Goal: Ask a question

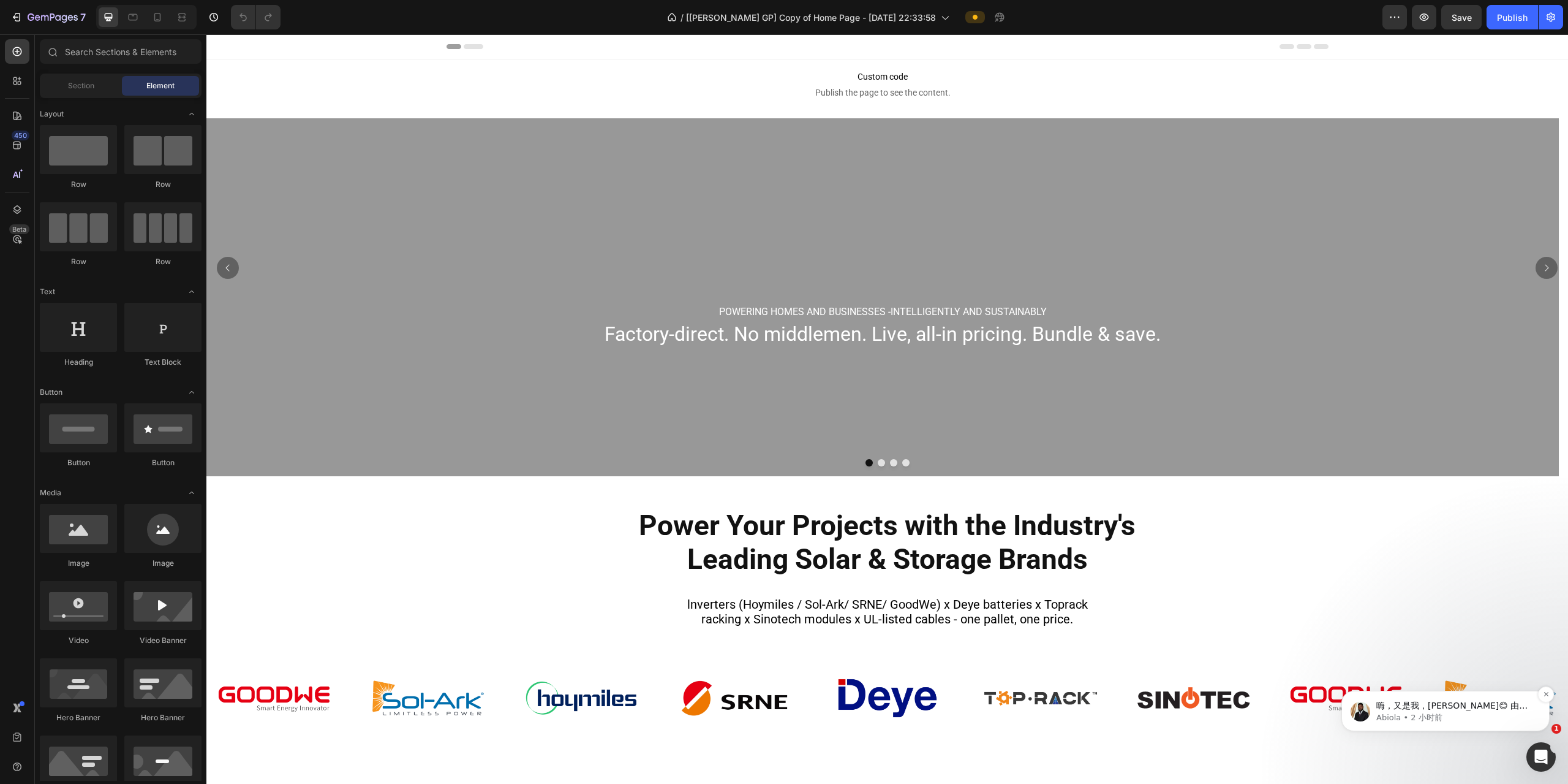
click at [315, 166] on span "嗨，又是我，Abiola😊 由于我还没有收到您的回复，所以想跟进一下。 如有任何疑问，请随时告知我们。 我们的客服团队随时乐意为您提供进一步的帮助💪 （温馨提…" at bounding box center [1453, 735] width 154 height 70
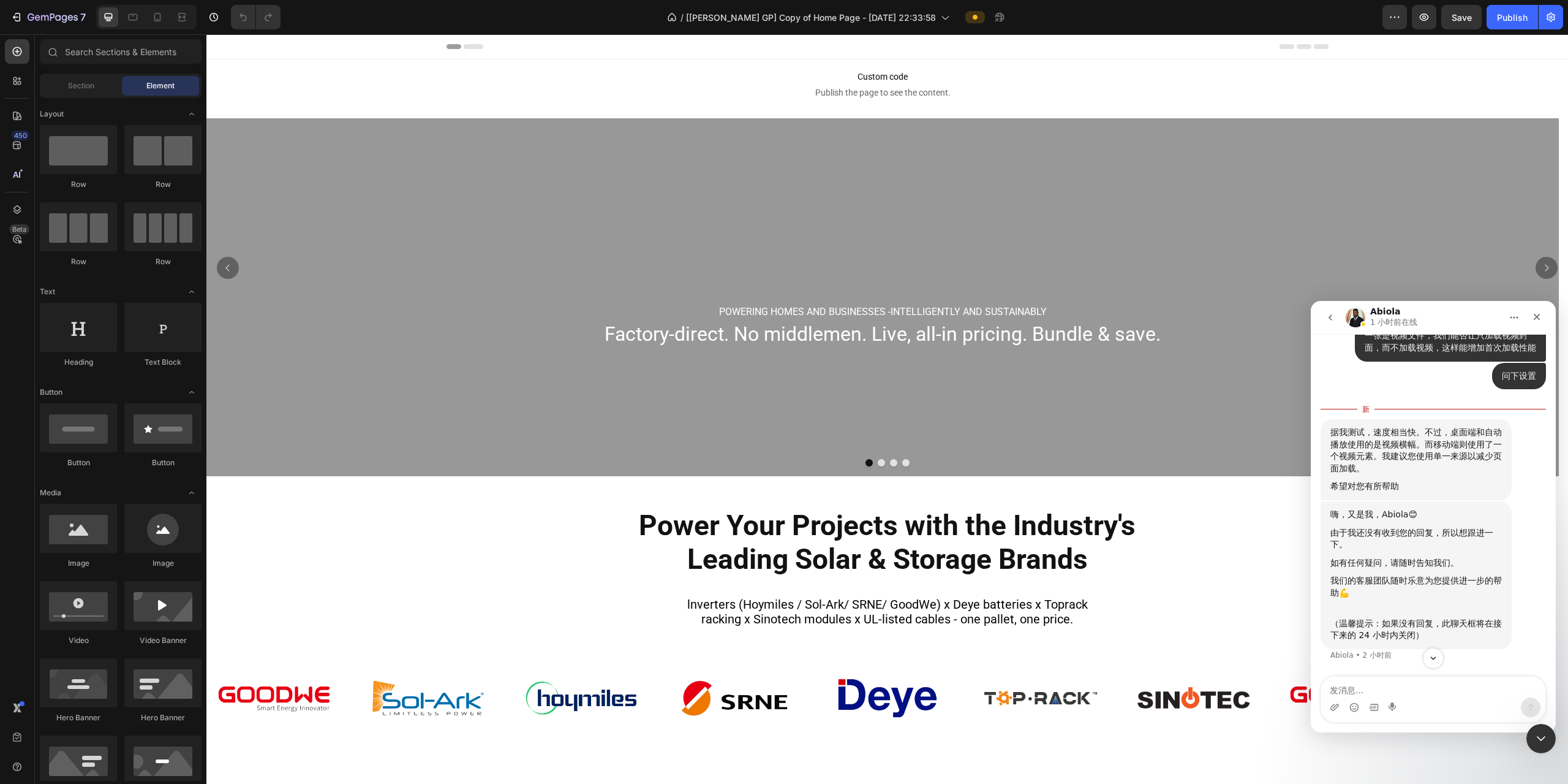
scroll to position [4639, 0]
click at [315, 166] on div "据我测试，速度相当快。不过，桌面端和自动播放使用的是视频横幅。而移动端则使用了一个视频元素。我建议您使用单一来源以减少页面加载。" at bounding box center [1415, 450] width 171 height 48
click at [315, 166] on div "据我测试，速度相当快。不过，桌面端和自动播放使用的是视频横幅。而移动端则使用了一个视频元素。我建议您使用单一来源以减少页面加载。" at bounding box center [1415, 437] width 171 height 48
click at [315, 166] on div "据我测试，速度相当快。不过，桌面端和自动播放使用的是视频横幅。而移动端则使用了一个视频元素。我建议您使用单一来源以减少页面加载。" at bounding box center [1415, 450] width 171 height 48
click at [315, 166] on div "据我测试，速度相当快。不过，桌面端和自动播放使用的是视频横幅。而移动端则使用了一个视频元素。我建议您使用单一来源以减少页面加载。" at bounding box center [1415, 437] width 171 height 48
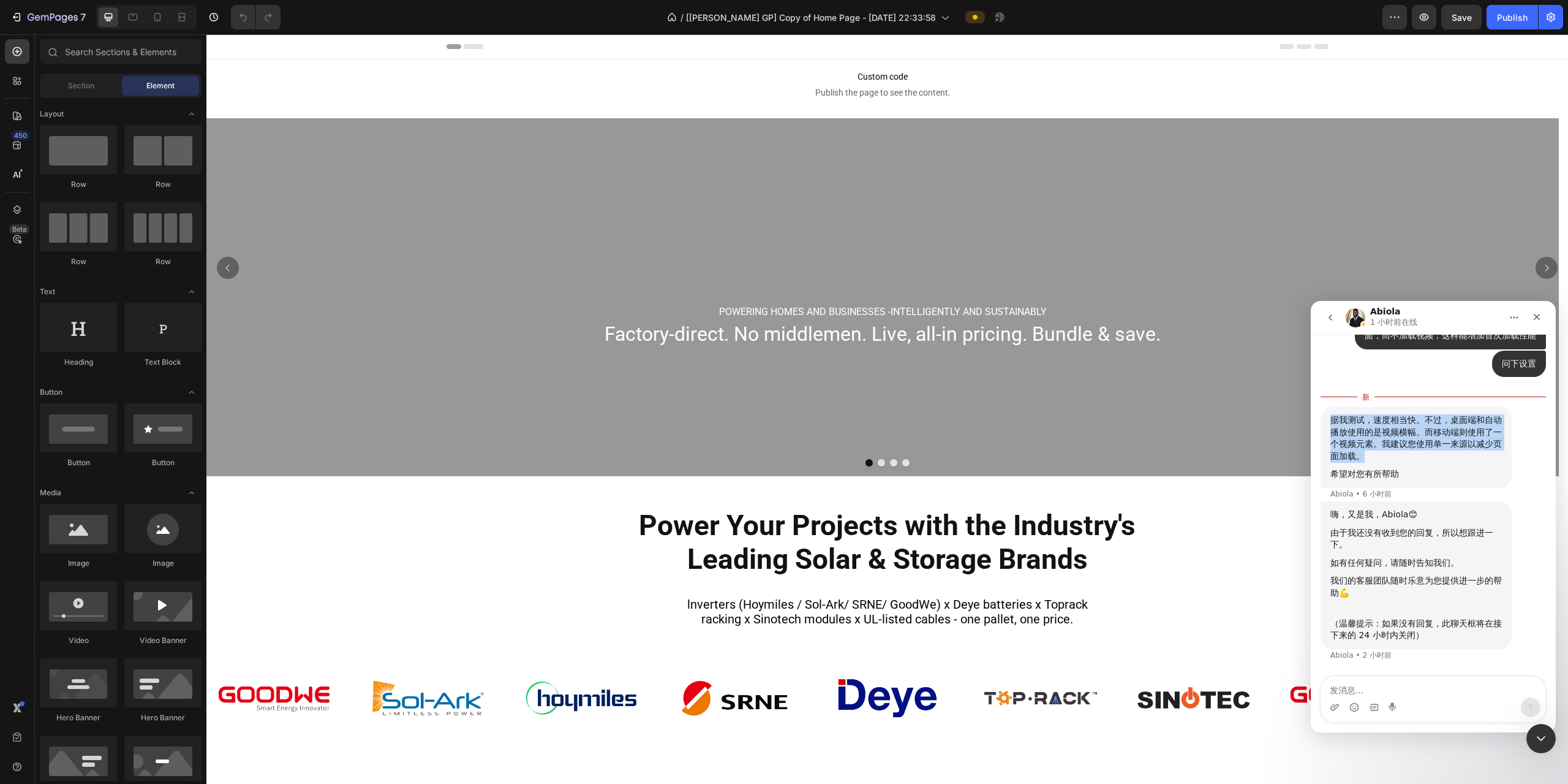
click at [315, 166] on div "据我测试，速度相当快。不过，桌面端和自动播放使用的是视频横幅。而移动端则使用了一个视频元素。我建议您使用单一来源以减少页面加载。" at bounding box center [1415, 437] width 171 height 48
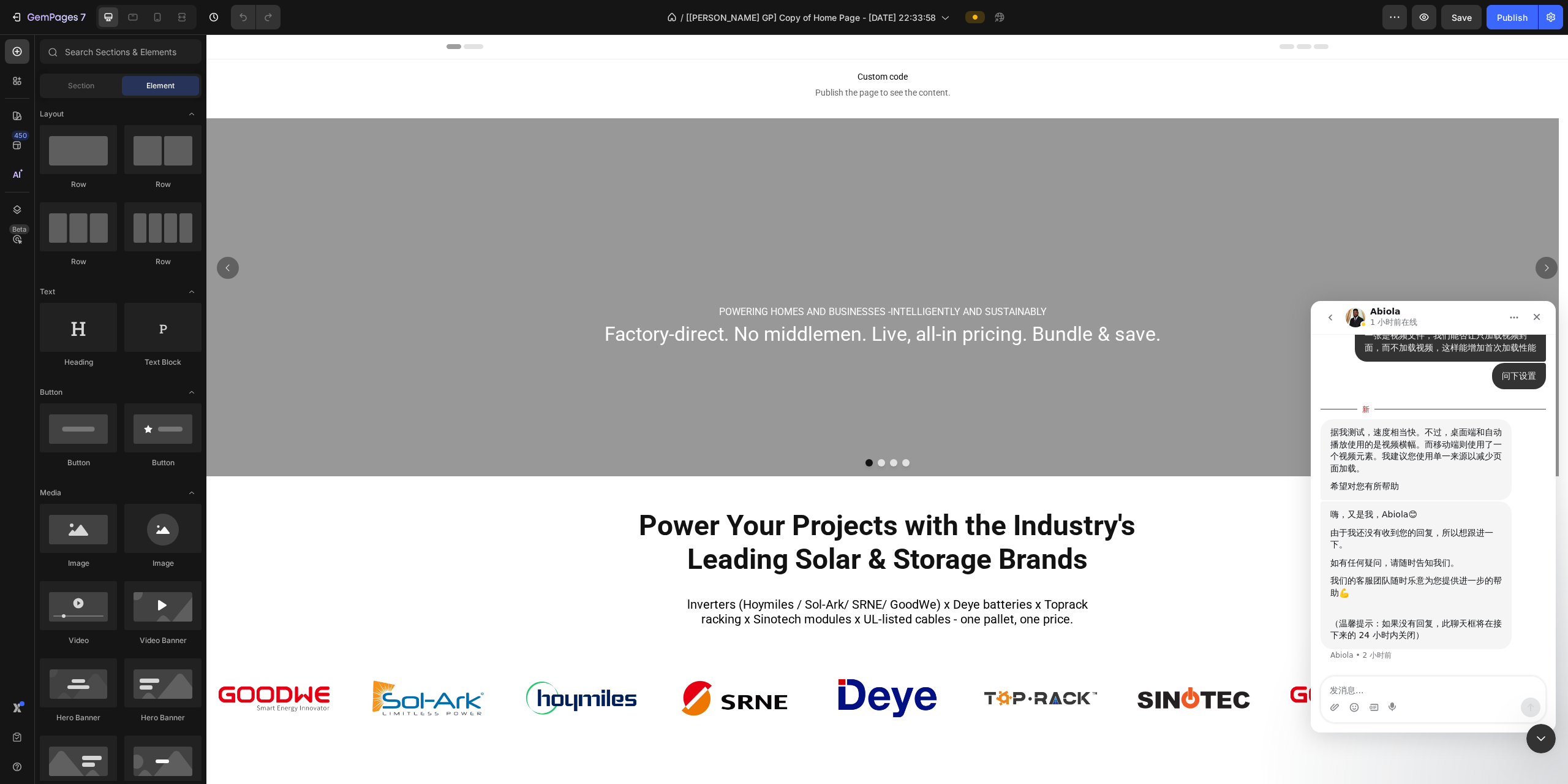
scroll to position [4639, 0]
click at [315, 166] on div "据我测试，速度相当快。不过，桌面端和自动播放使用的是视频横幅。而移动端则使用了一个视频元素。我建议您使用单一来源以减少页面加载。" at bounding box center [1415, 450] width 171 height 48
click at [315, 166] on div "据我测试，速度相当快。不过，桌面端和自动播放使用的是视频横幅。而移动端则使用了一个视频元素。我建议您使用单一来源以减少页面加载。" at bounding box center [1415, 437] width 171 height 48
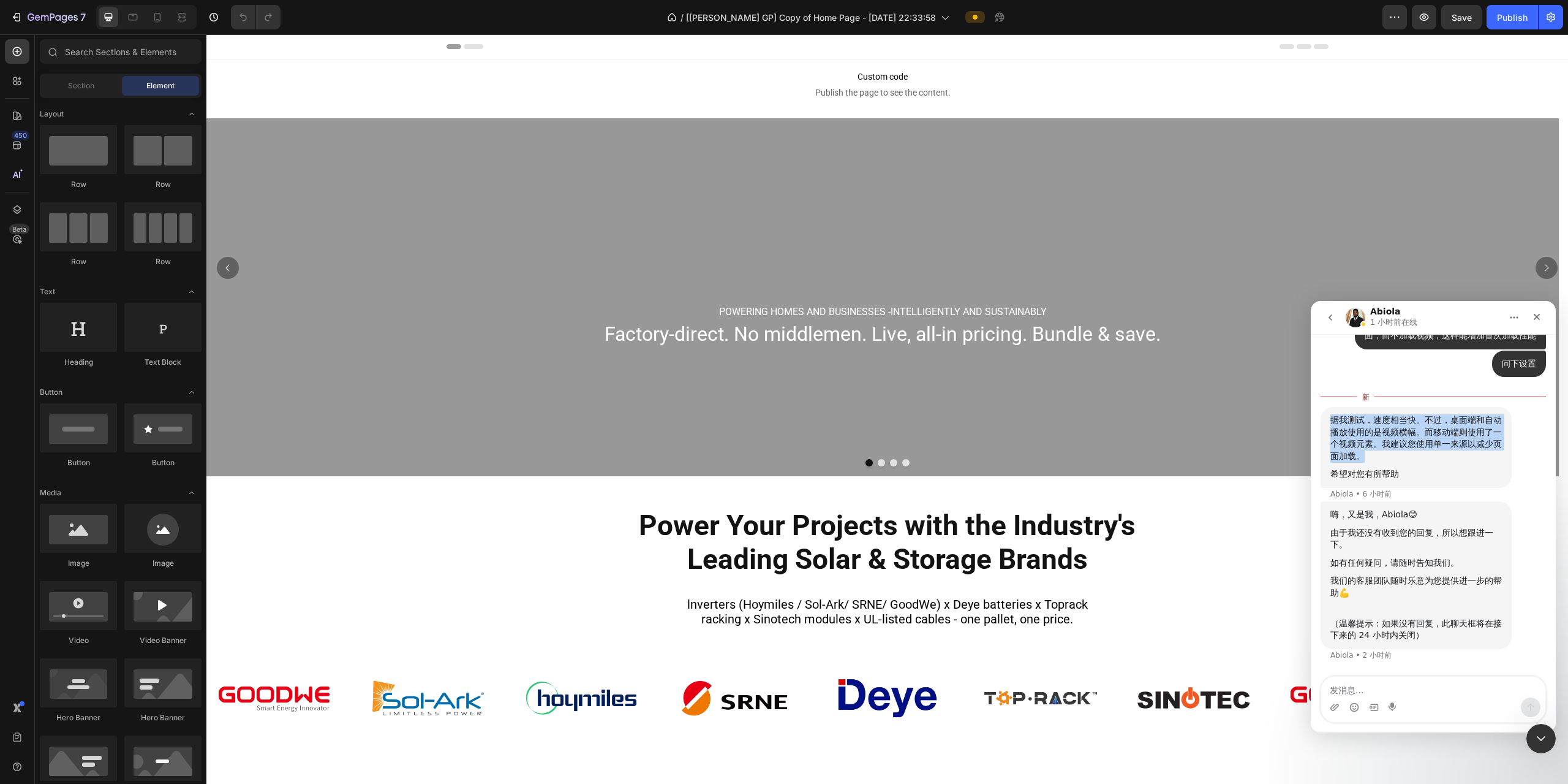
click at [315, 166] on div "据我测试，速度相当快。不过，桌面端和自动播放使用的是视频横幅。而移动端则使用了一个视频元素。我建议您使用单一来源以减少页面加载。" at bounding box center [1415, 437] width 171 height 48
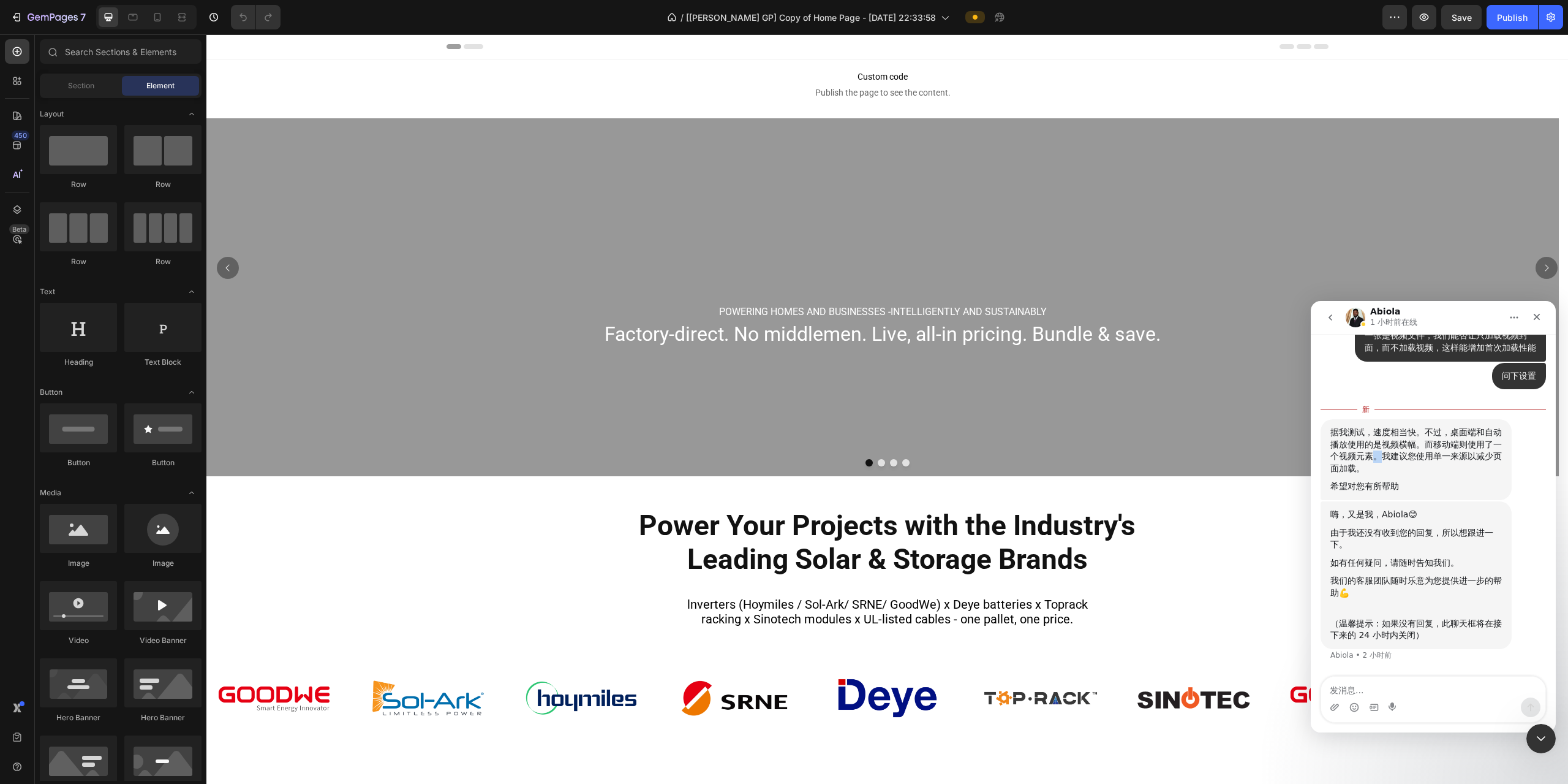
click at [315, 166] on div "据我测试，速度相当快。不过，桌面端和自动播放使用的是视频横幅。而移动端则使用了一个视频元素。我建议您使用单一来源以减少页面加载。" at bounding box center [1415, 450] width 171 height 48
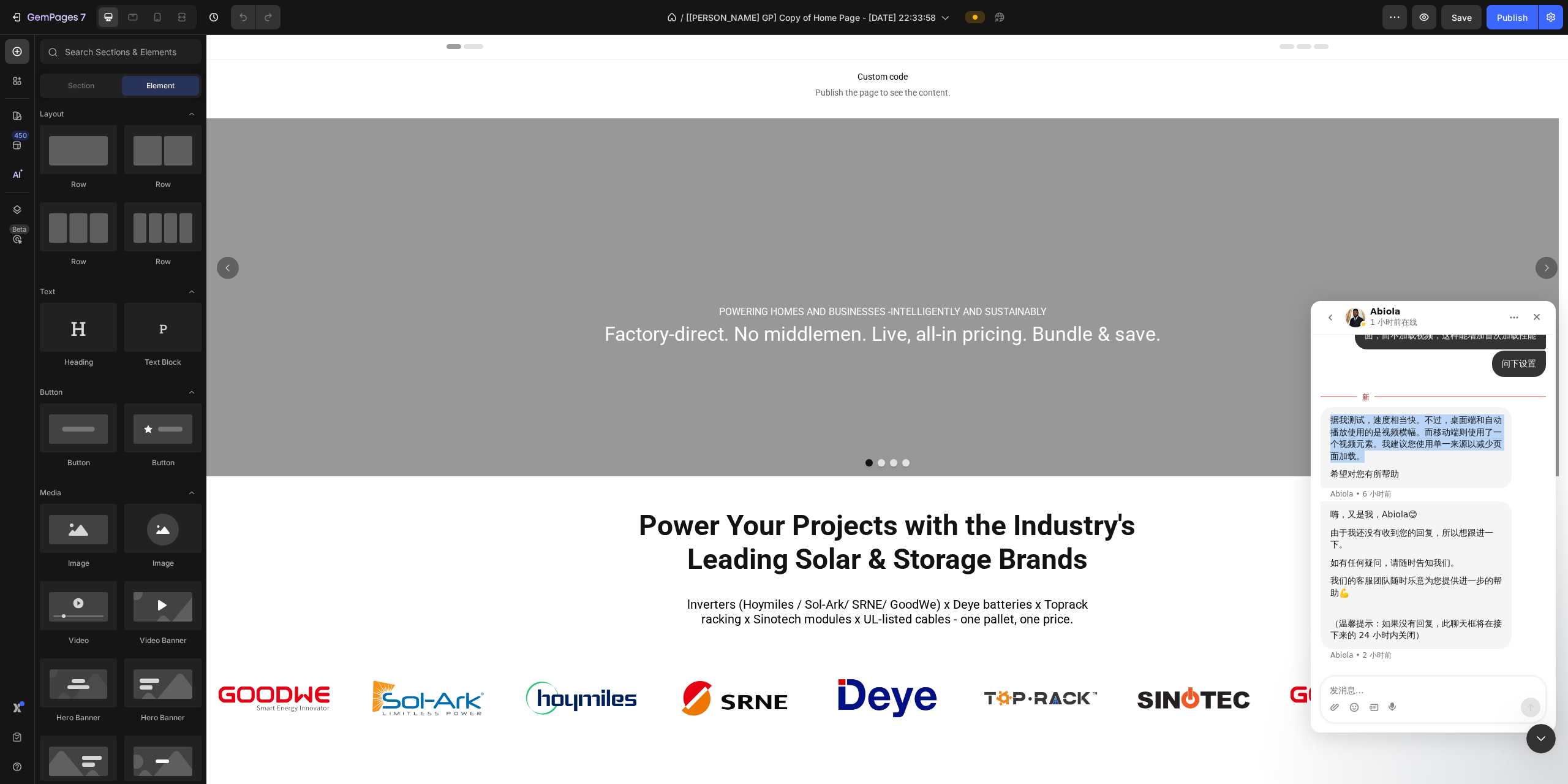
click at [315, 166] on div "据我测试，速度相当快。不过，桌面端和自动播放使用的是视频横幅。而移动端则使用了一个视频元素。我建议您使用单一来源以减少页面加载。" at bounding box center [1415, 437] width 171 height 48
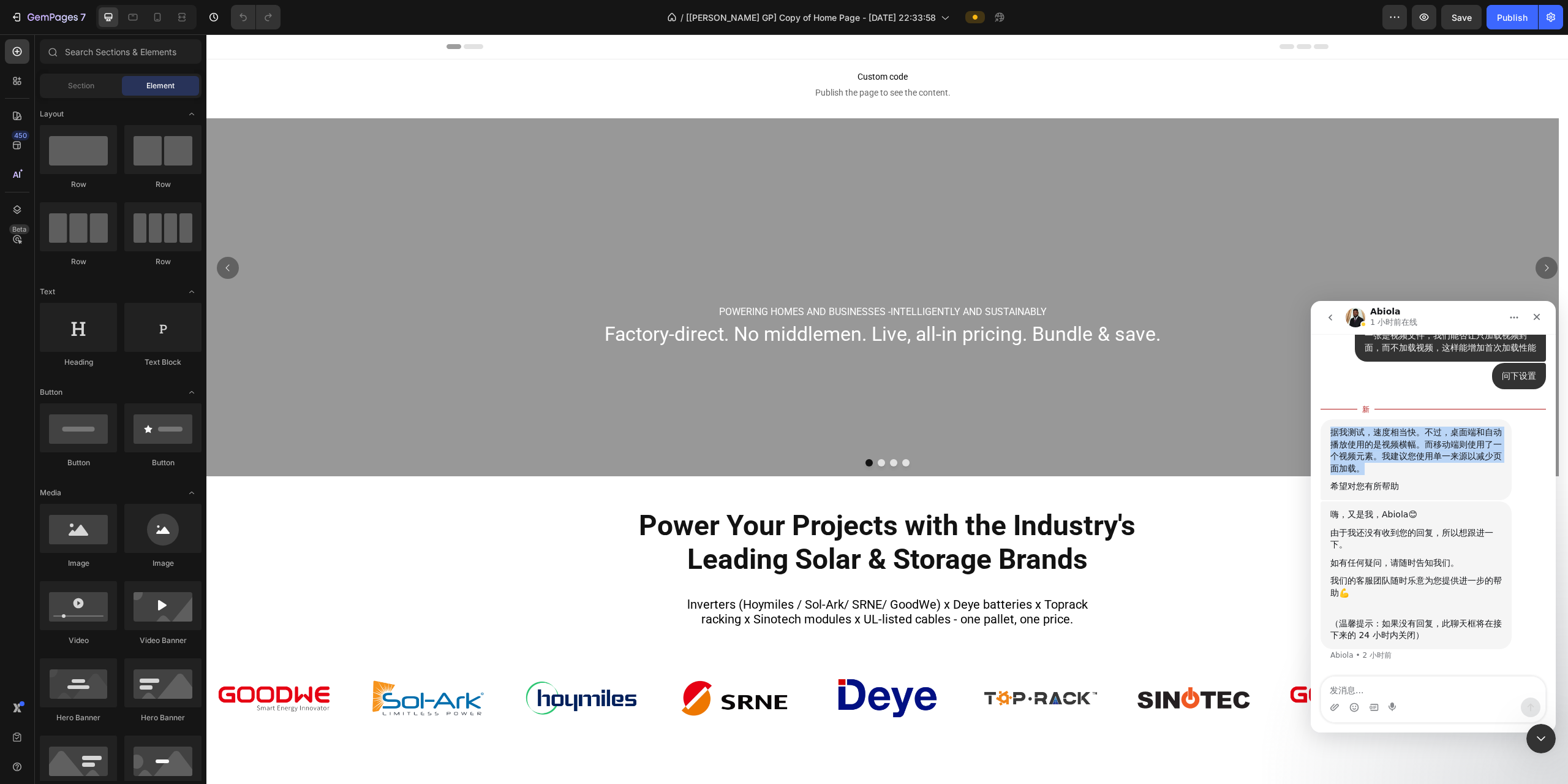
scroll to position [4639, 0]
click at [315, 166] on textarea "发消息..." at bounding box center [1432, 687] width 224 height 21
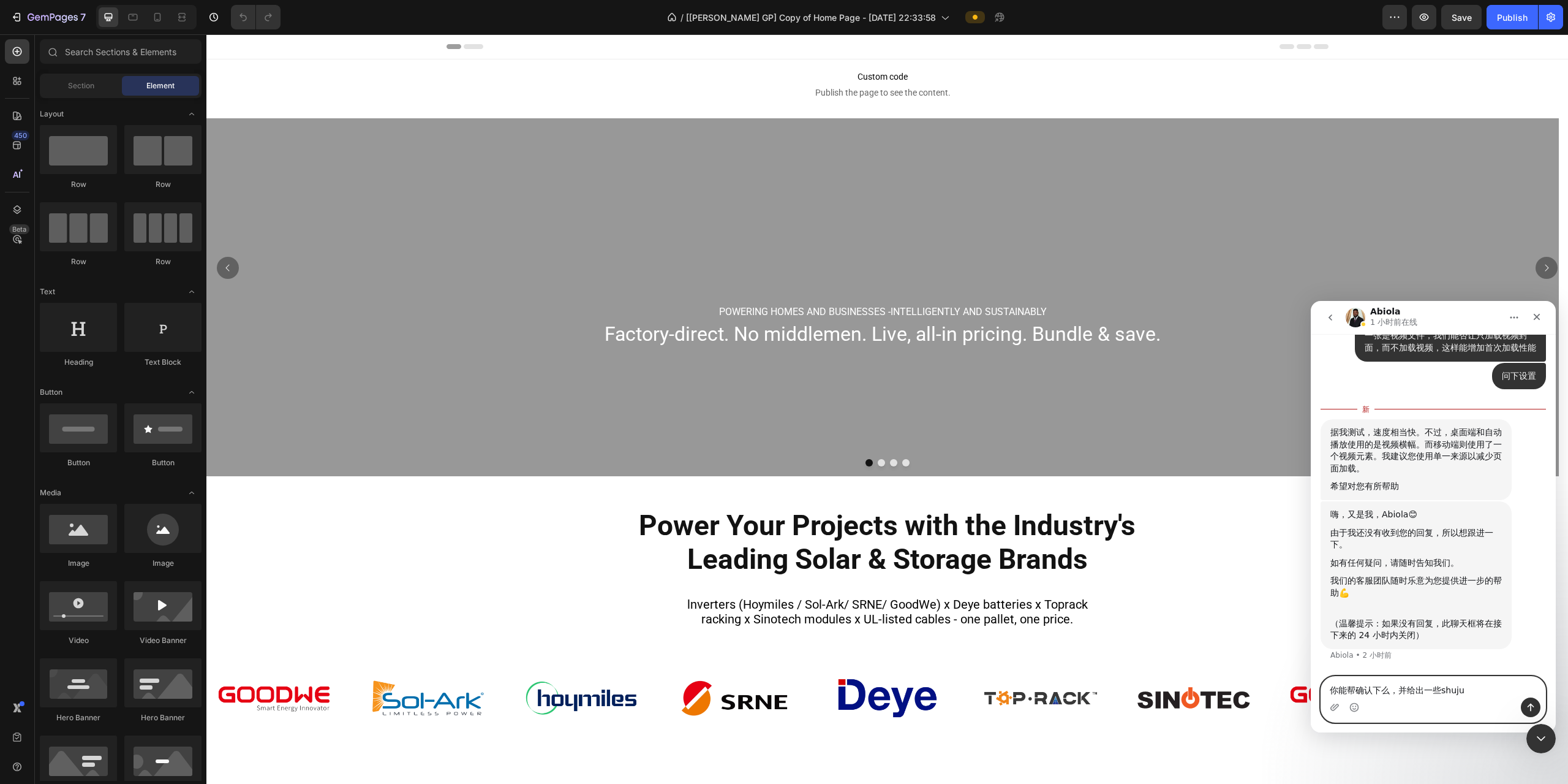
type textarea "你能帮确认下么，并给出一些数据"
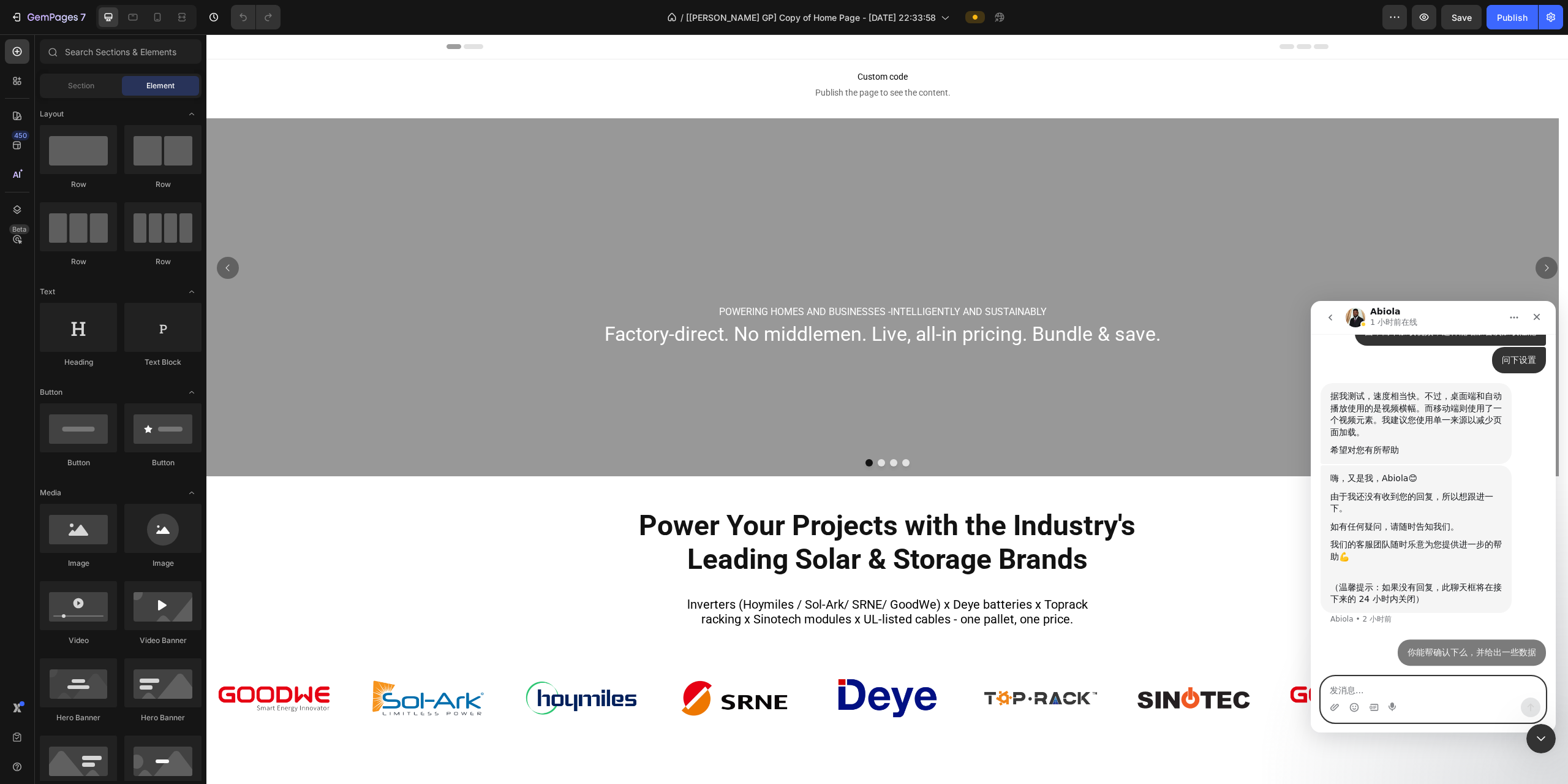
scroll to position [4655, 0]
type textarea "我们在用google speed测试分数上不去"
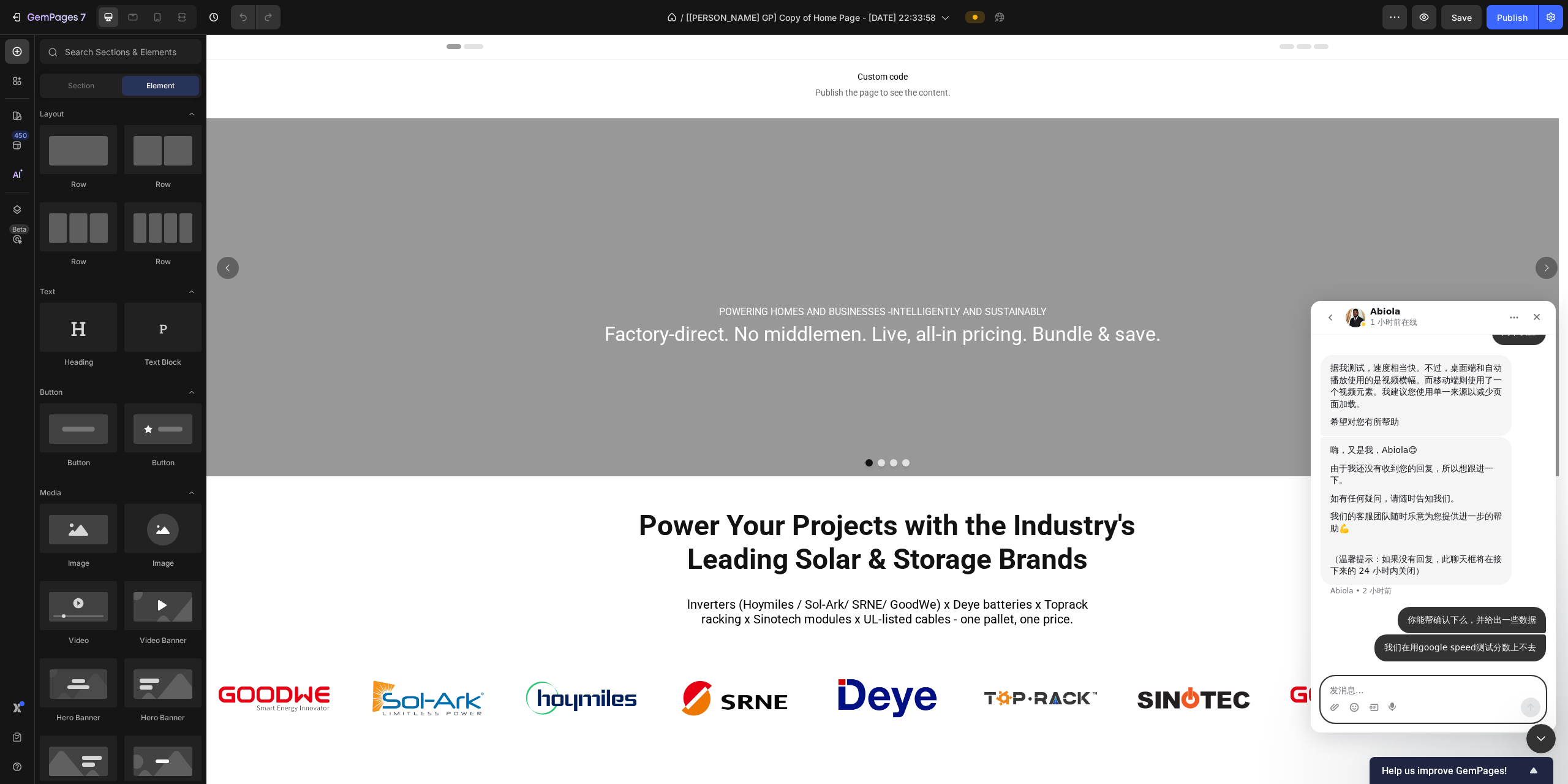
scroll to position [4561, 0]
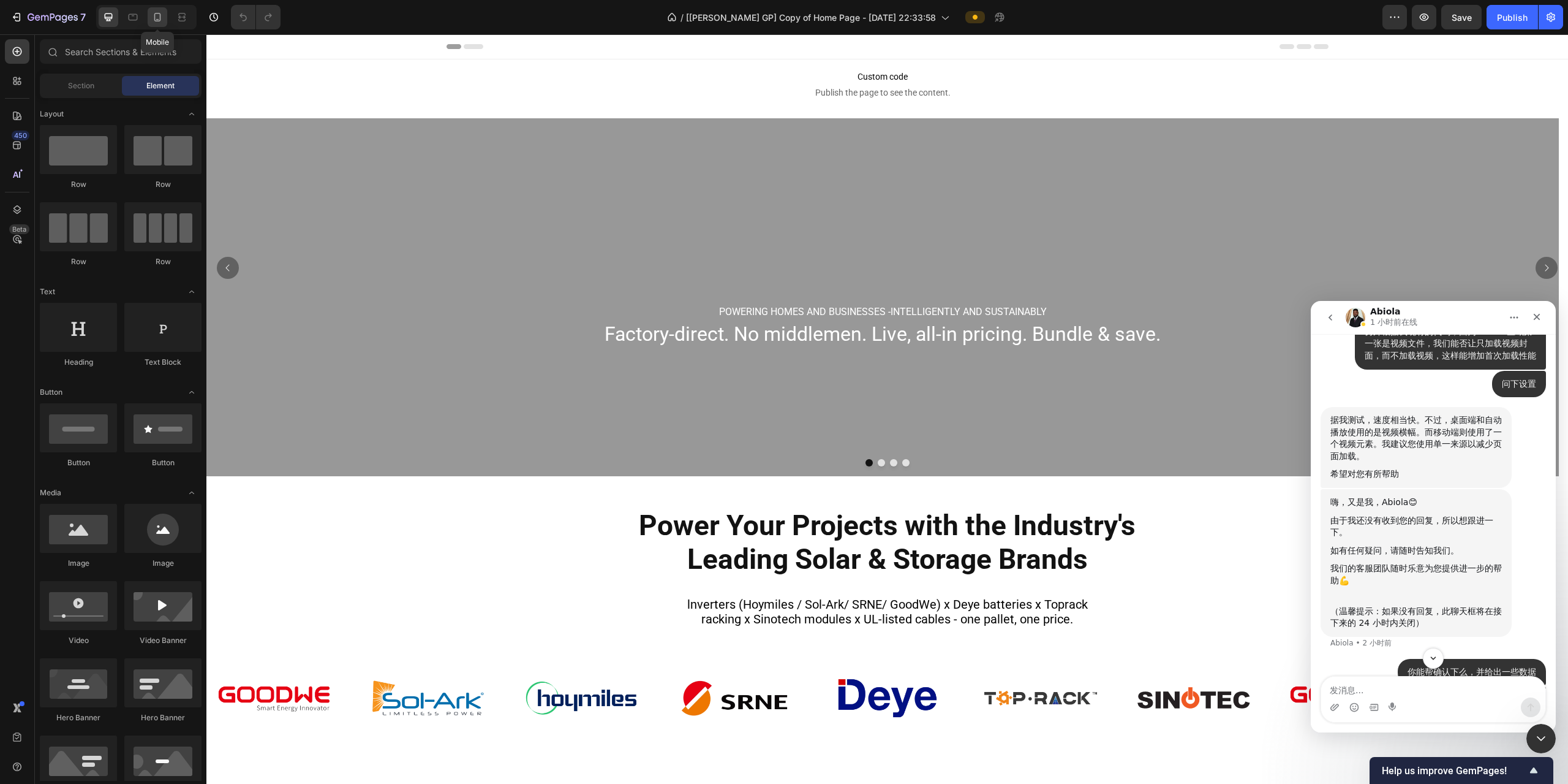
click at [156, 20] on icon at bounding box center [157, 19] width 3 height 1
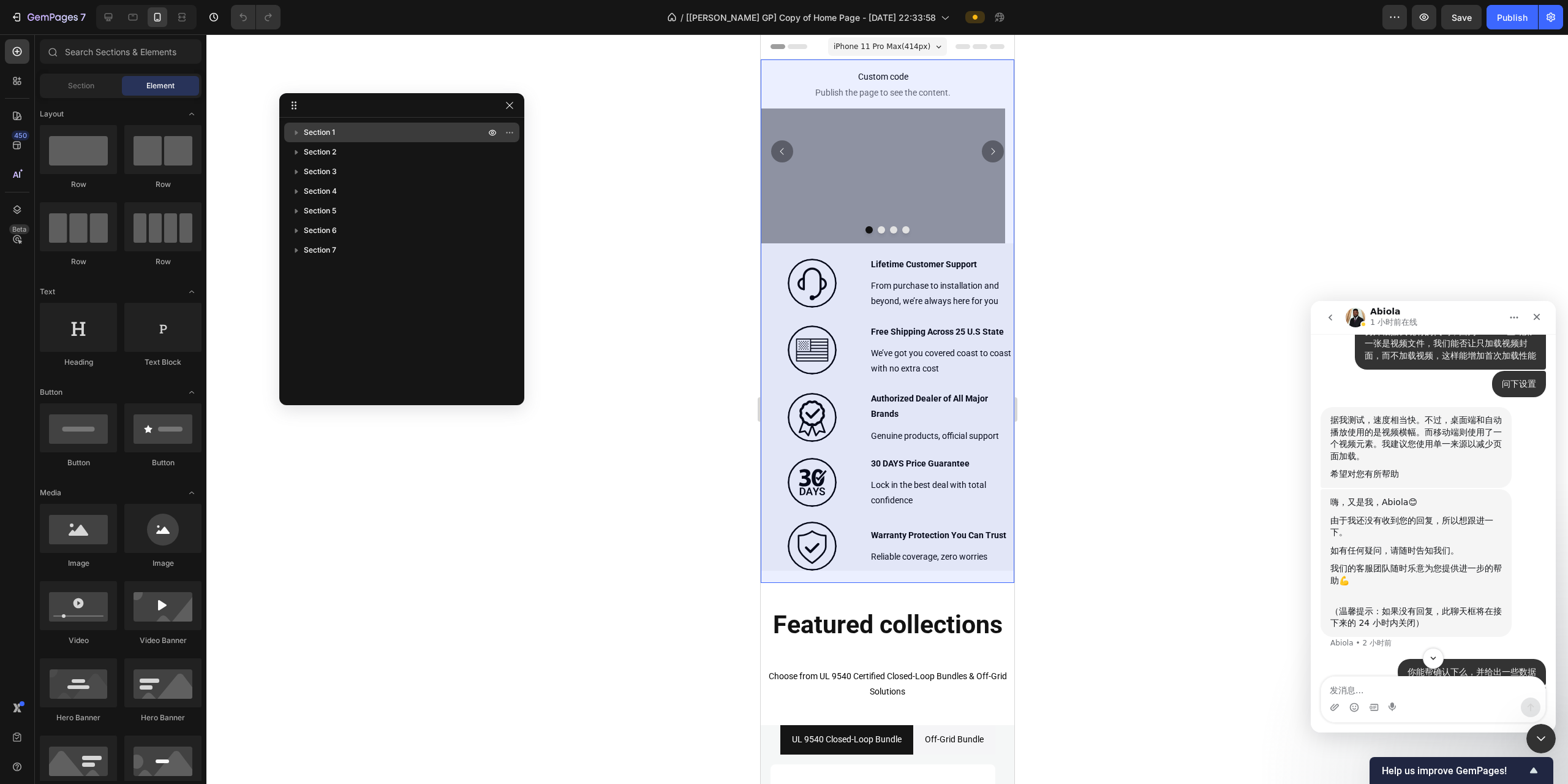
click at [315, 134] on p "Section 1" at bounding box center [395, 132] width 183 height 12
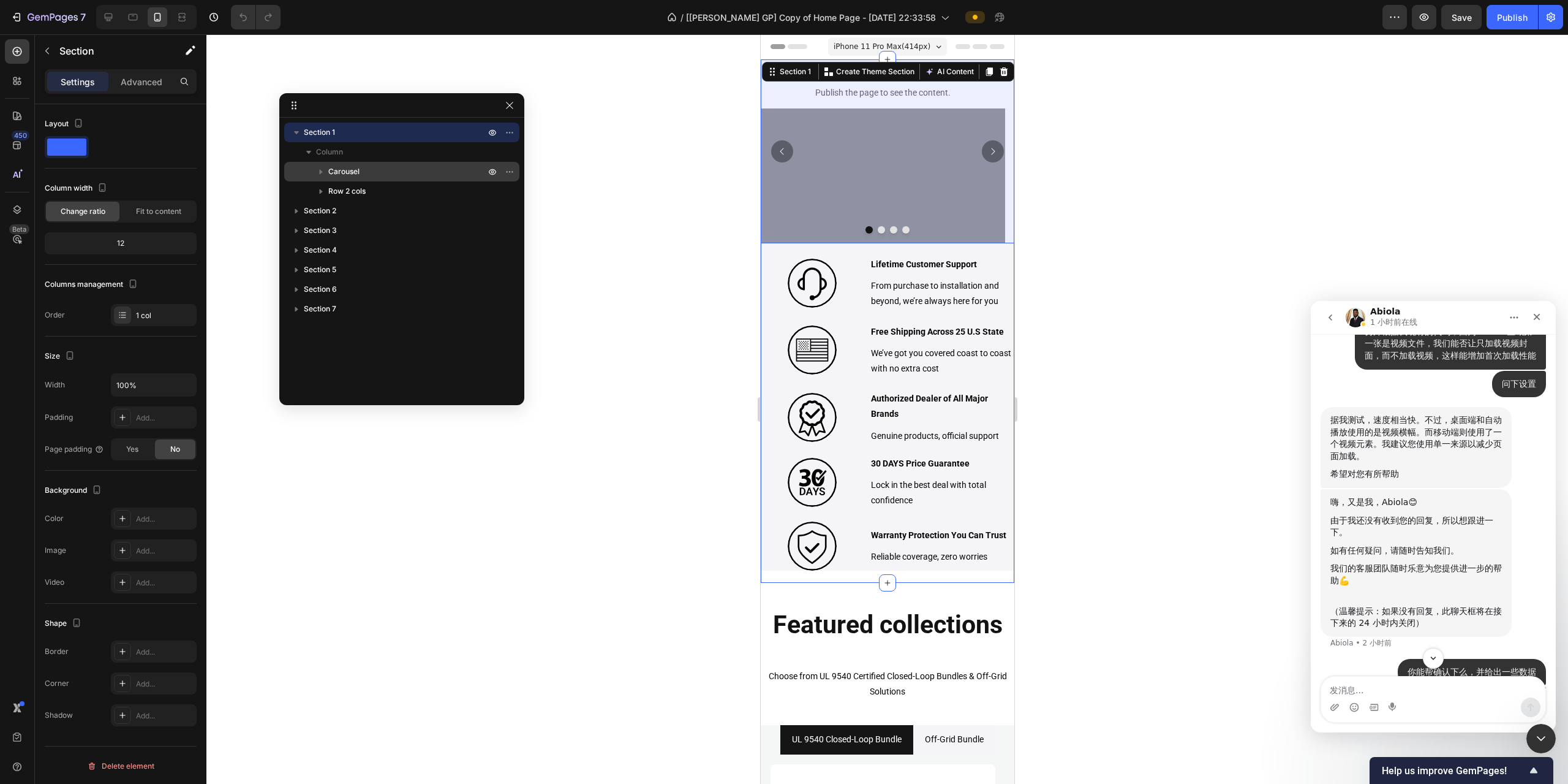
click at [315, 166] on p "Carousel" at bounding box center [408, 171] width 159 height 12
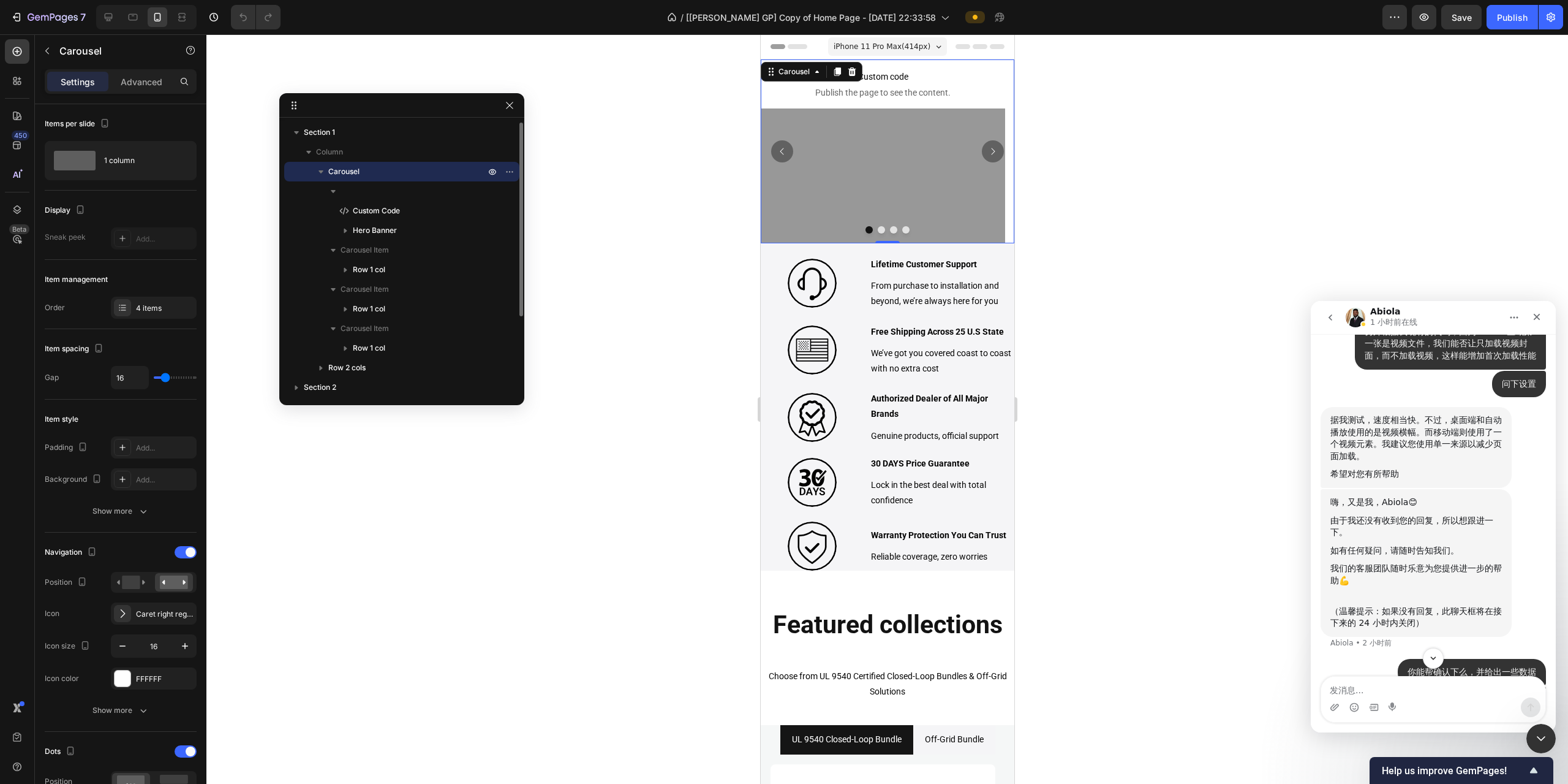
click at [315, 166] on p "Carousel" at bounding box center [408, 171] width 159 height 12
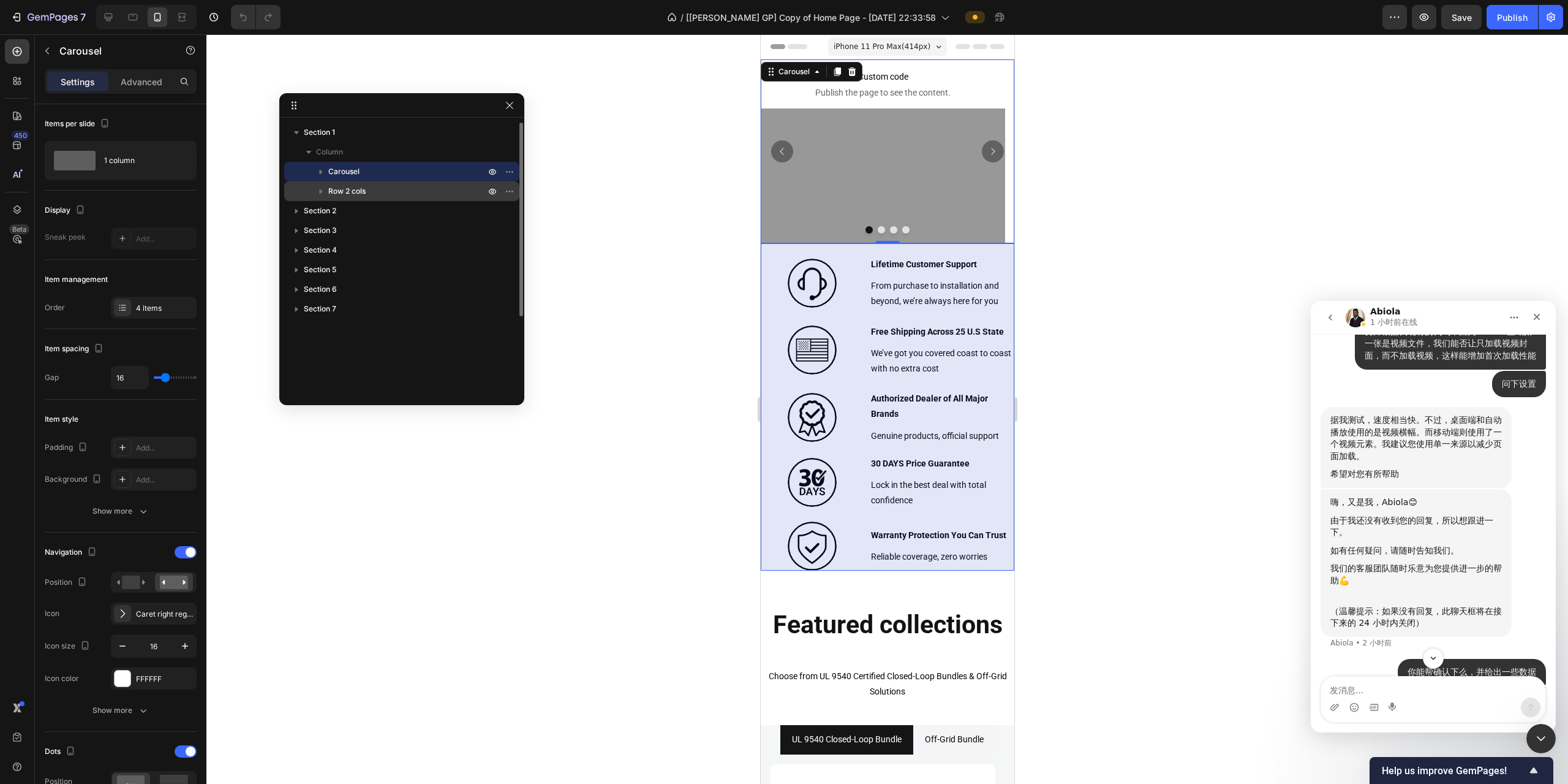
click at [315, 166] on span "Row 2 cols" at bounding box center [347, 191] width 37 height 12
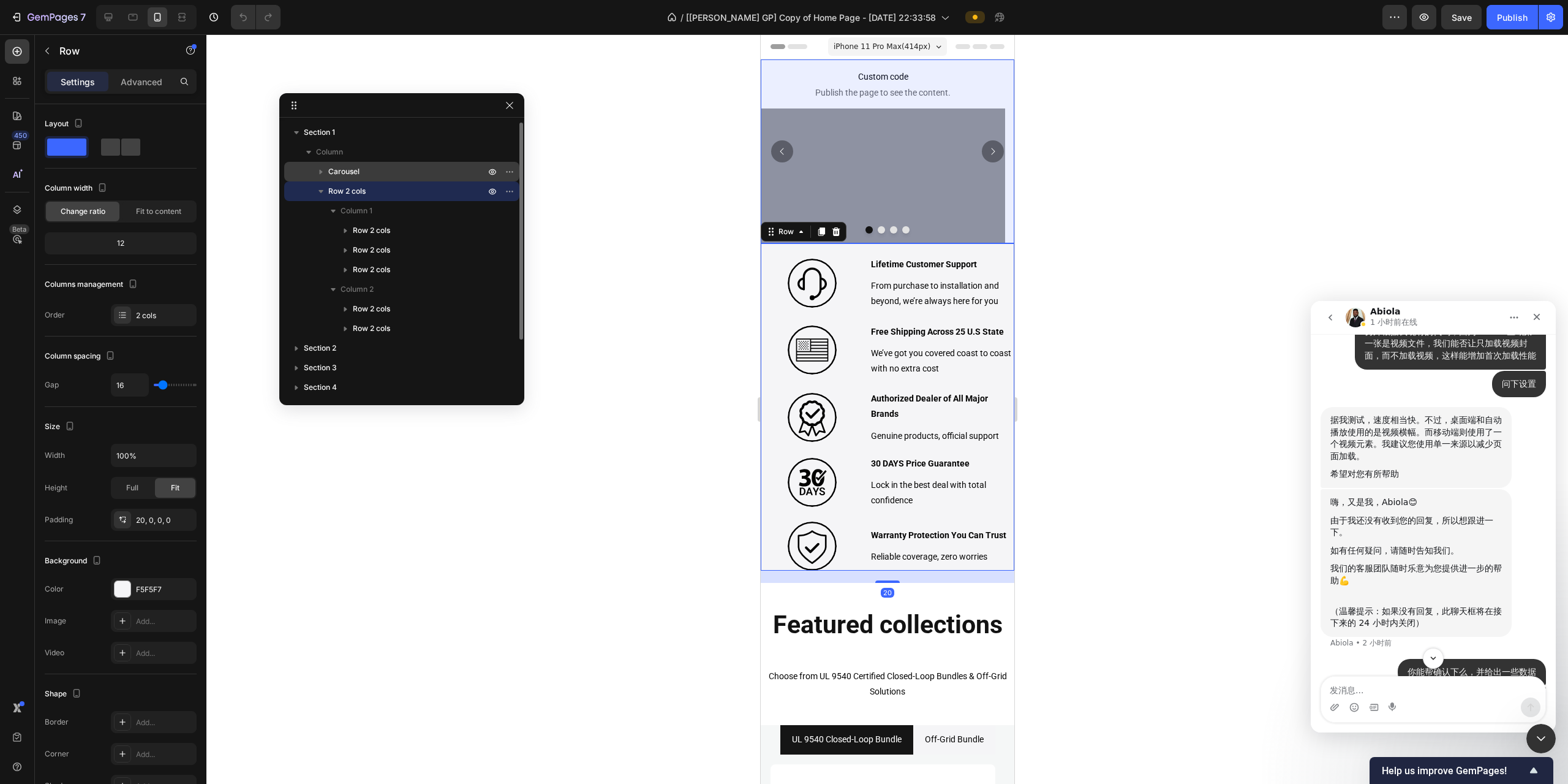
click at [315, 166] on p "Carousel" at bounding box center [408, 171] width 159 height 12
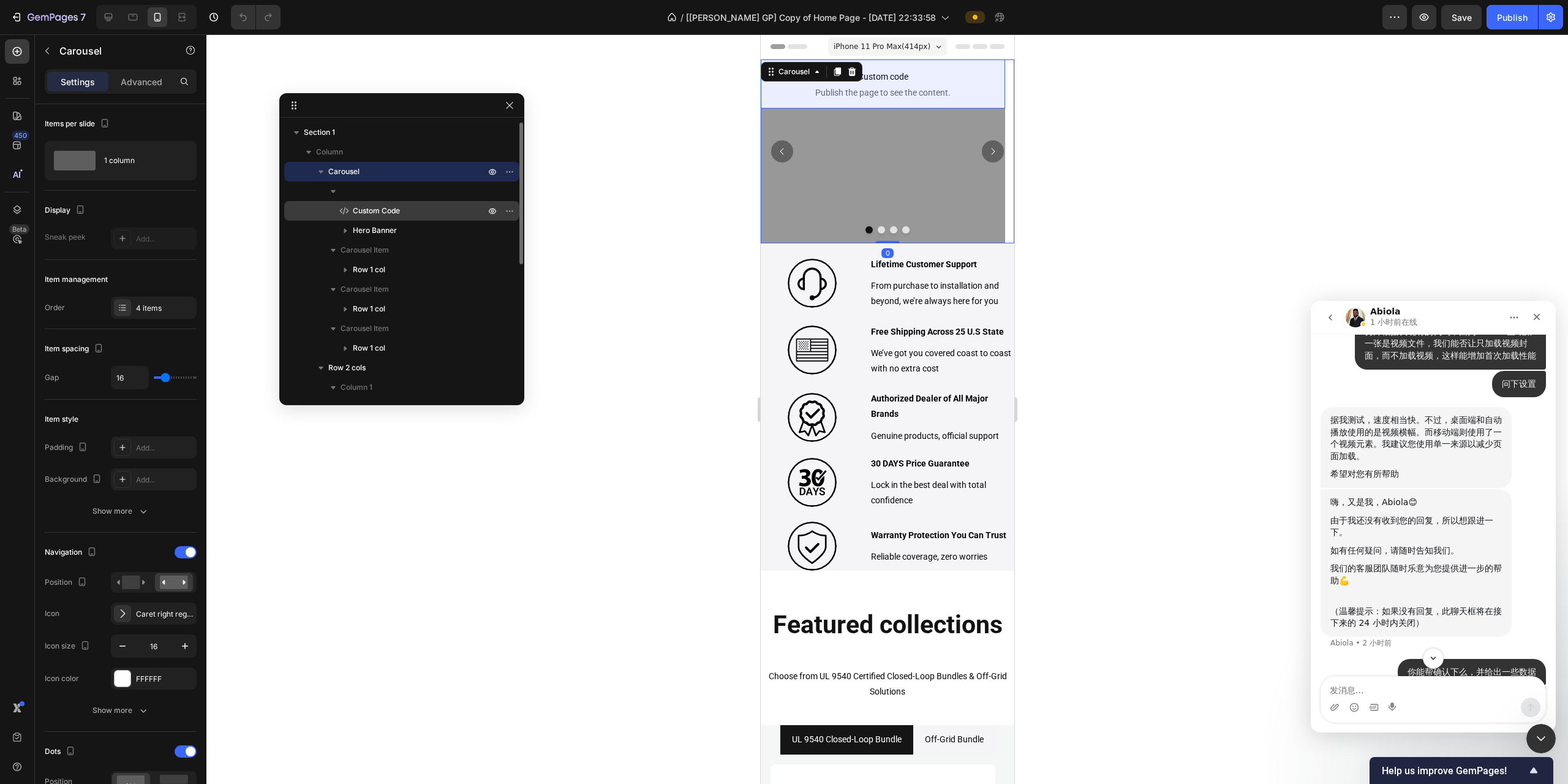
click at [315, 166] on span "Custom Code" at bounding box center [376, 211] width 47 height 12
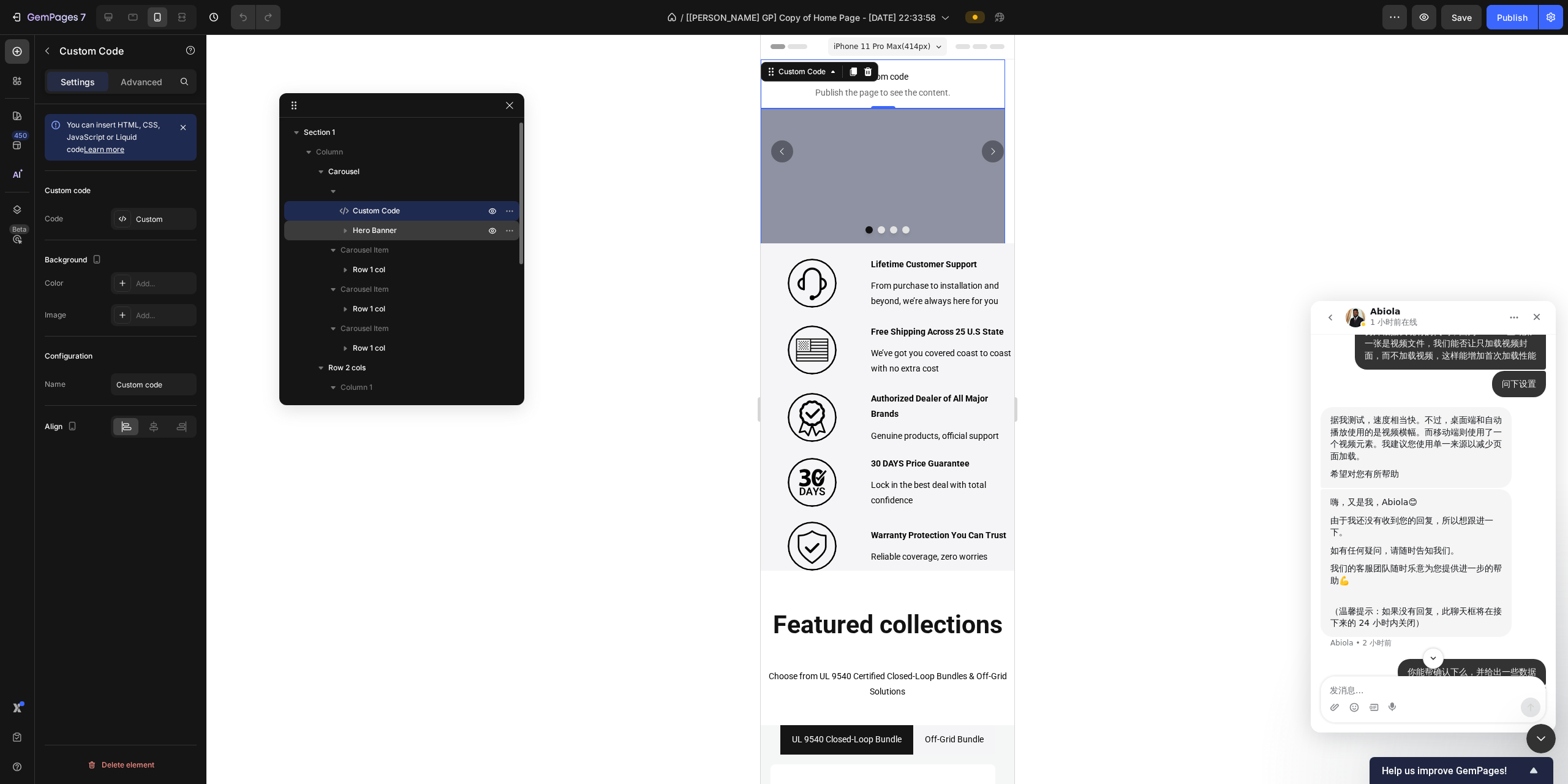
click at [315, 166] on span "Hero Banner" at bounding box center [374, 229] width 44 height 12
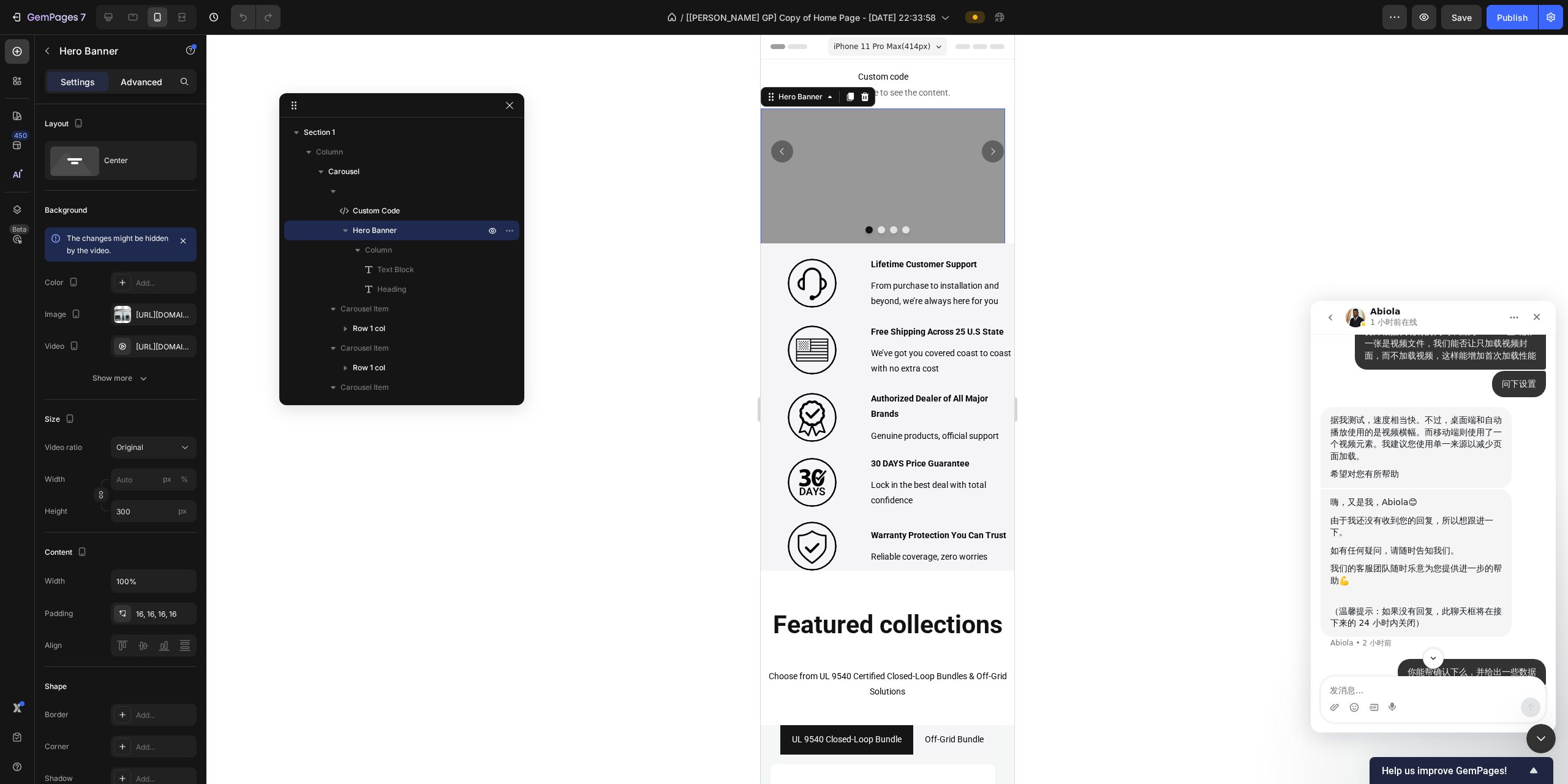
click at [154, 81] on p "Advanced" at bounding box center [141, 81] width 41 height 13
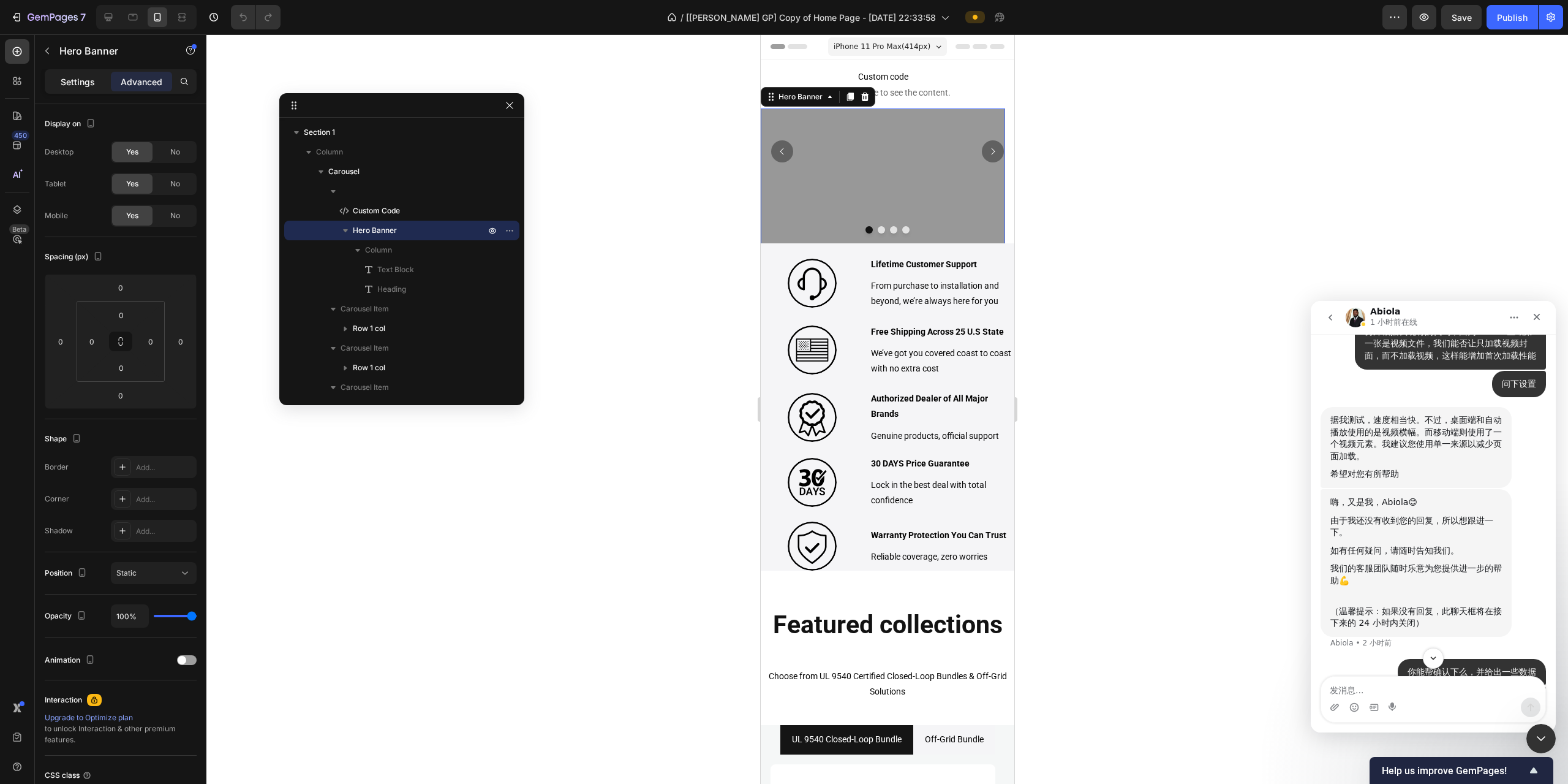
click at [86, 82] on p "Settings" at bounding box center [78, 81] width 35 height 13
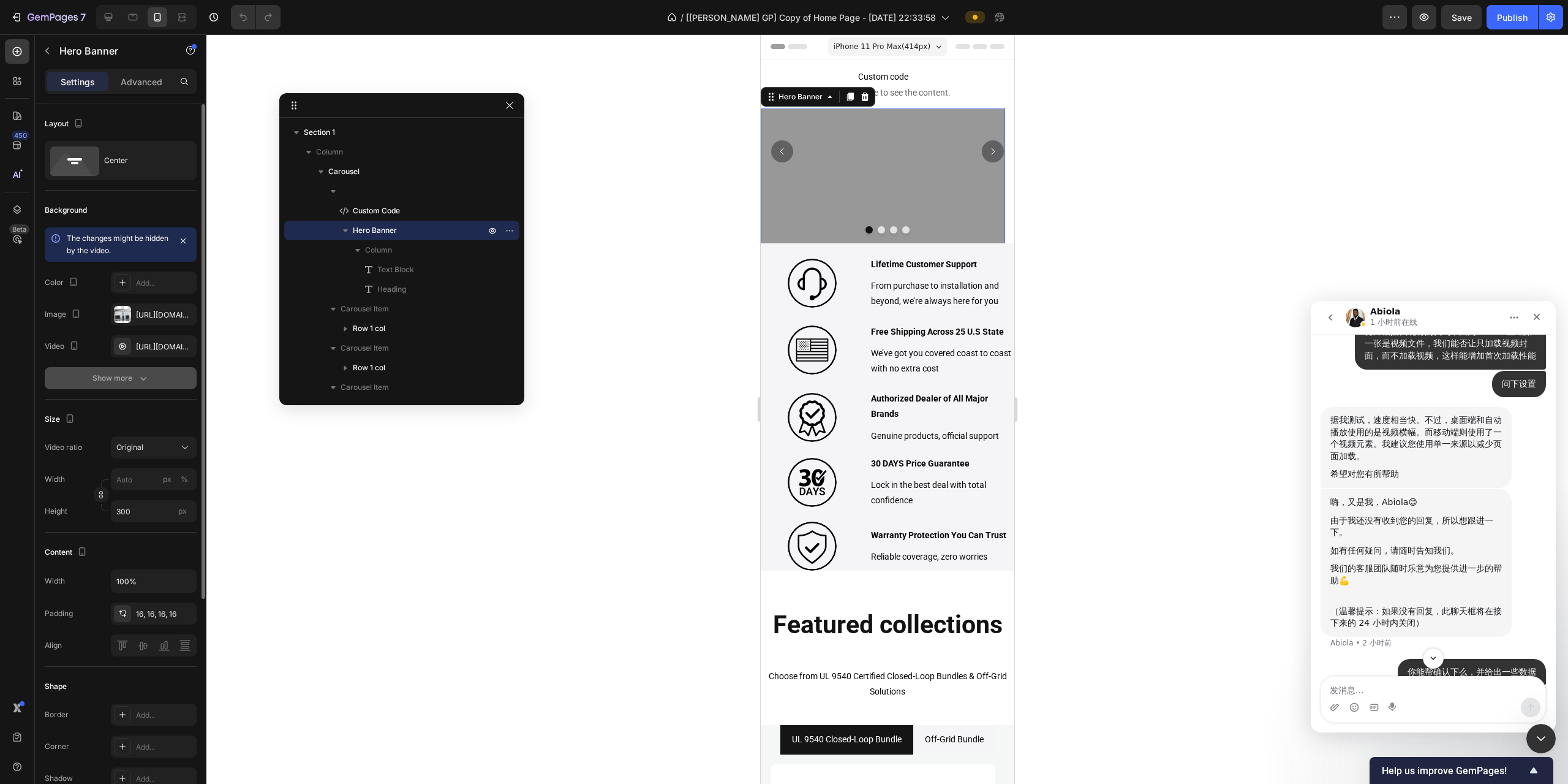
click at [128, 166] on div "Show more" at bounding box center [121, 377] width 57 height 12
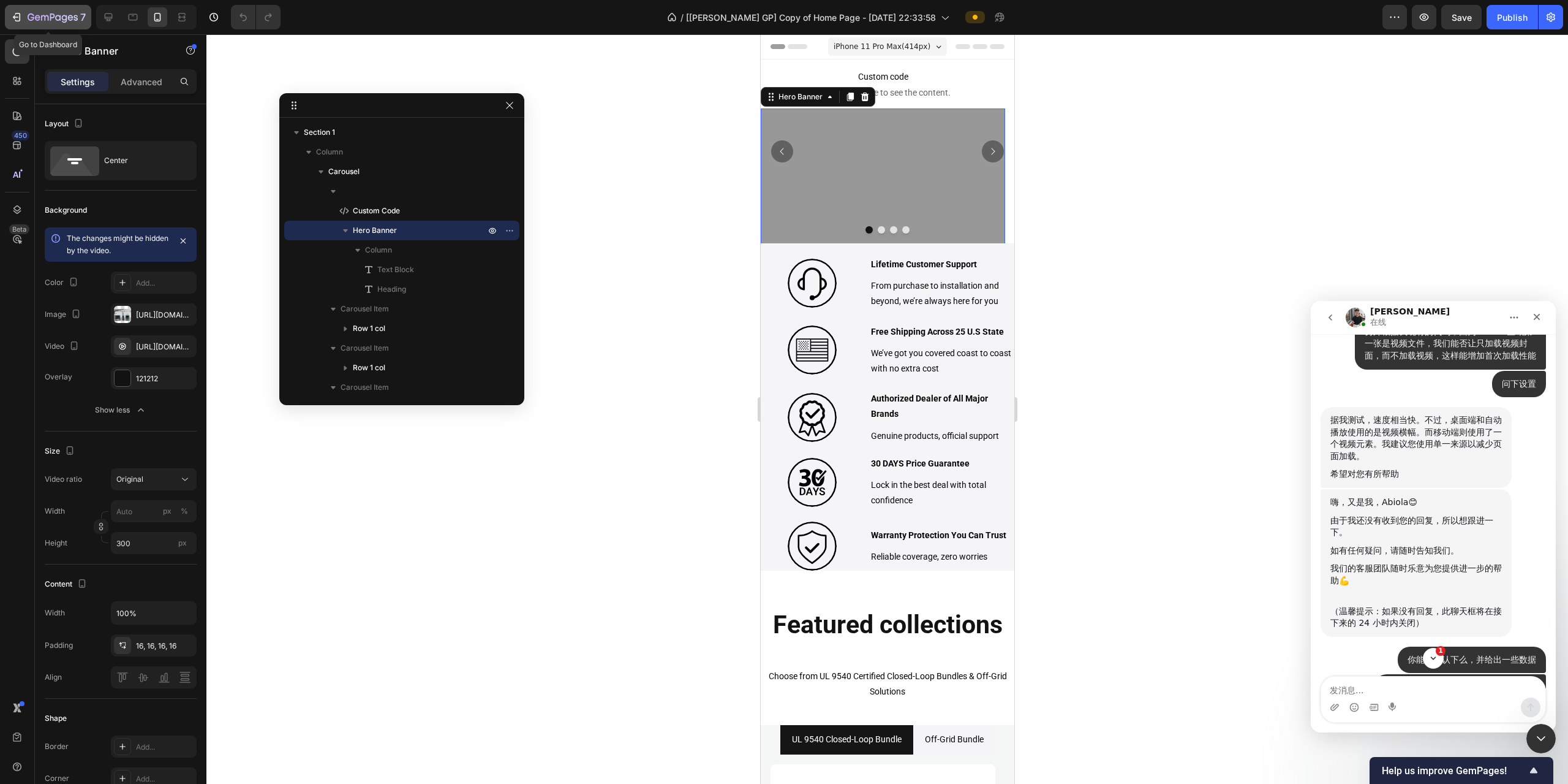
click at [16, 19] on icon "button" at bounding box center [16, 17] width 12 height 12
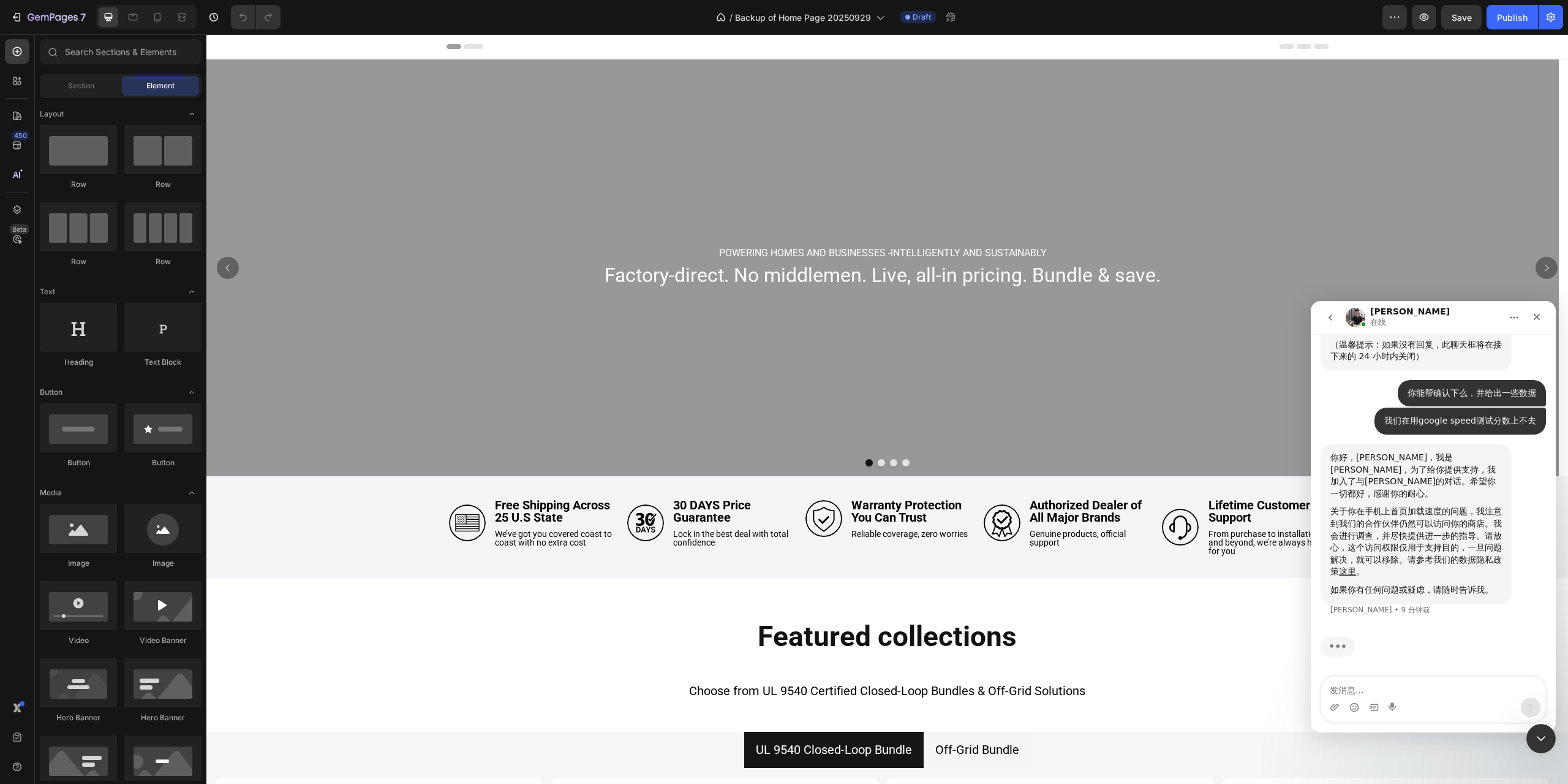
scroll to position [4888, 0]
click at [18, 212] on icon at bounding box center [17, 209] width 12 height 12
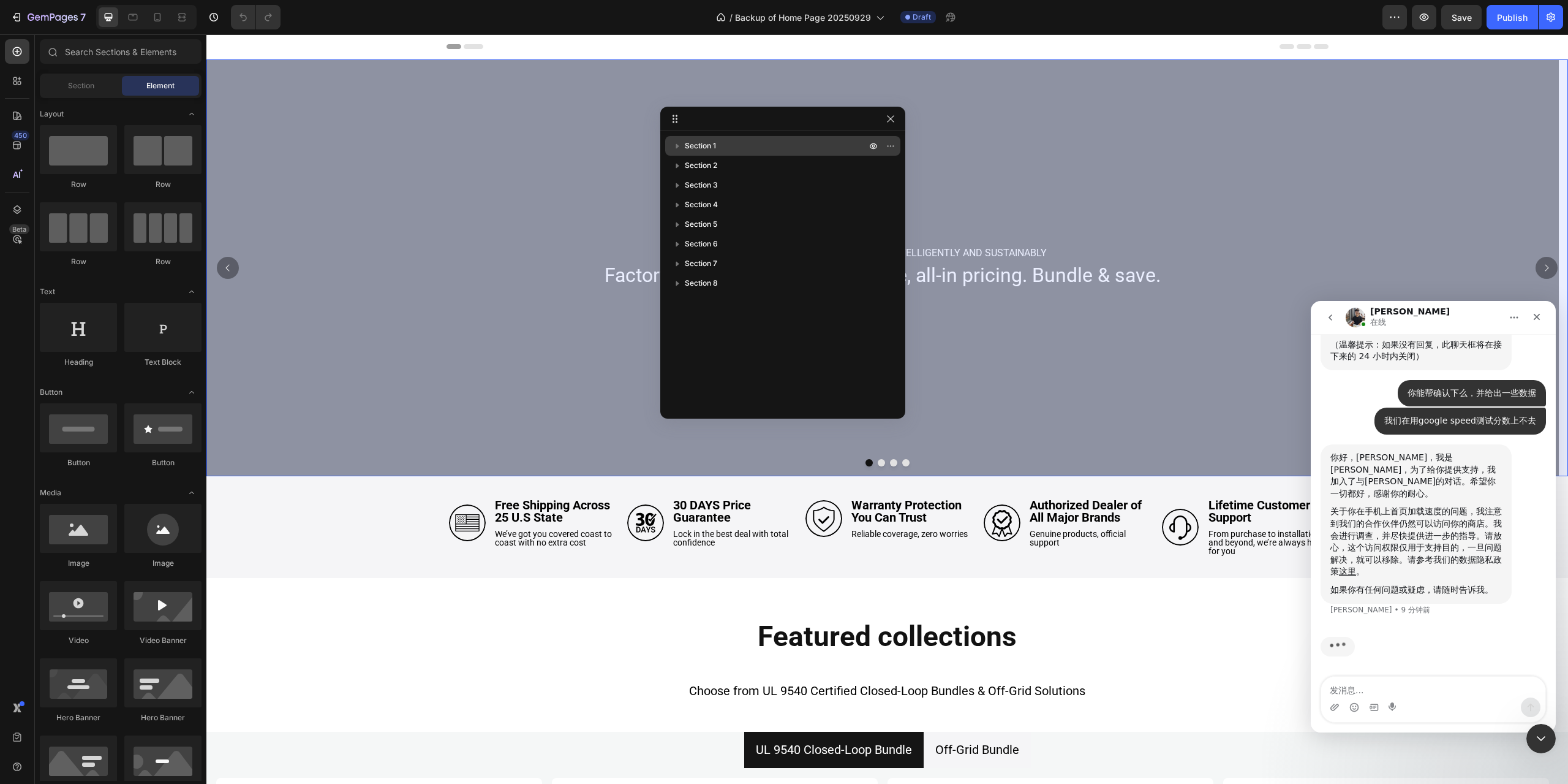
click at [791, 144] on p "Section 1" at bounding box center [776, 145] width 183 height 12
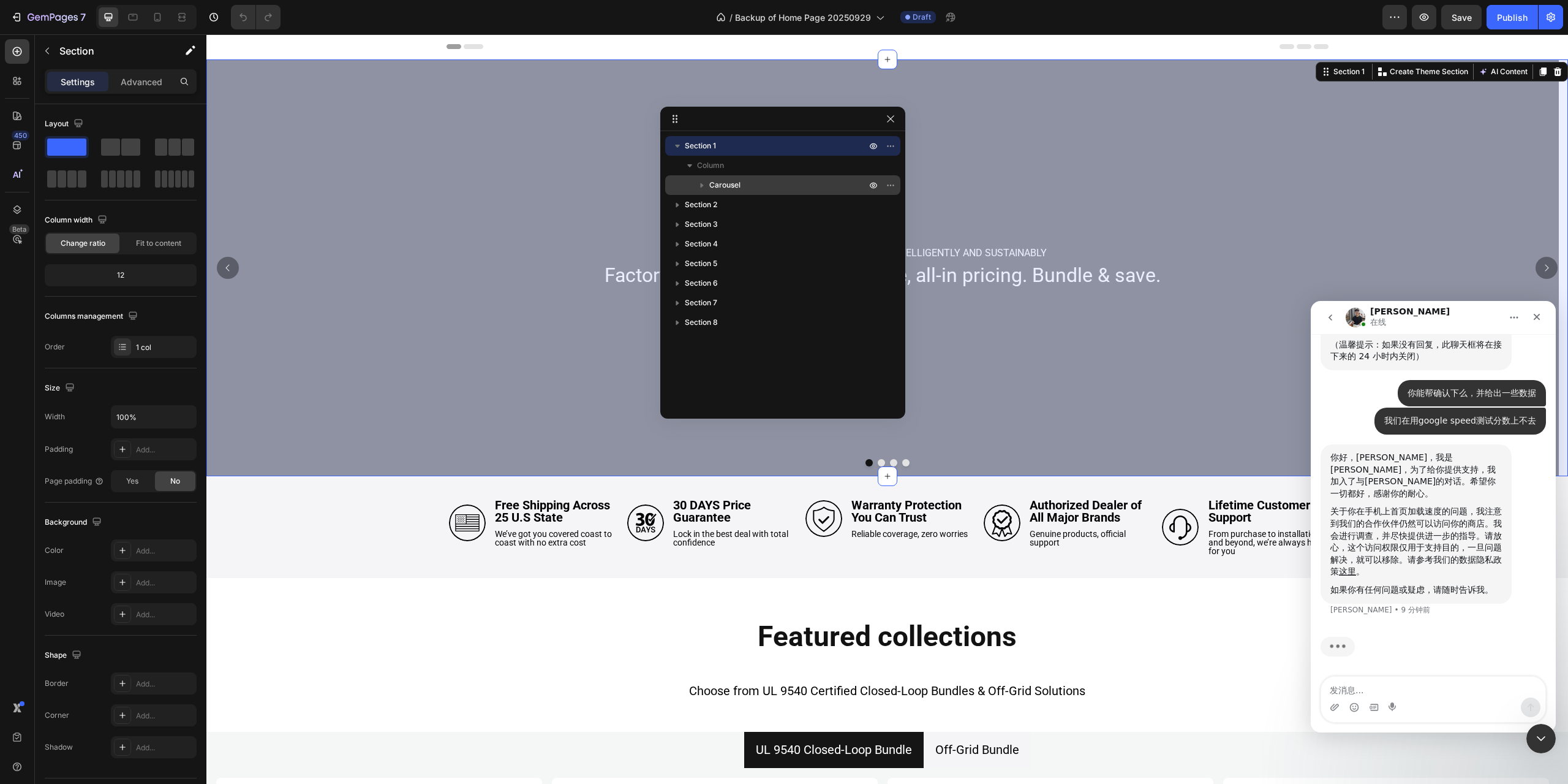
click at [768, 183] on p "Carousel" at bounding box center [789, 185] width 159 height 12
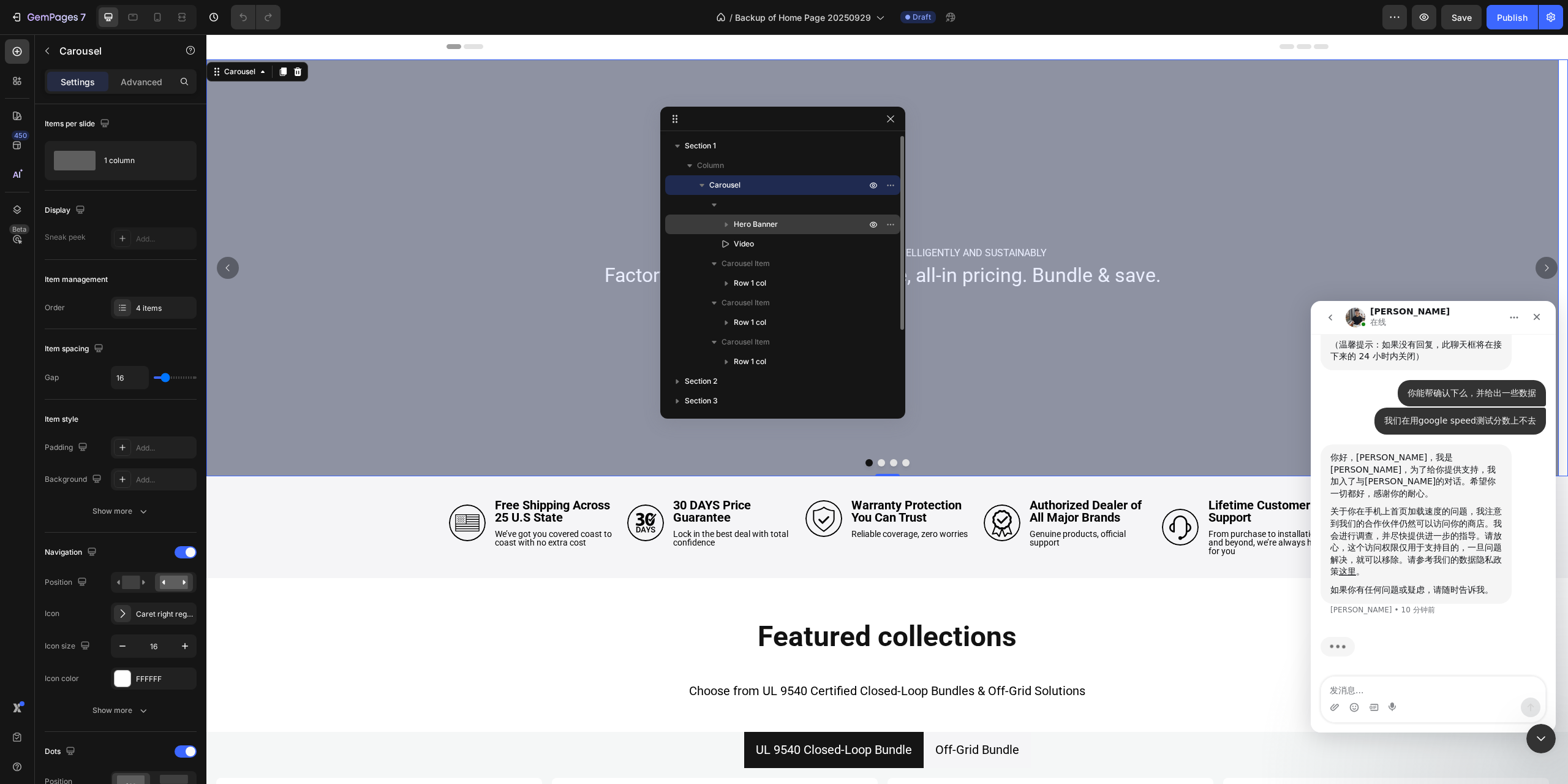
click at [805, 226] on p "Hero Banner" at bounding box center [801, 224] width 135 height 12
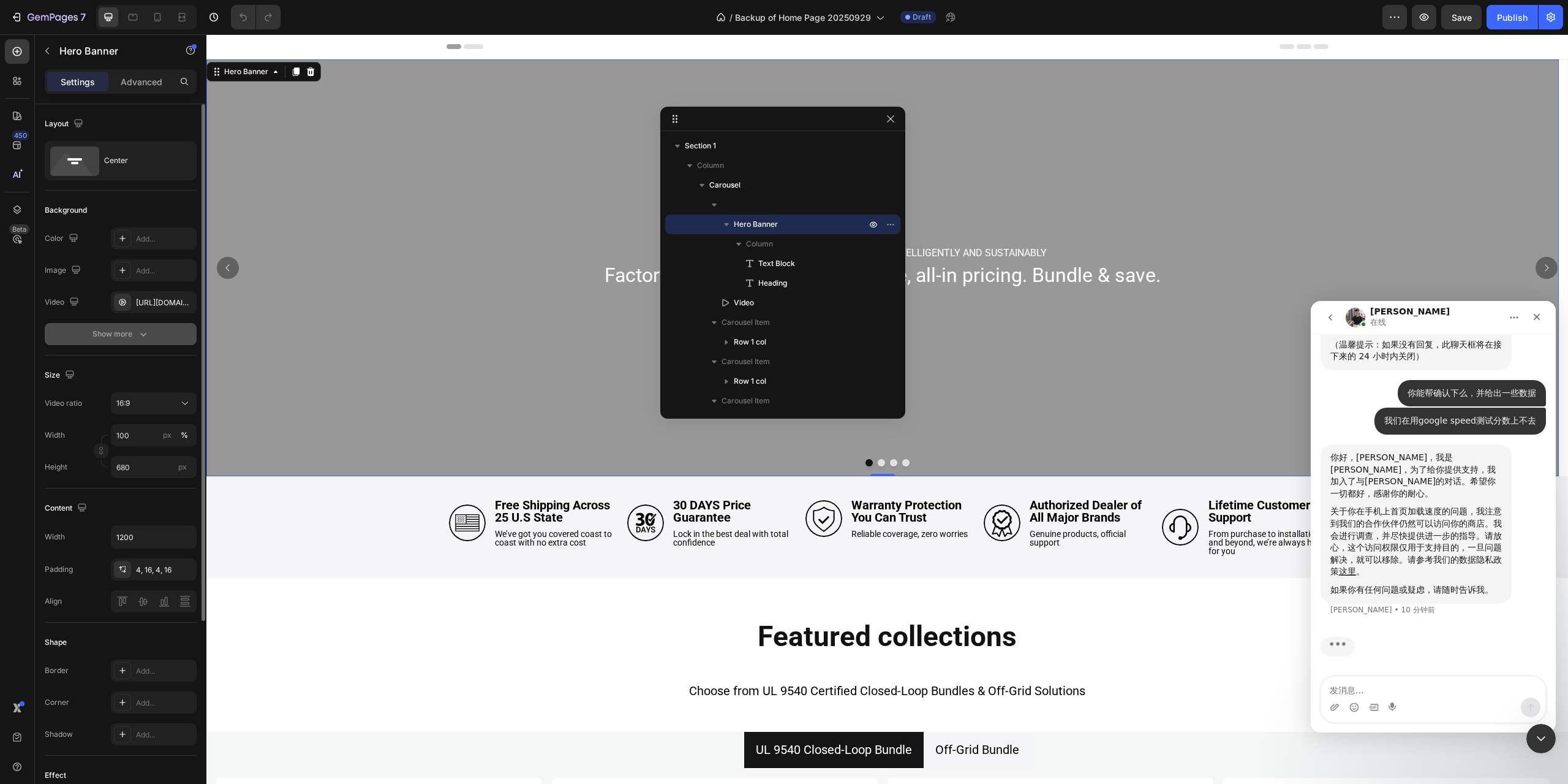
click at [144, 337] on icon "button" at bounding box center [143, 333] width 12 height 12
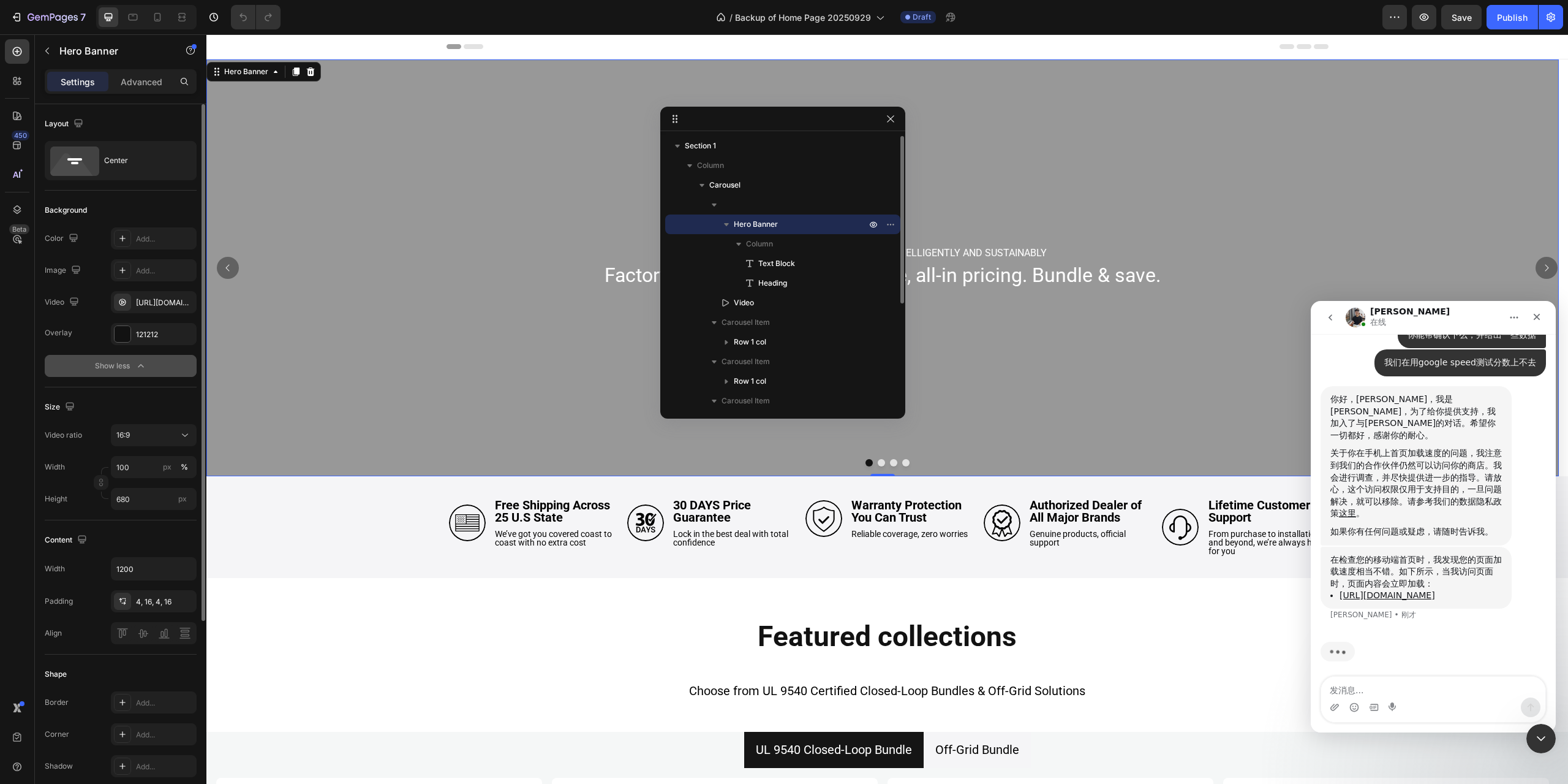
scroll to position [4985, 0]
click at [726, 224] on icon "button" at bounding box center [725, 224] width 5 height 3
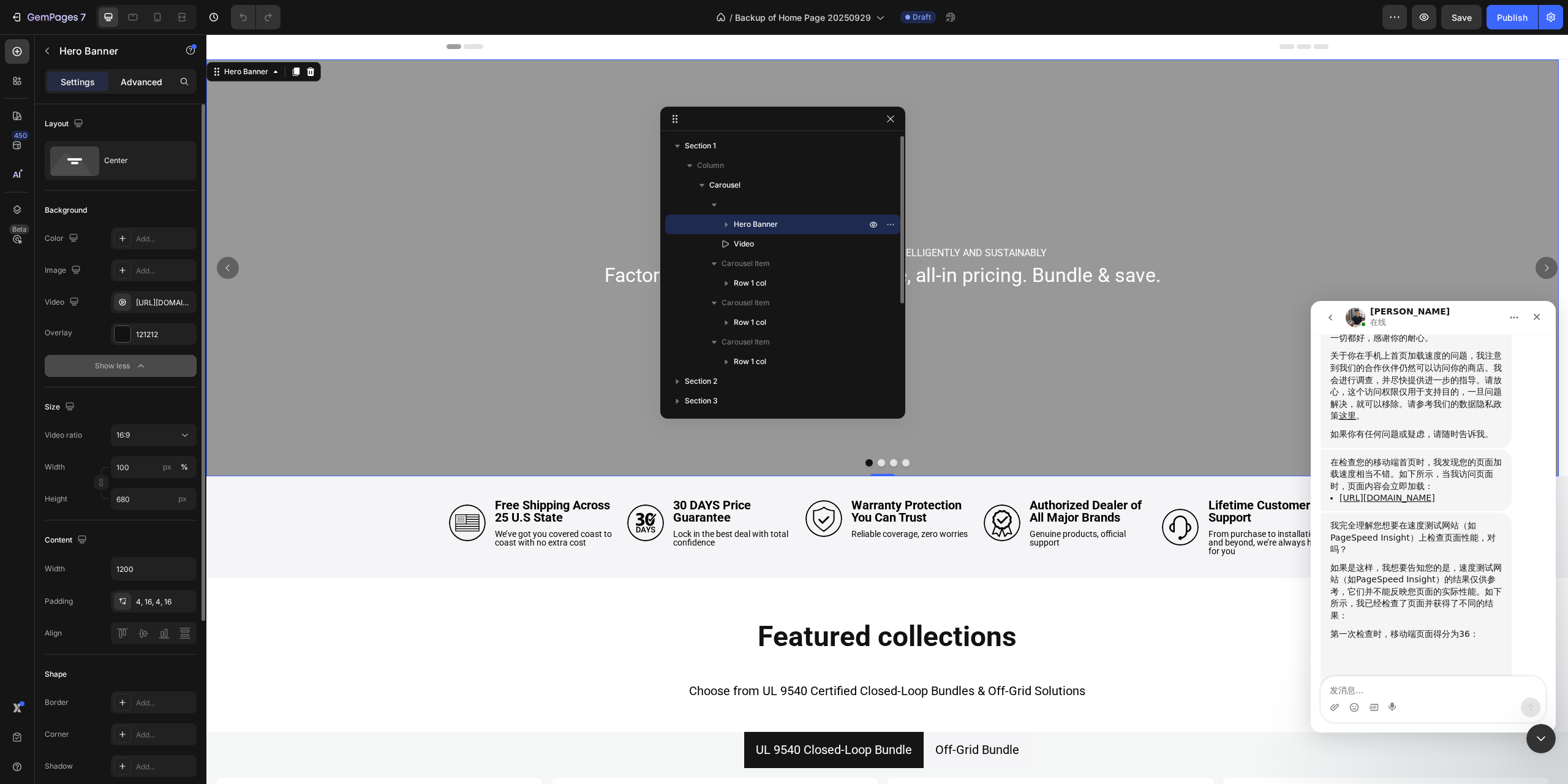
click at [136, 77] on p "Advanced" at bounding box center [141, 81] width 41 height 13
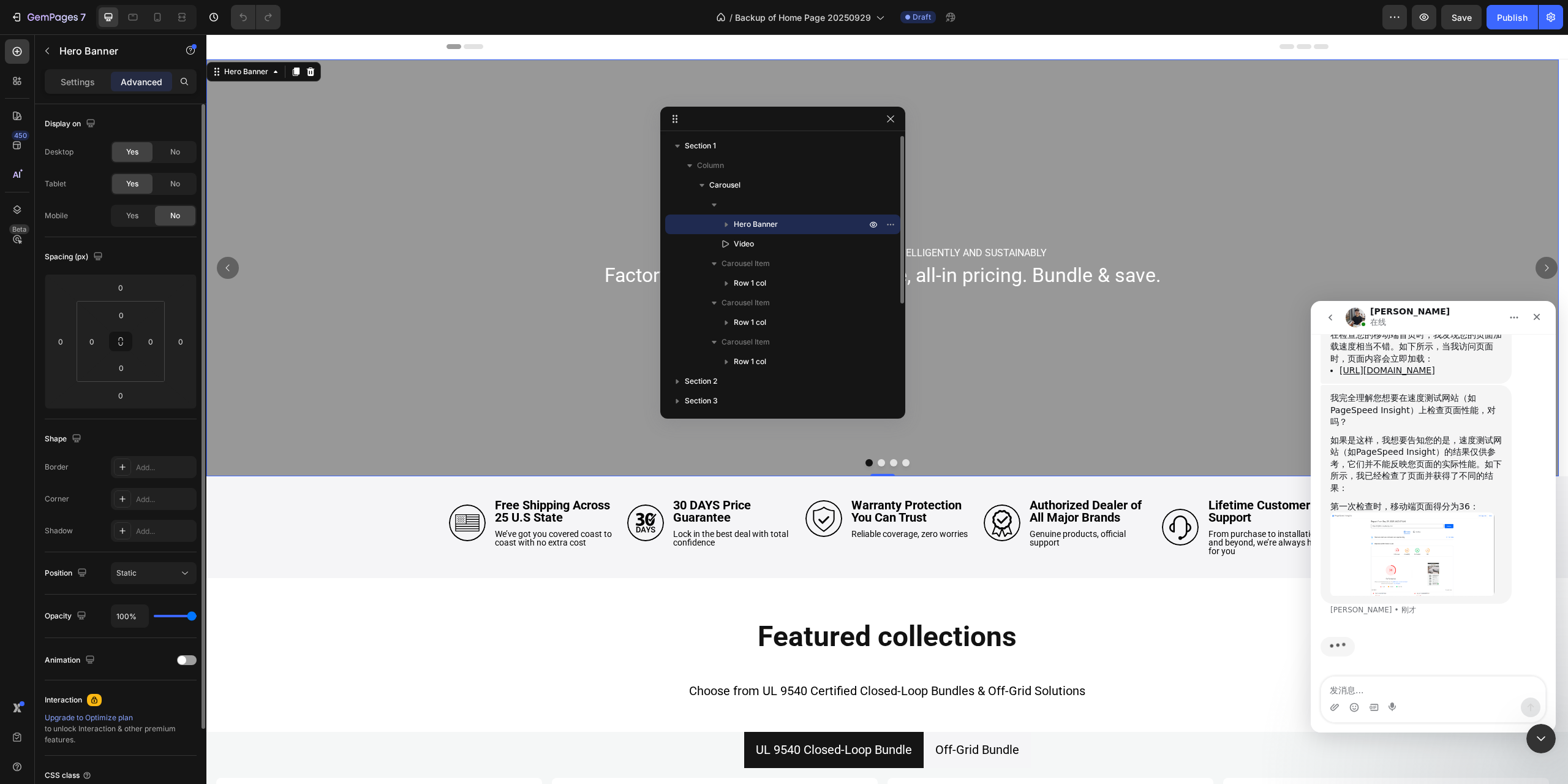
scroll to position [5204, 0]
click at [73, 81] on p "Settings" at bounding box center [78, 81] width 35 height 13
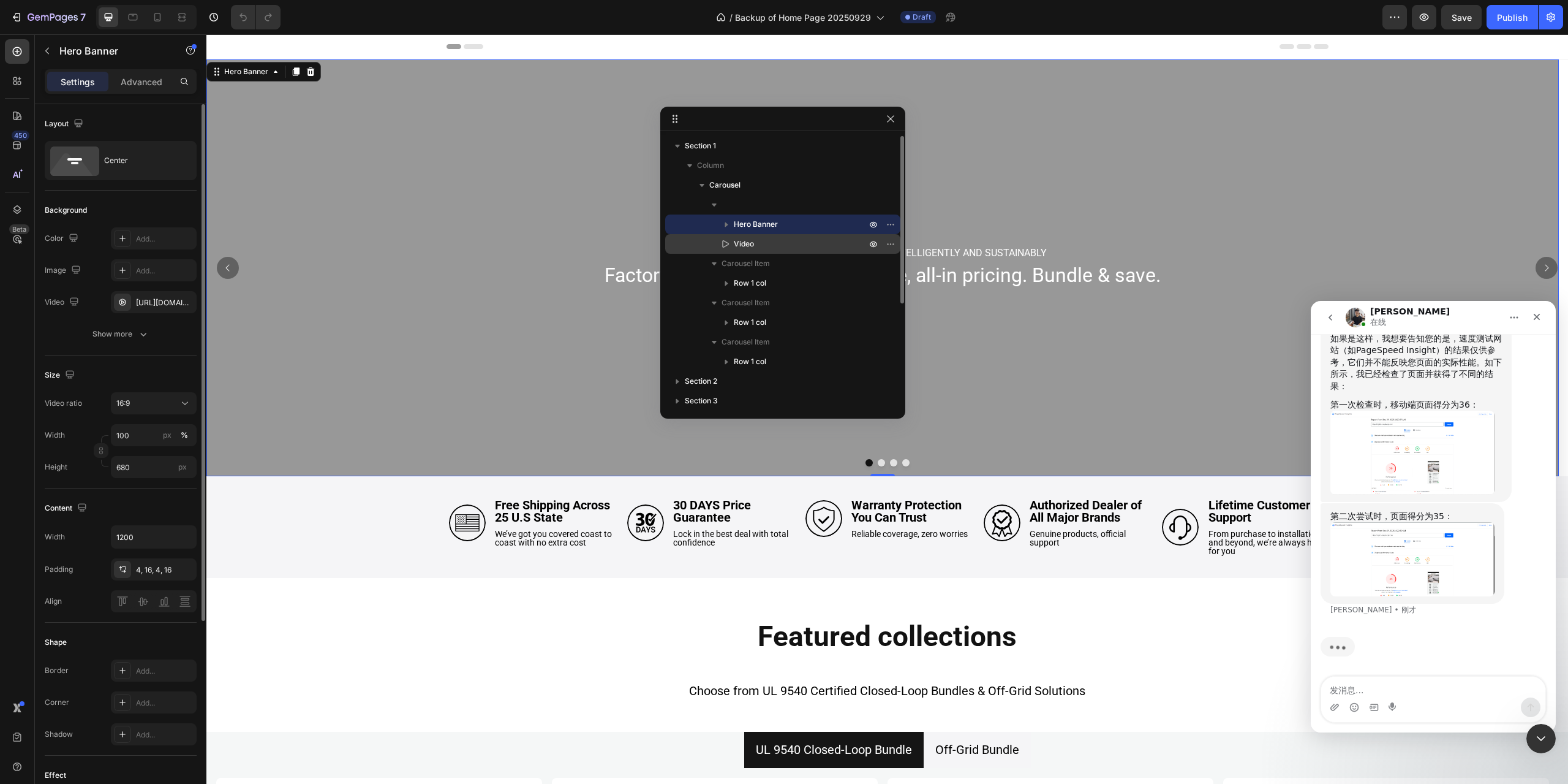
click at [769, 248] on p "Video" at bounding box center [786, 244] width 135 height 12
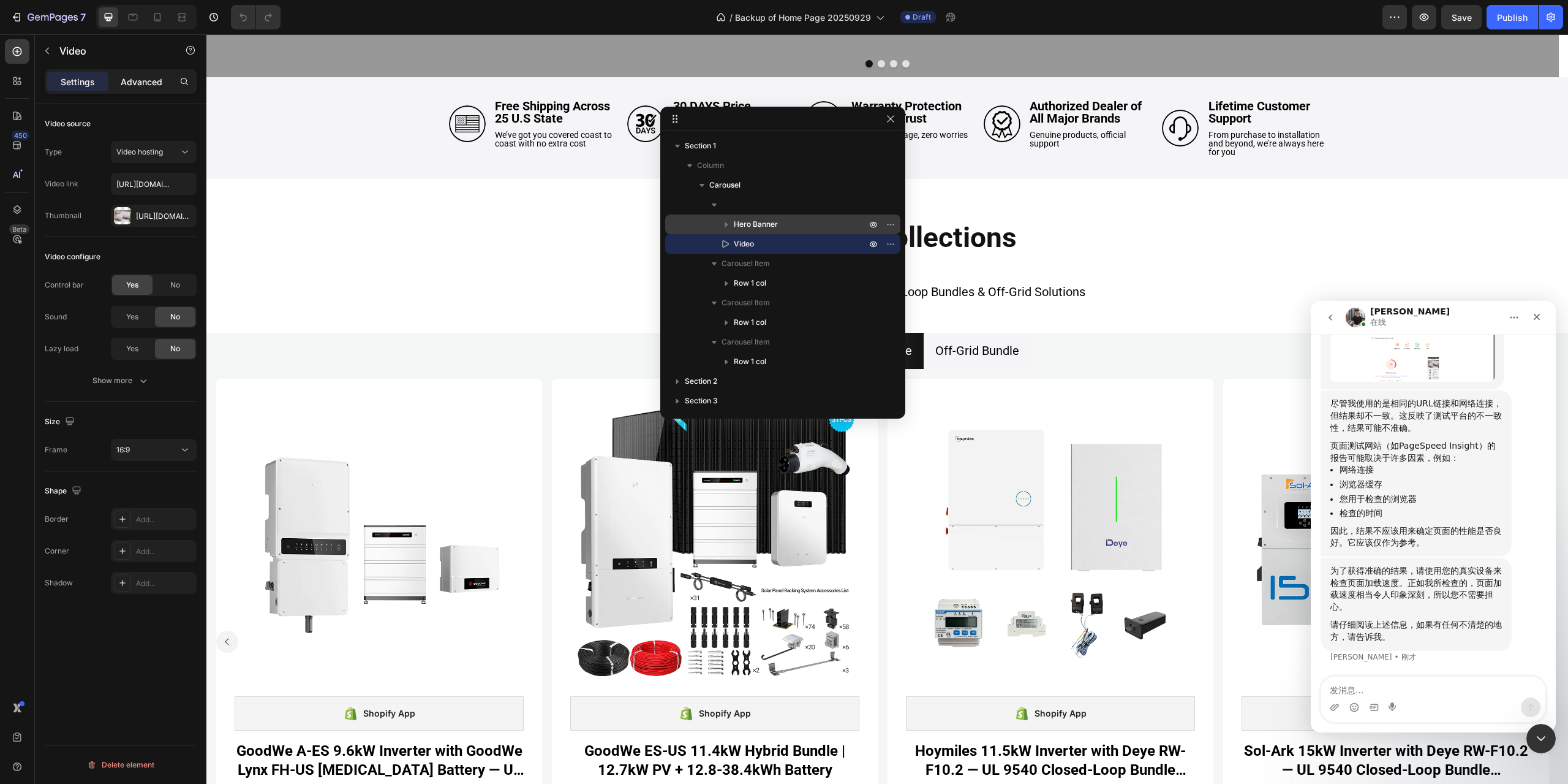
scroll to position [5521, 0]
click at [122, 86] on p "Advanced" at bounding box center [141, 81] width 41 height 13
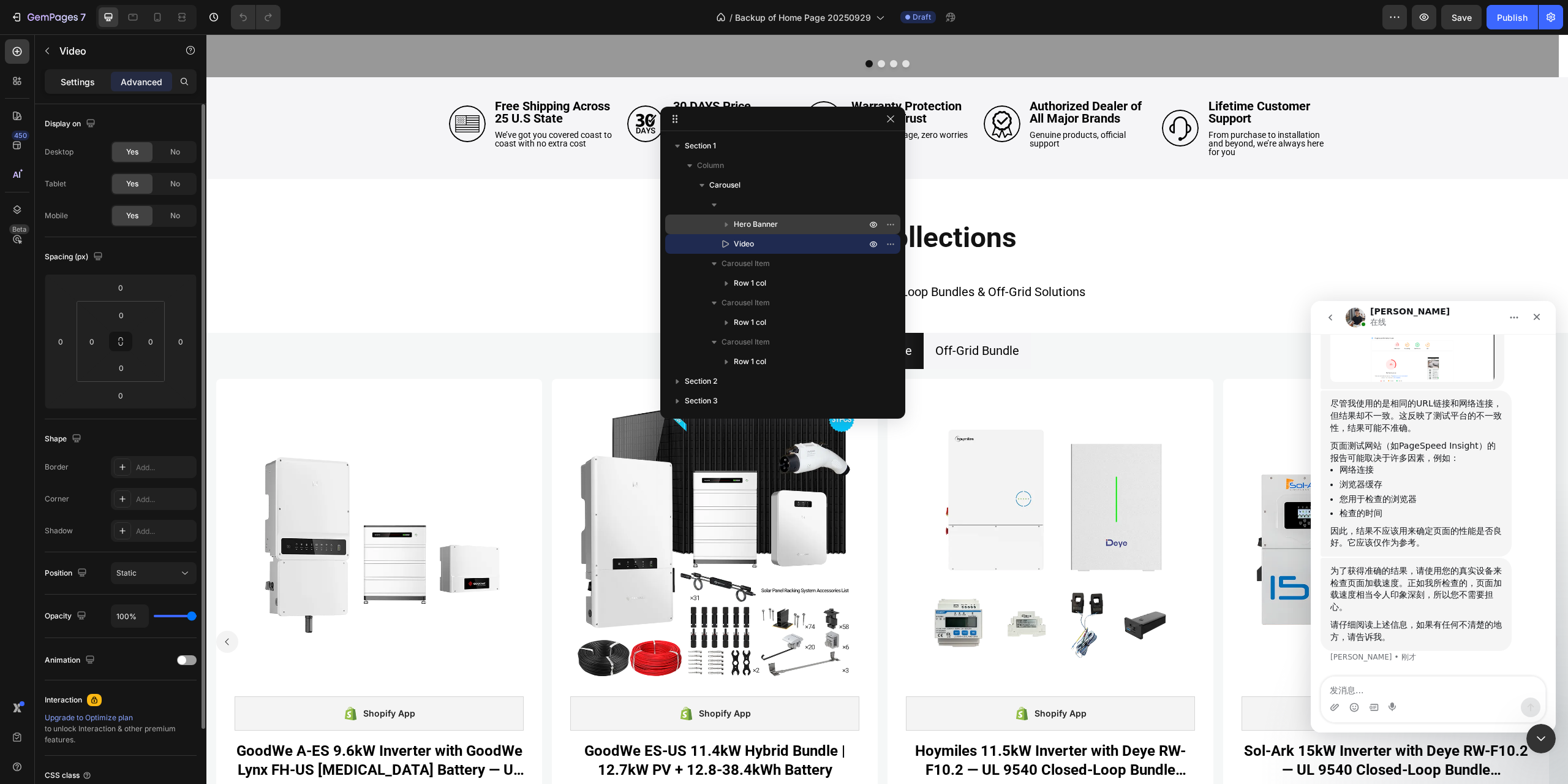
click at [68, 81] on p "Settings" at bounding box center [78, 81] width 35 height 13
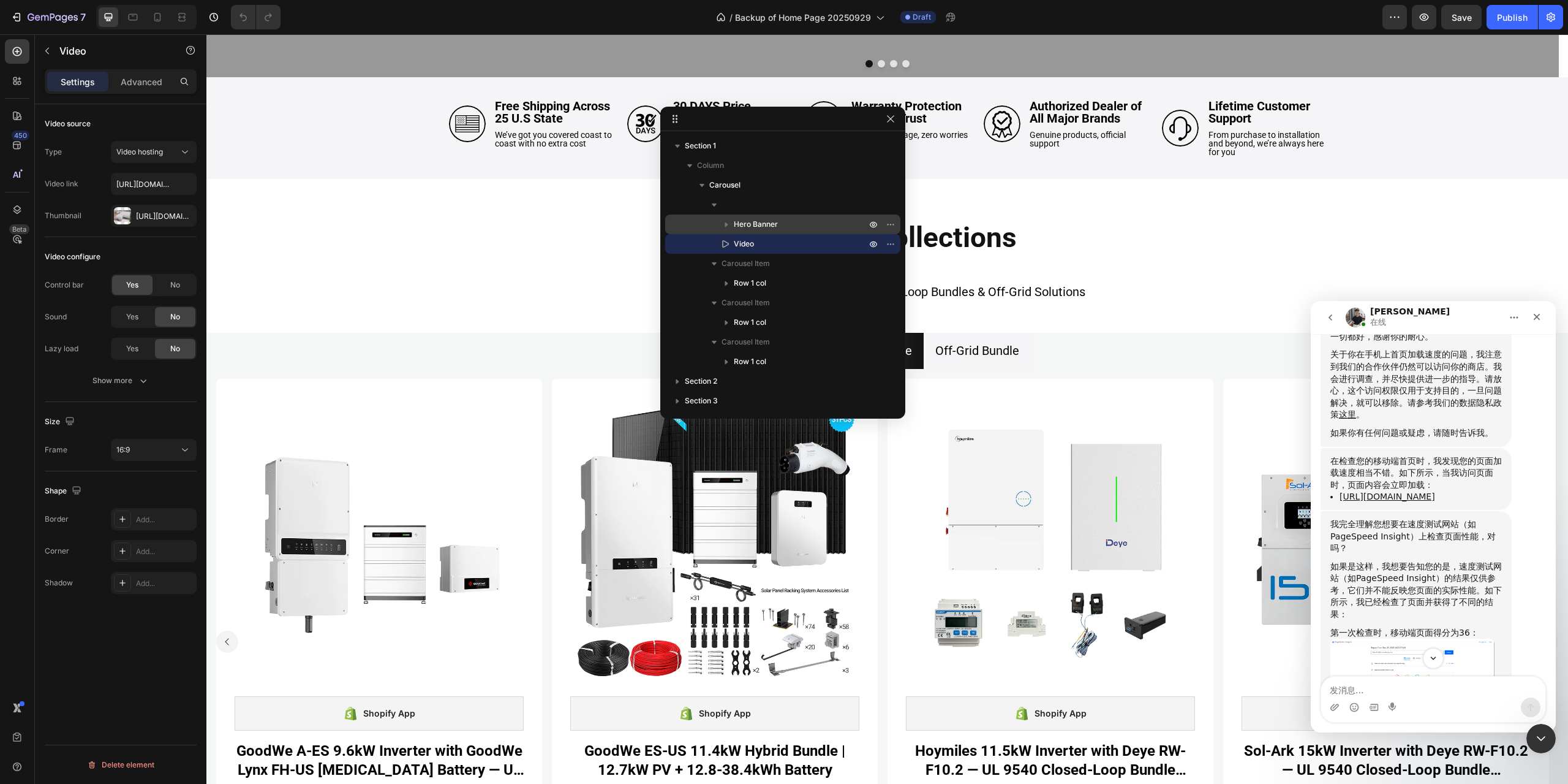
scroll to position [4969, 0]
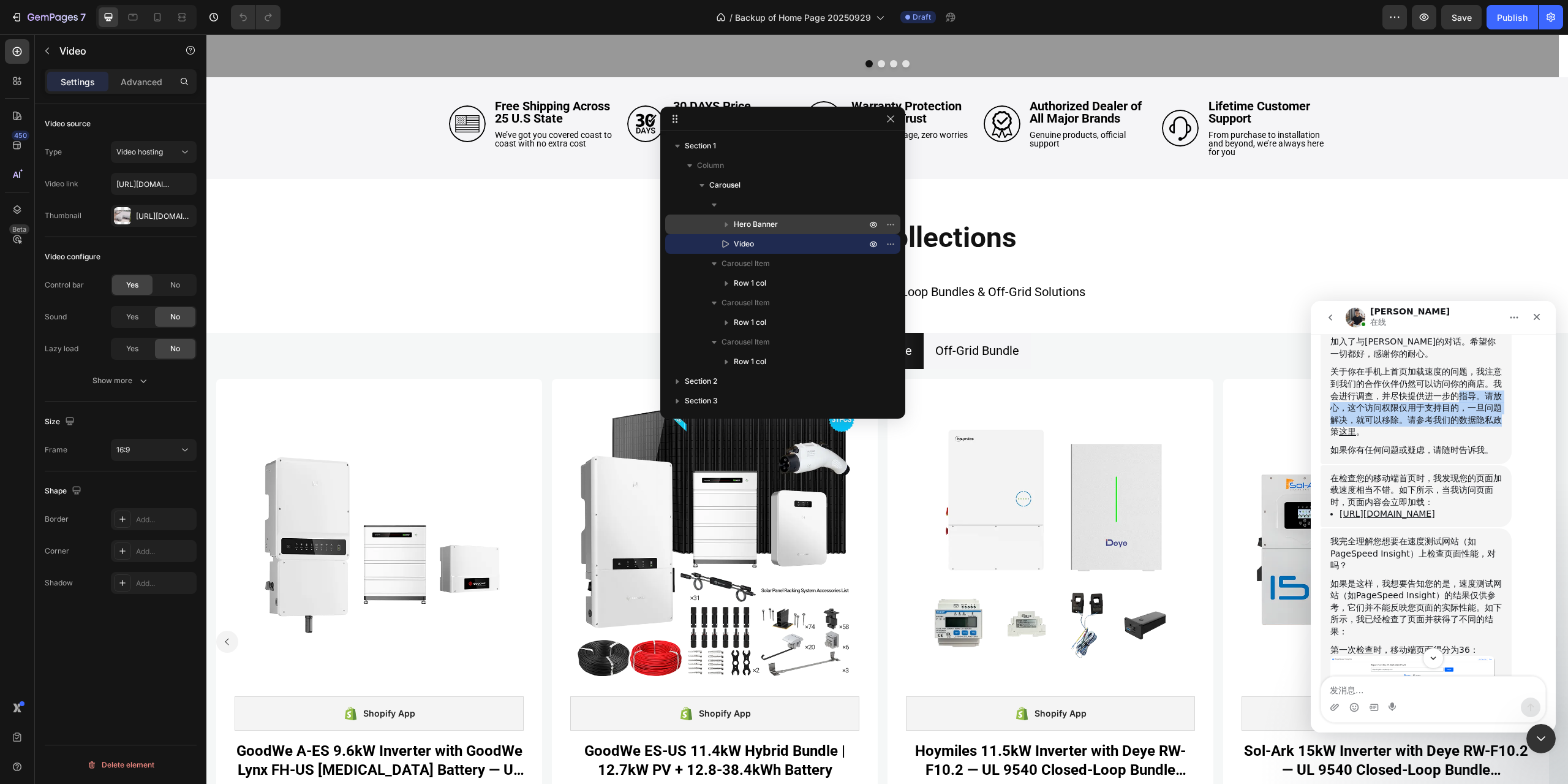
drag, startPoint x: 1471, startPoint y: 460, endPoint x: 1516, endPoint y: 476, distance: 47.8
click at [1516, 466] on div "你好，Harly，我是Tony，为了给你提供支持，我加入了与Abiola的对话。希望你一切都好，感谢你的耐心。 关于你在手机上首页加载速度的问题，我注意到我们…" at bounding box center [1433, 384] width 226 height 160
click at [1487, 444] on div "Tony说…" at bounding box center [1415, 441] width 171 height 7
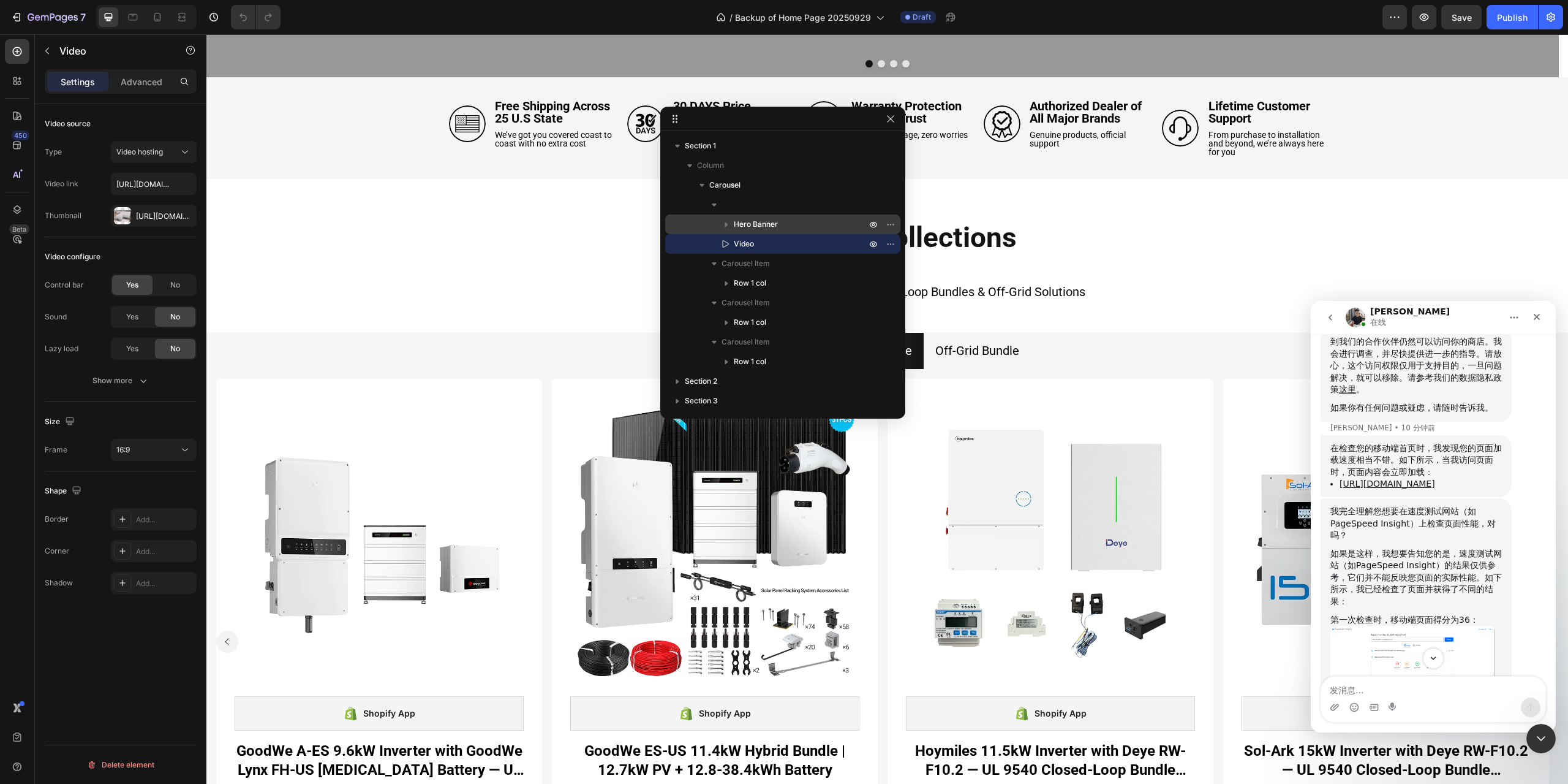
scroll to position [5031, 0]
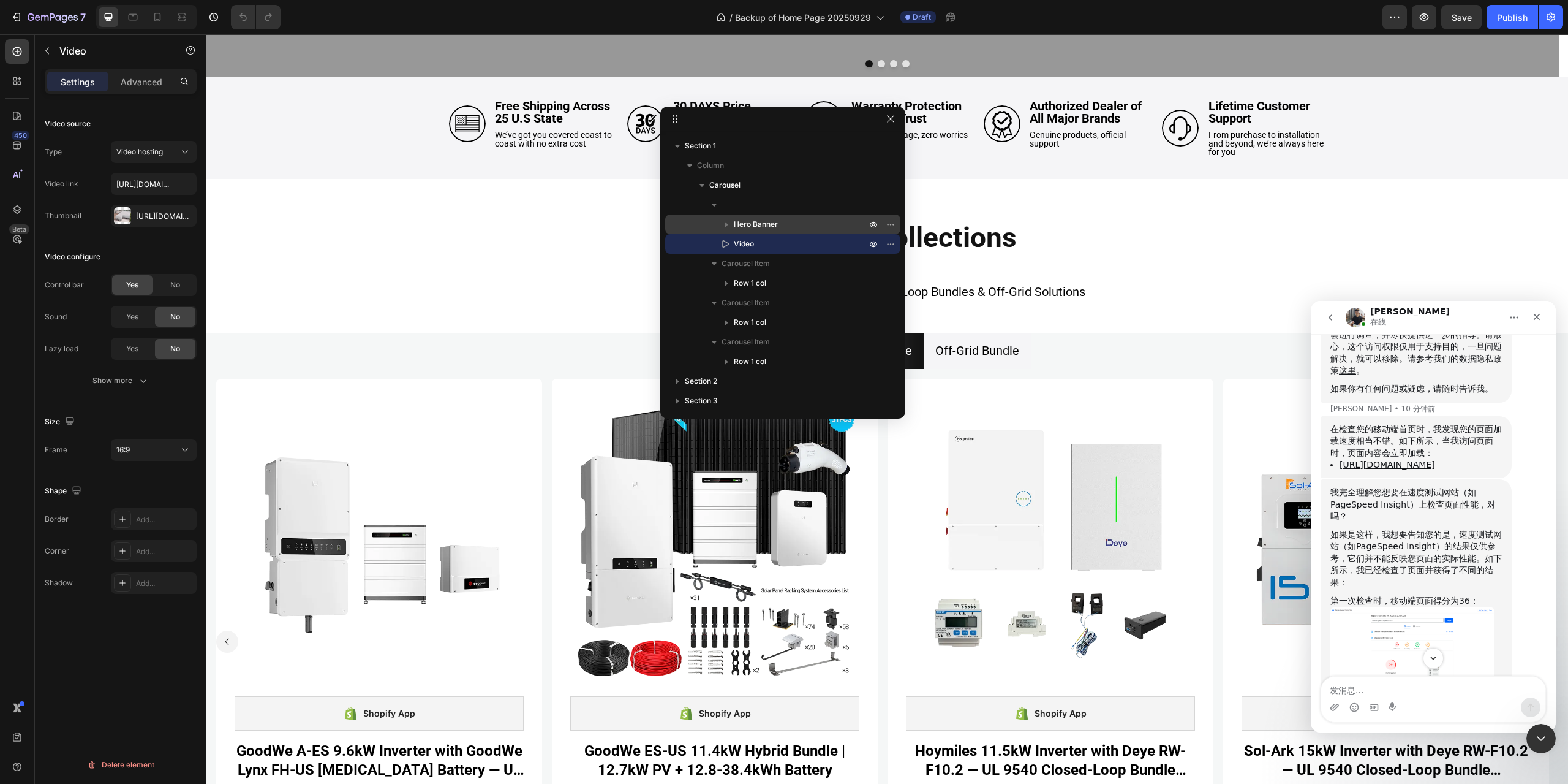
drag, startPoint x: 1403, startPoint y: 557, endPoint x: 1338, endPoint y: 525, distance: 72.4
click at [1338, 470] on ul "https://www.loom.com/share/4df47b27803b4534a01d5cf9e537cd07?sid=455228a5-1432-4…" at bounding box center [1415, 465] width 171 height 11
copy link "https://www.loom.com/share/4df47b27803b4534a01d5cf9e537cd07?sid=455228a5-1432-4…"
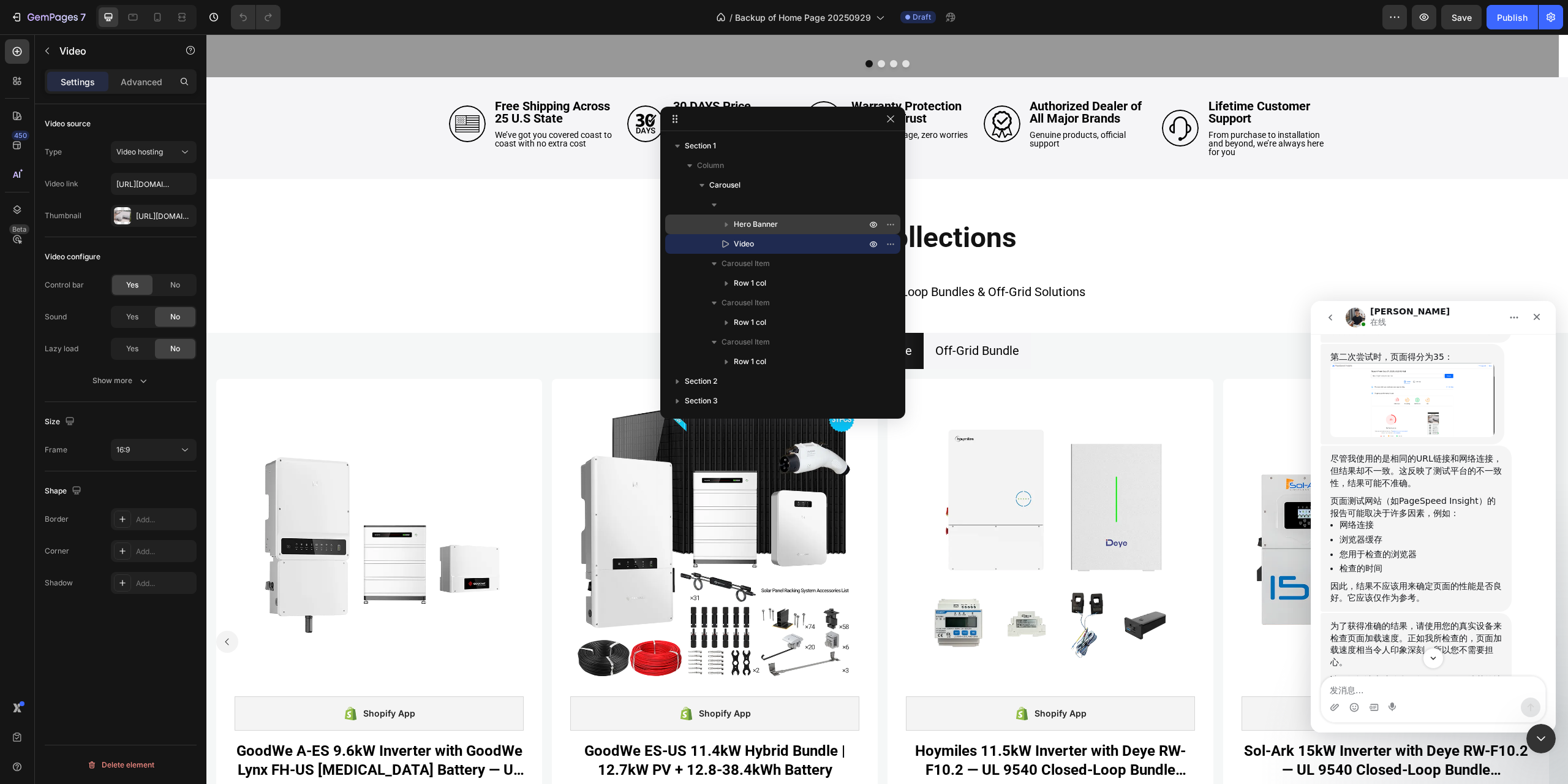
scroll to position [5460, 0]
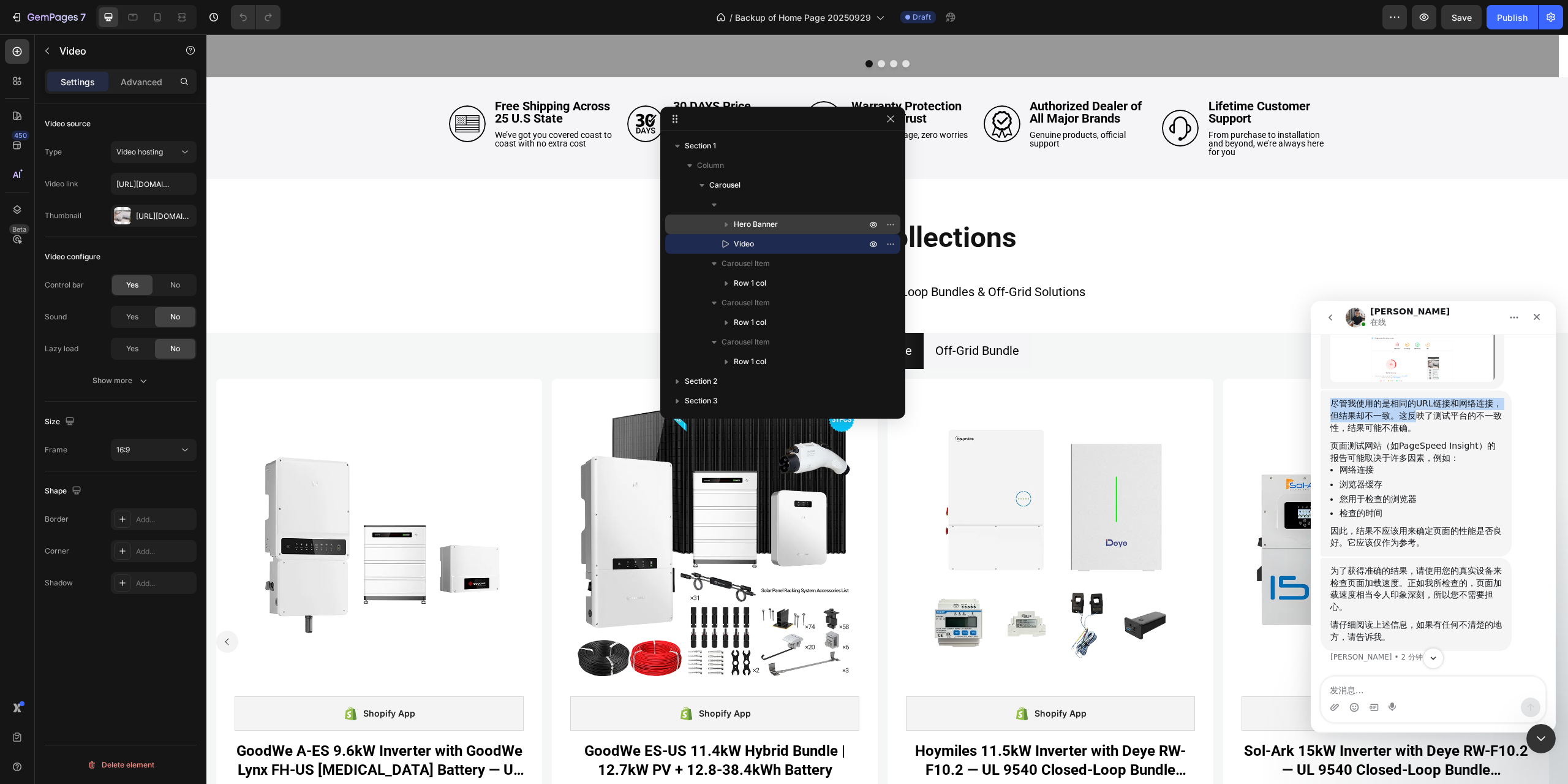
drag, startPoint x: 1414, startPoint y: 506, endPoint x: 1327, endPoint y: 482, distance: 90.2
click at [1327, 482] on div "尽管我使用的是相同的URL链接和网络连接，但结果却不一致。这反映了测试平台的不一致性，结果可能不准确。 页面测试网站（如PageSpeed Insight）的…" at bounding box center [1416, 473] width 191 height 166
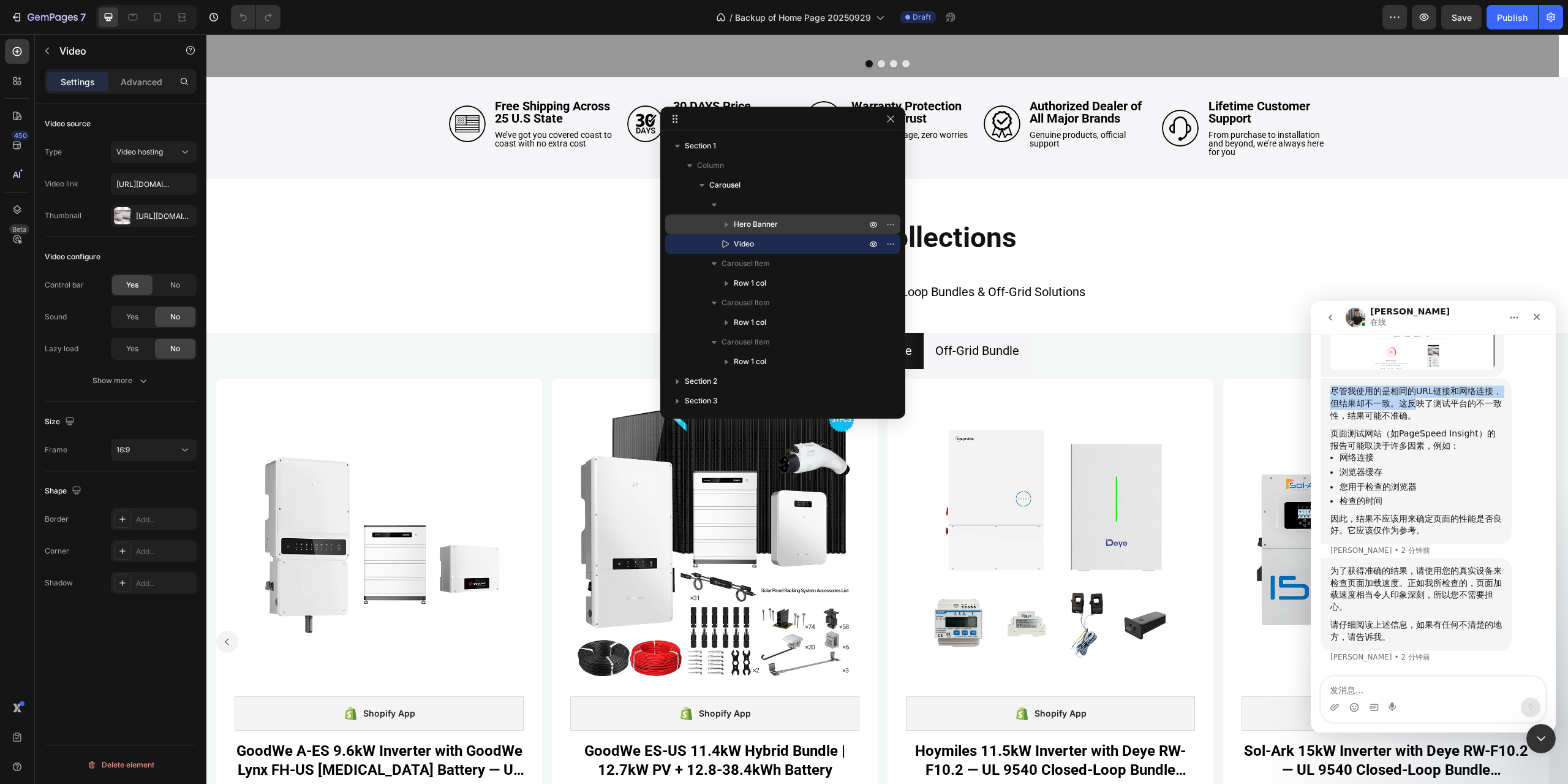
scroll to position [5557, 0]
click at [1402, 688] on textarea "发消息..." at bounding box center [1432, 687] width 224 height 21
type textarea "q"
type textarea "请问你是在哪些地区访问的"
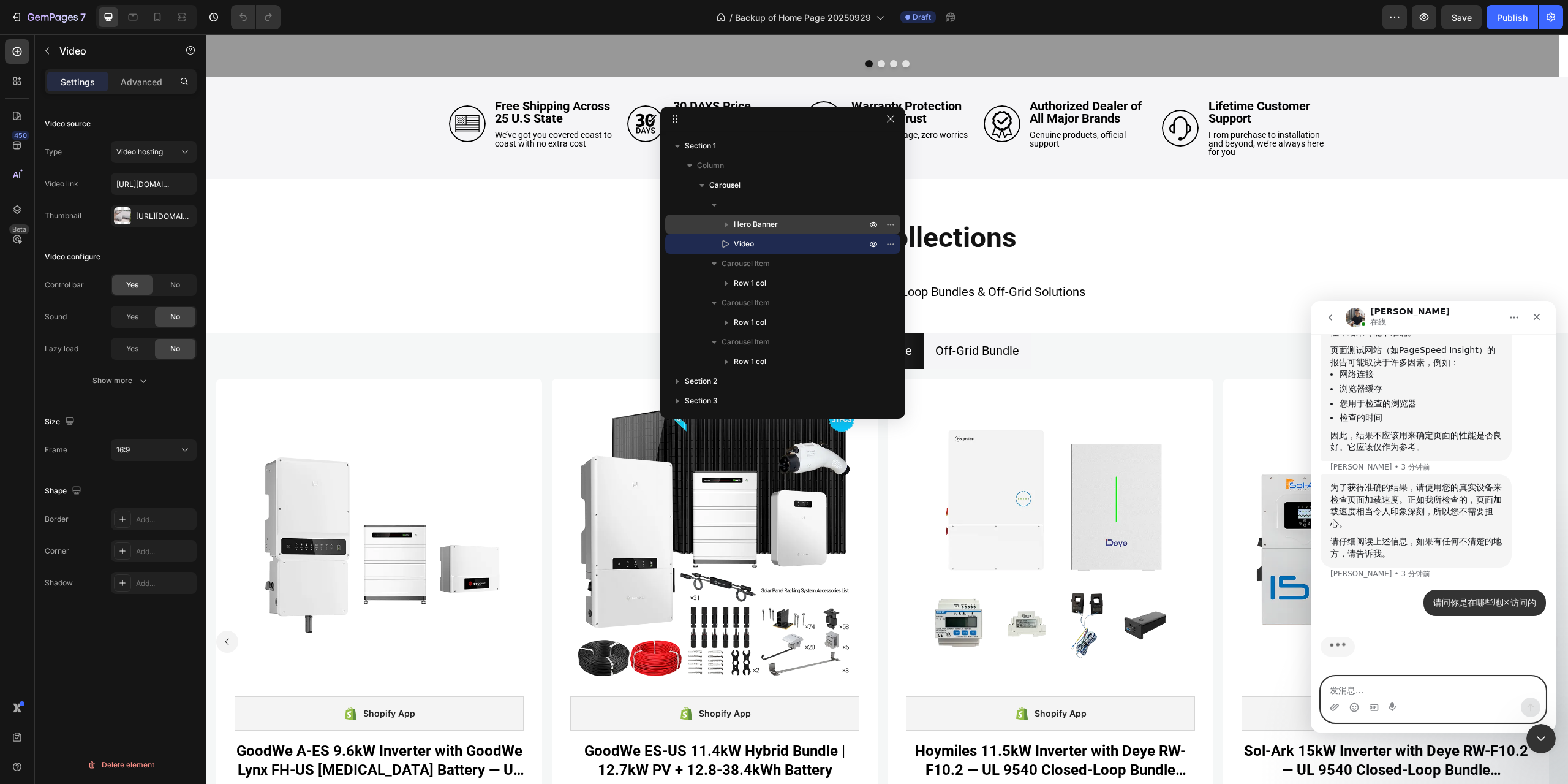
scroll to position [5642, 0]
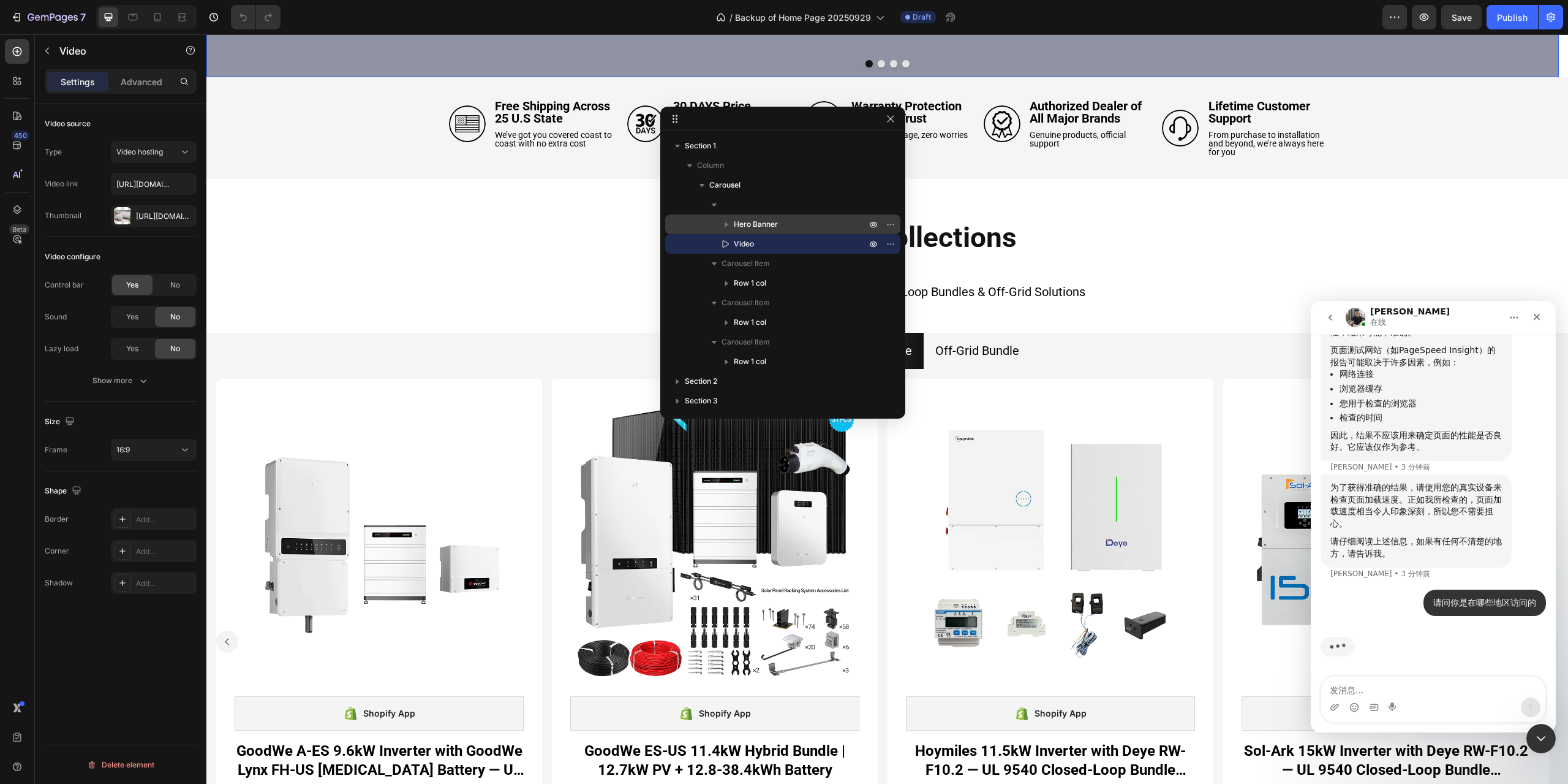
click at [762, 220] on span "Hero Banner" at bounding box center [755, 224] width 44 height 12
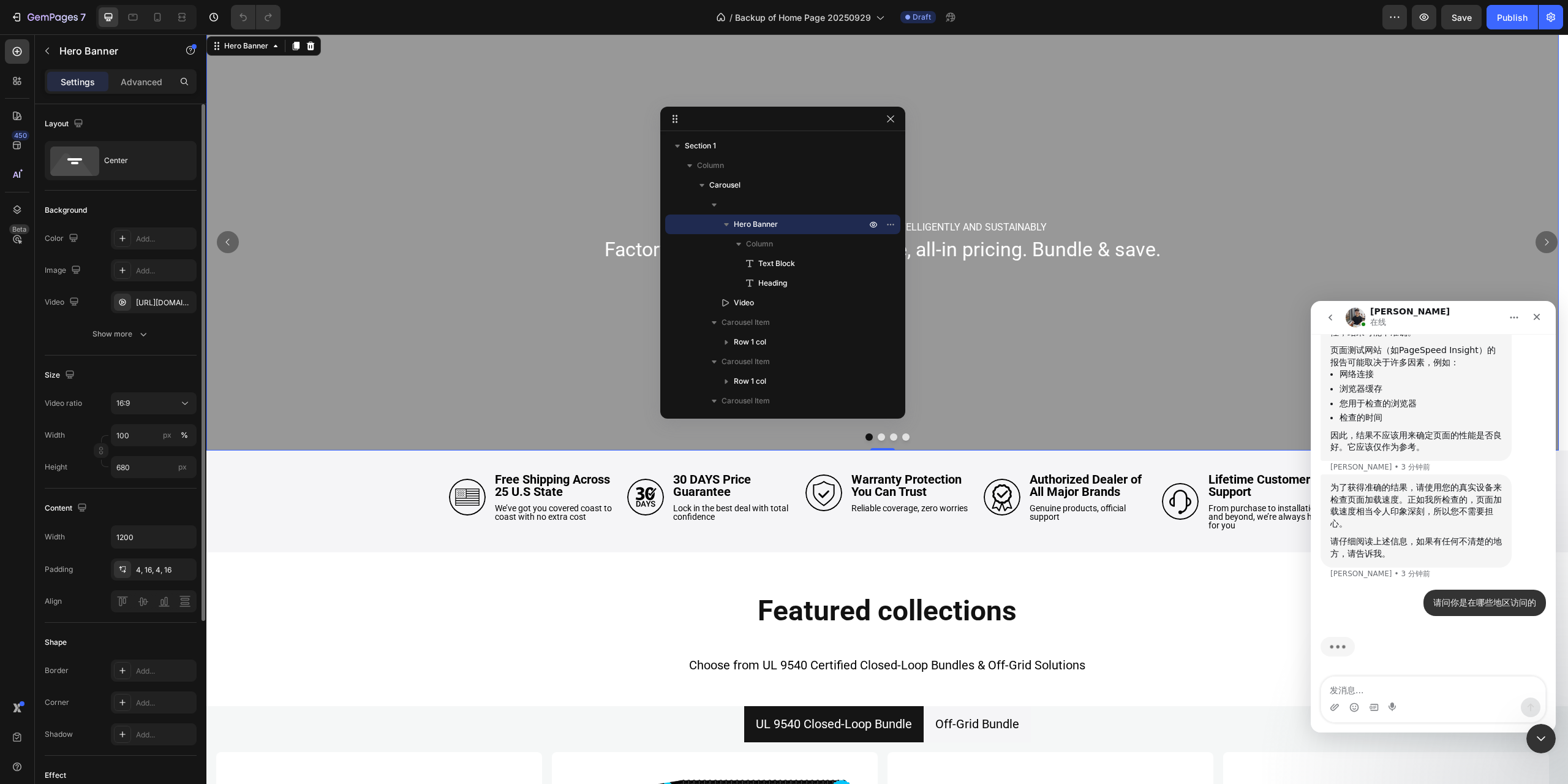
scroll to position [0, 0]
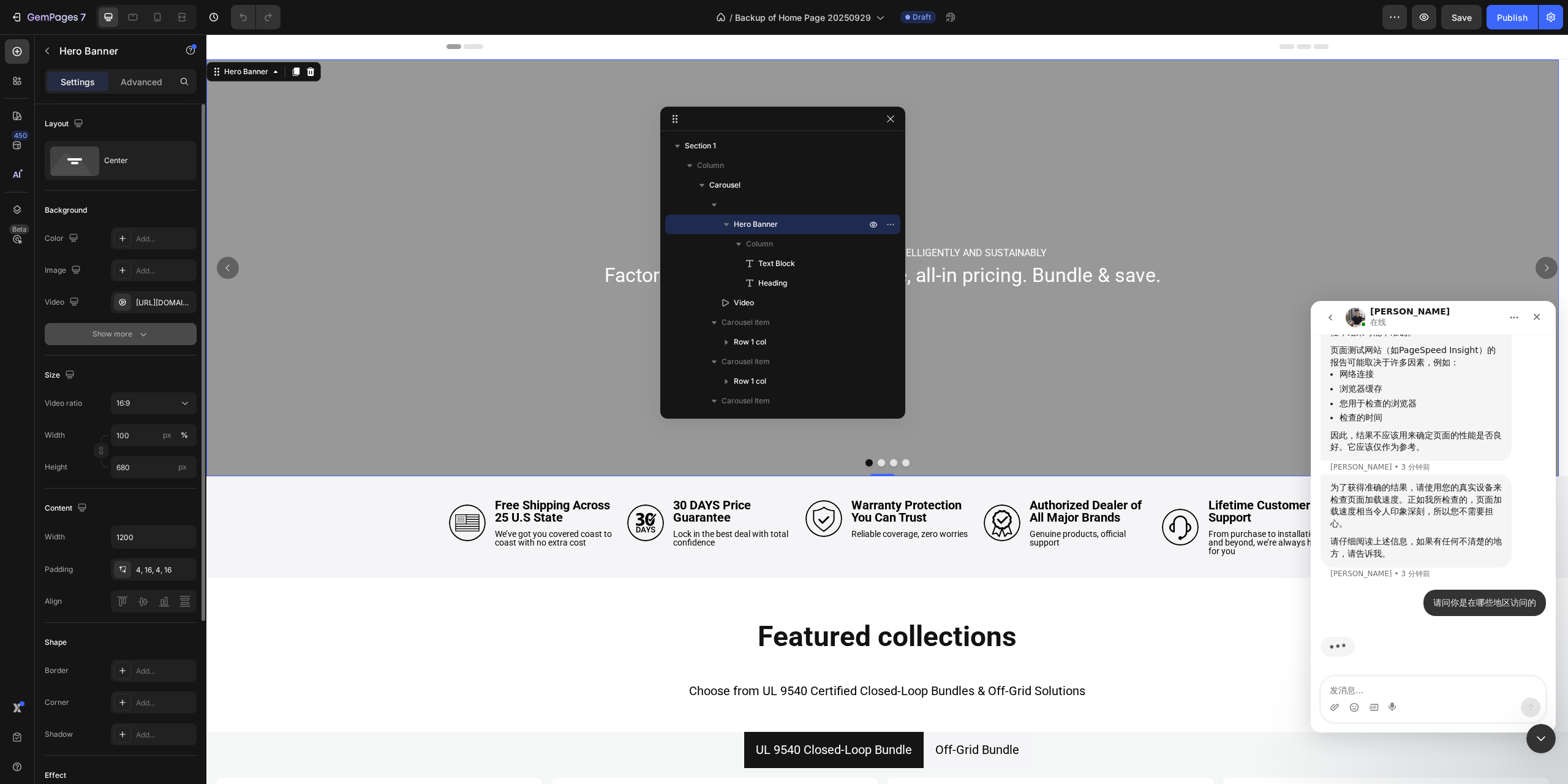
click at [145, 331] on icon "button" at bounding box center [143, 333] width 12 height 12
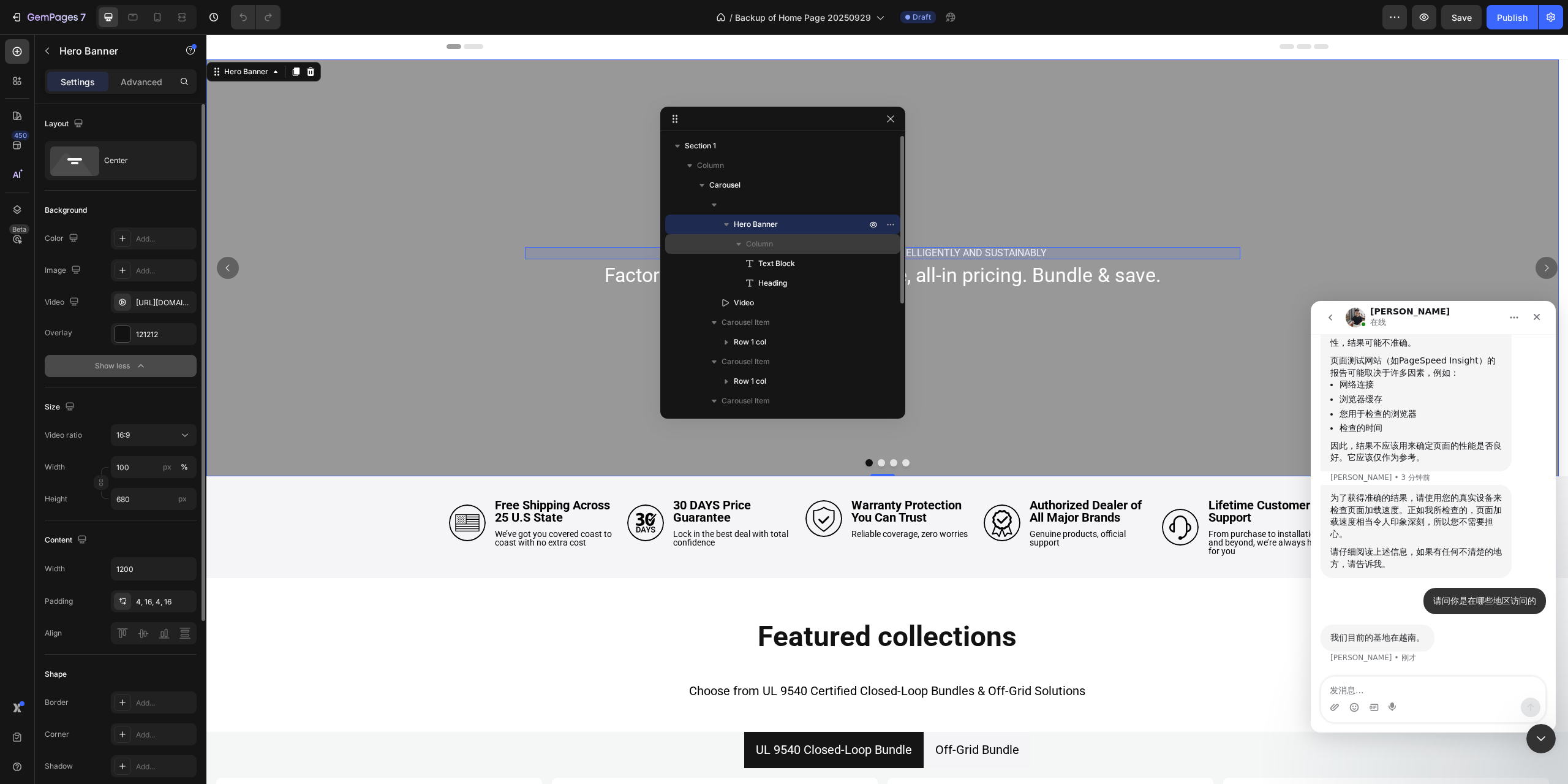
scroll to position [5631, 0]
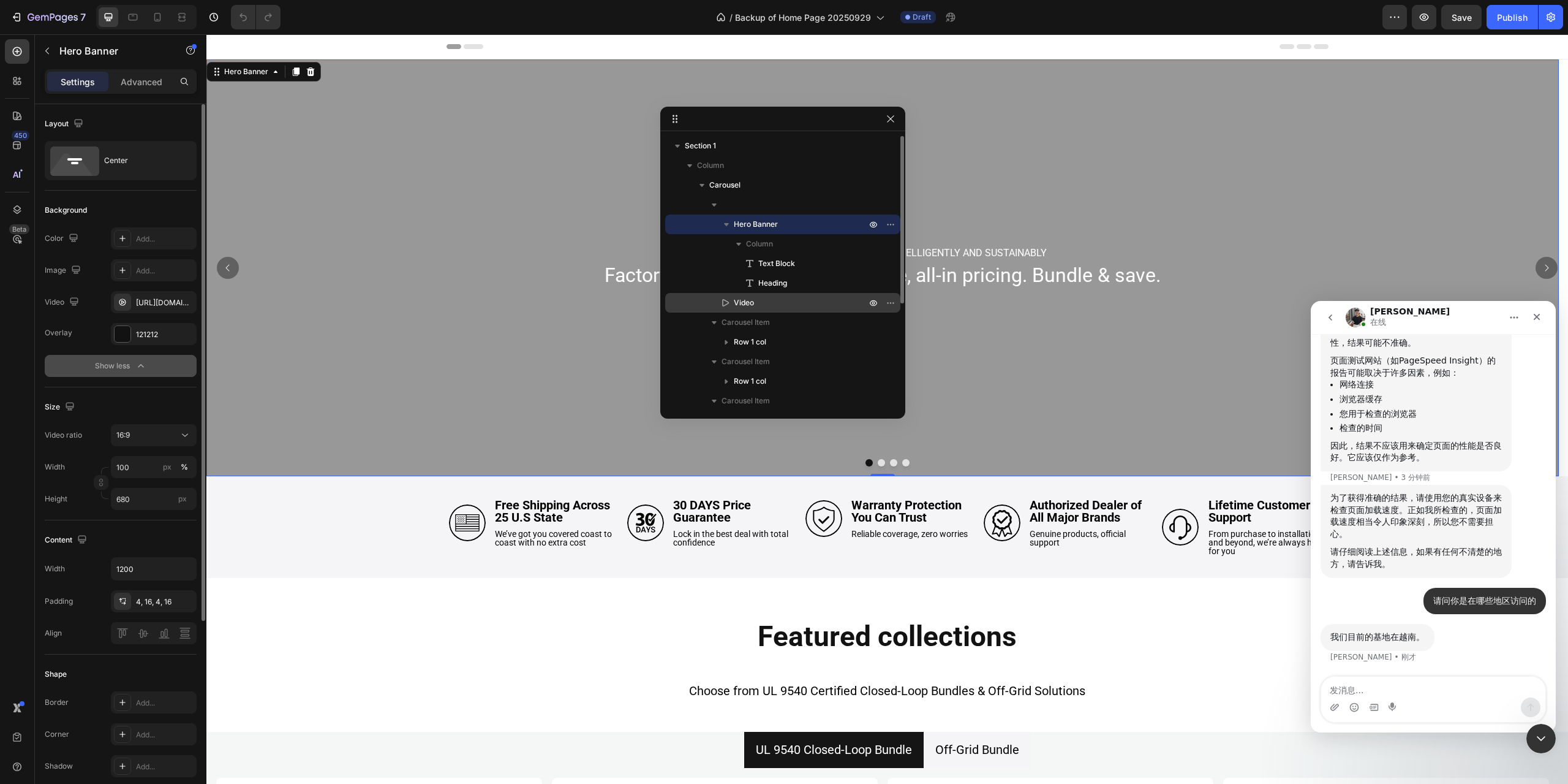
click at [784, 297] on p "Video" at bounding box center [786, 303] width 135 height 12
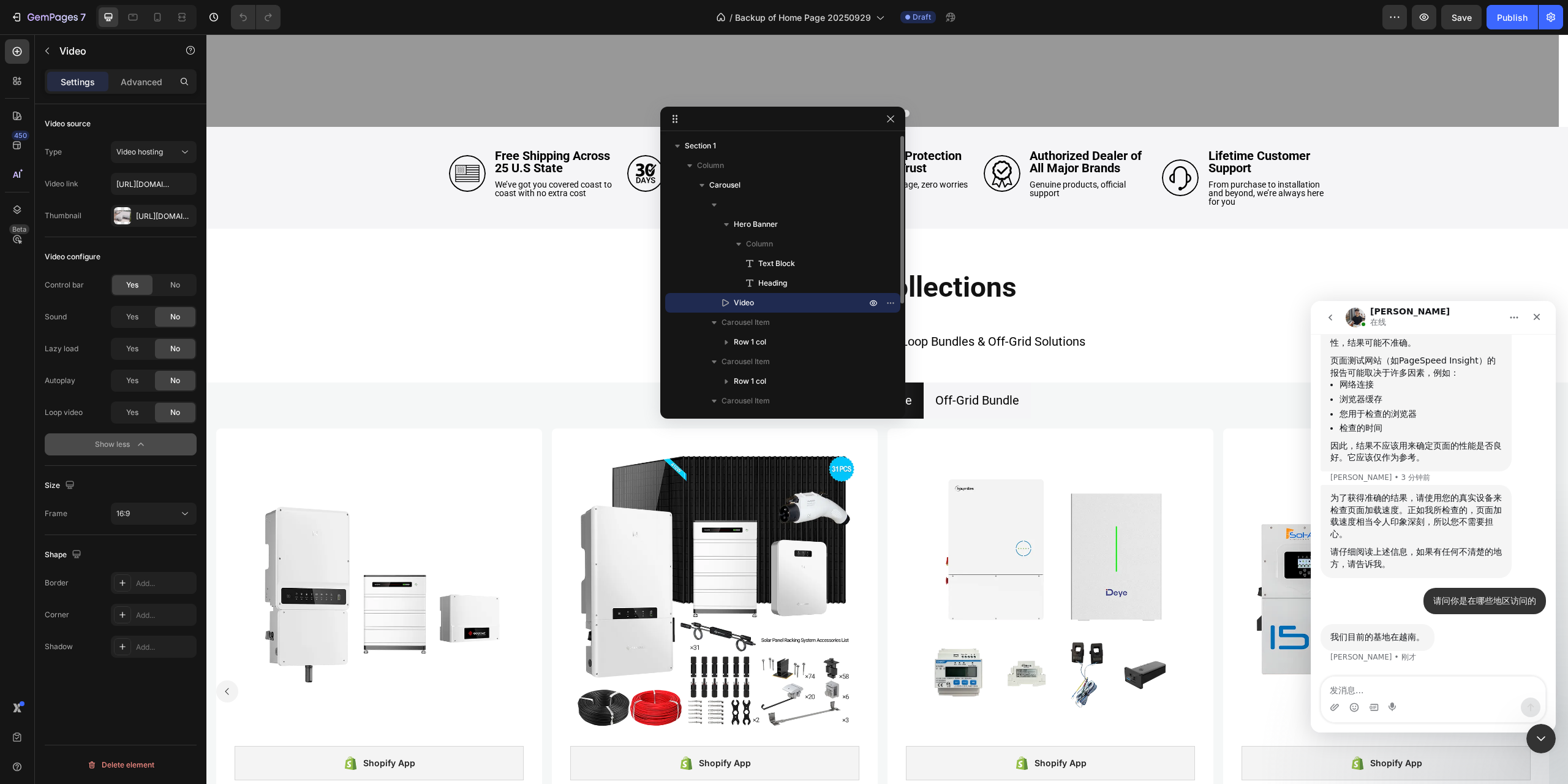
scroll to position [337, 0]
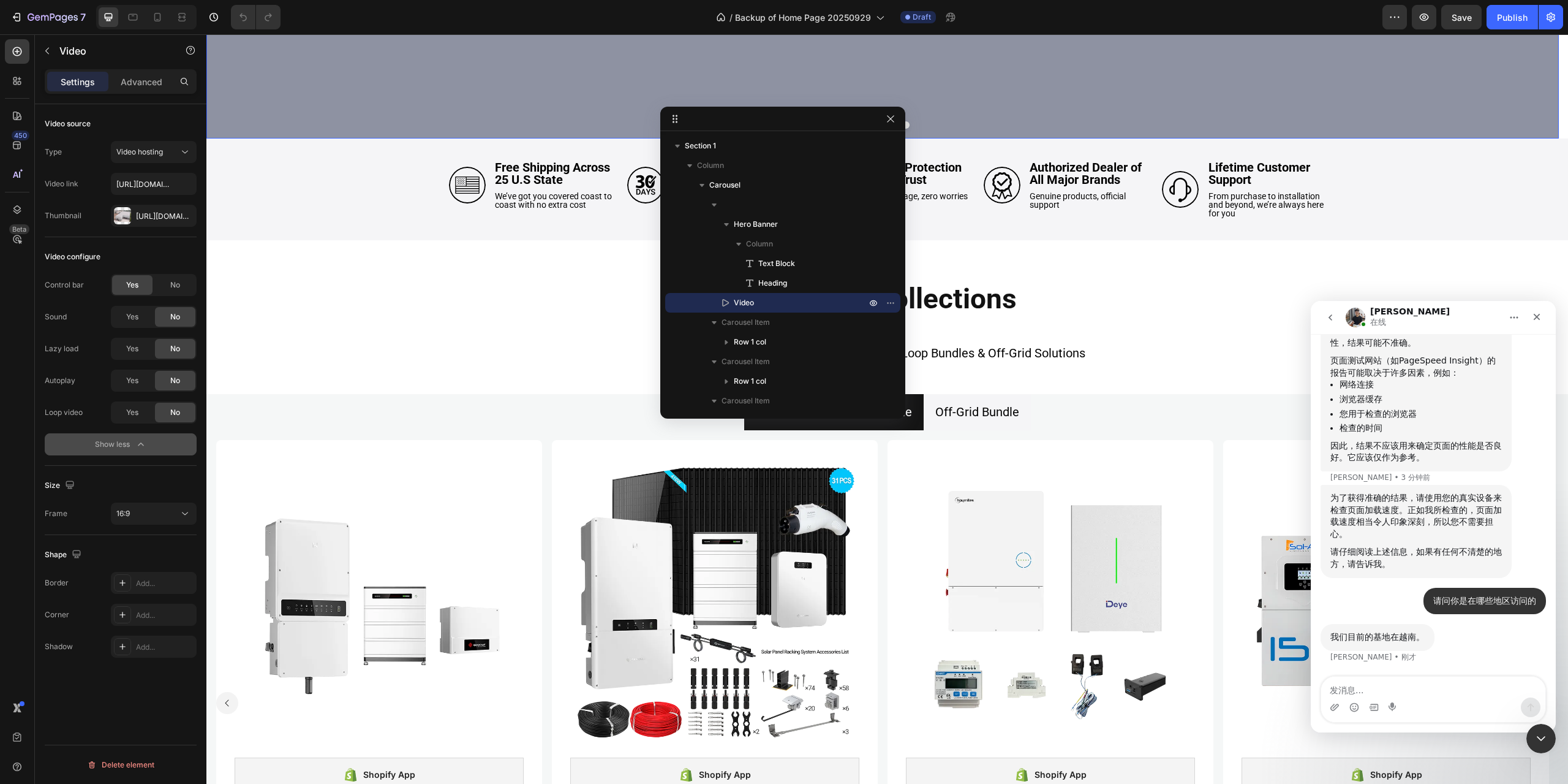
click at [727, 220] on icon "button" at bounding box center [725, 224] width 12 height 12
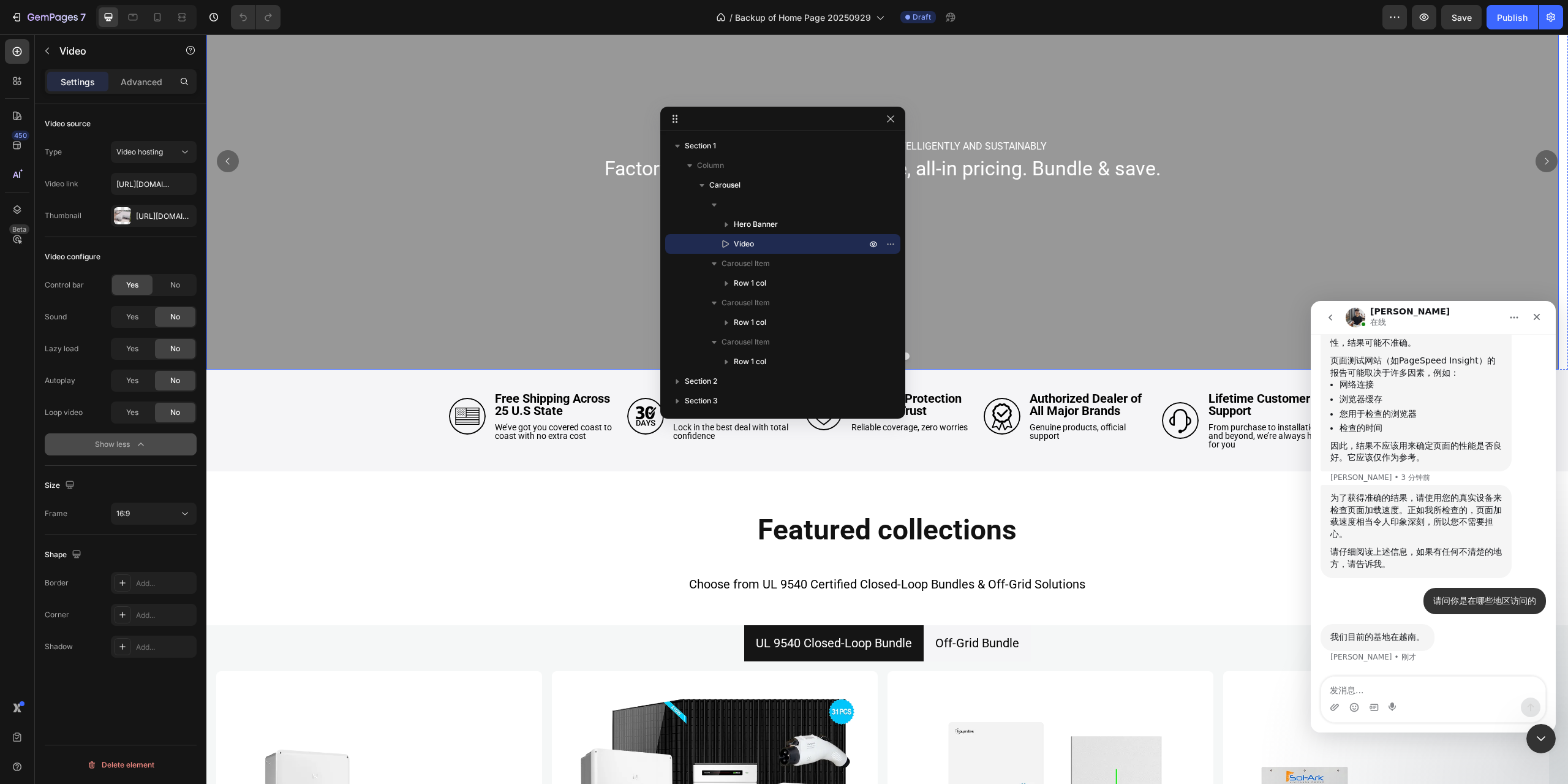
scroll to position [93, 0]
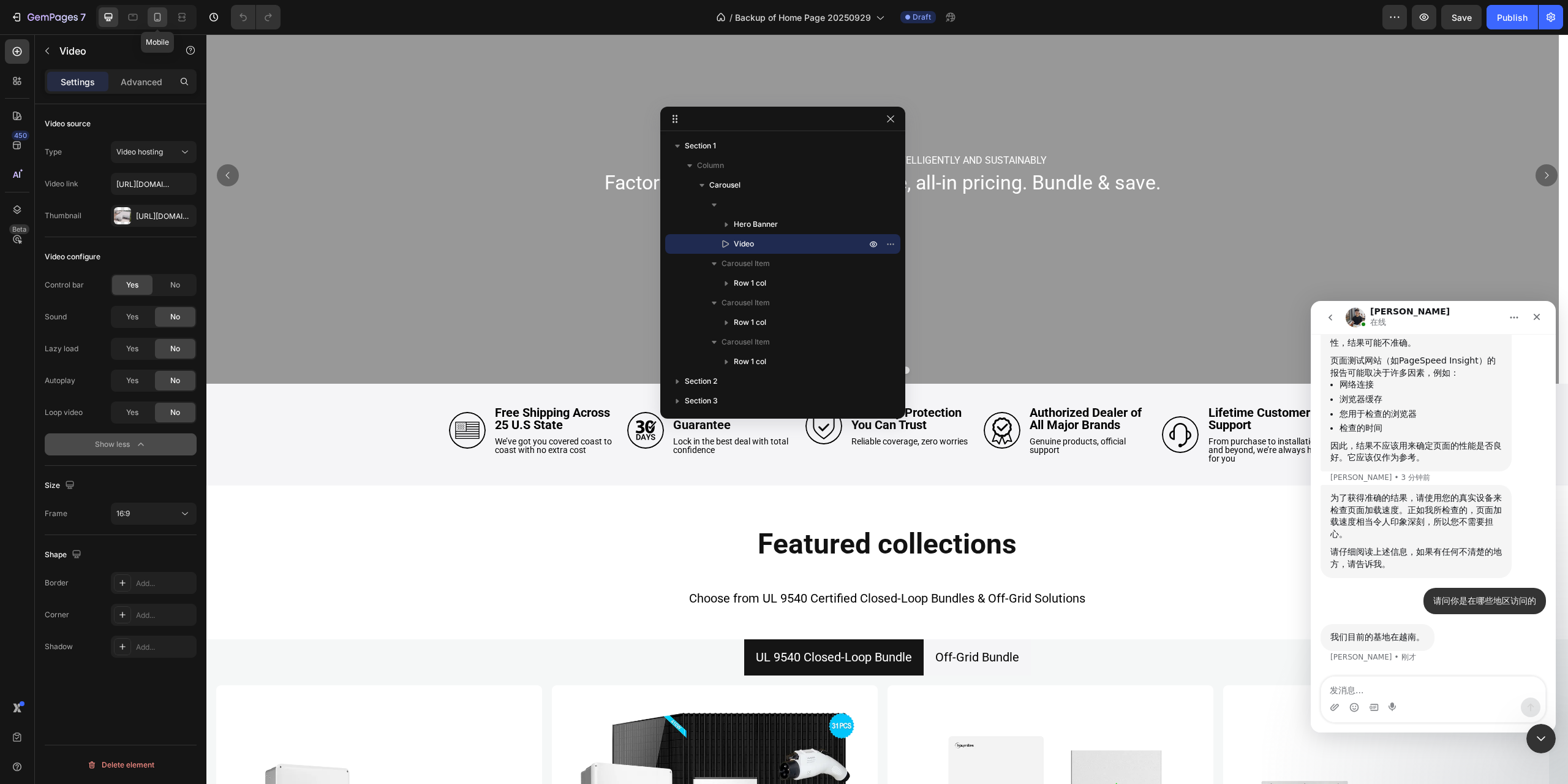
click at [159, 17] on icon at bounding box center [157, 17] width 12 height 12
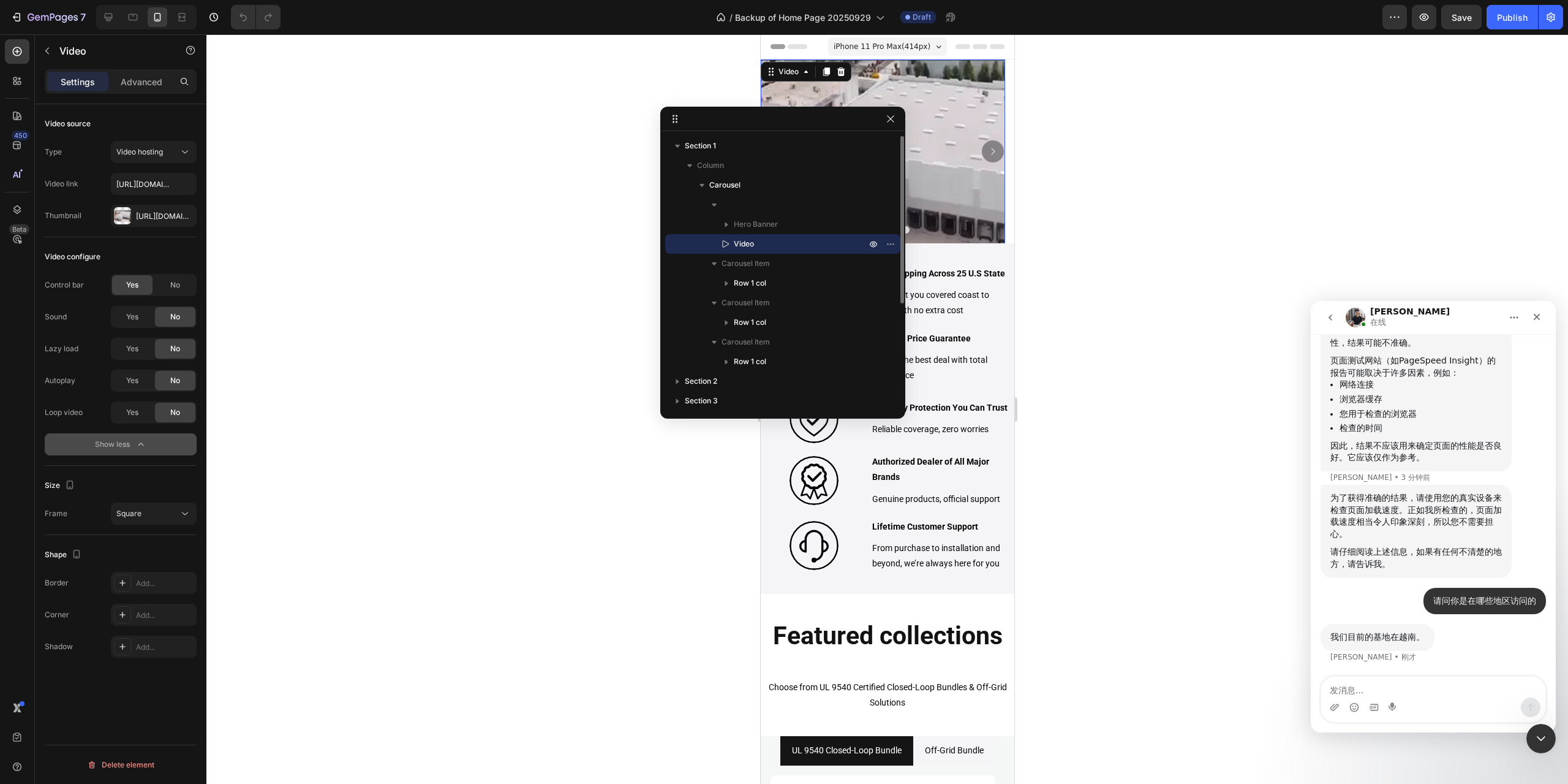
click at [781, 244] on p "Video" at bounding box center [786, 244] width 135 height 12
click at [778, 222] on p "Hero Banner" at bounding box center [801, 224] width 135 height 12
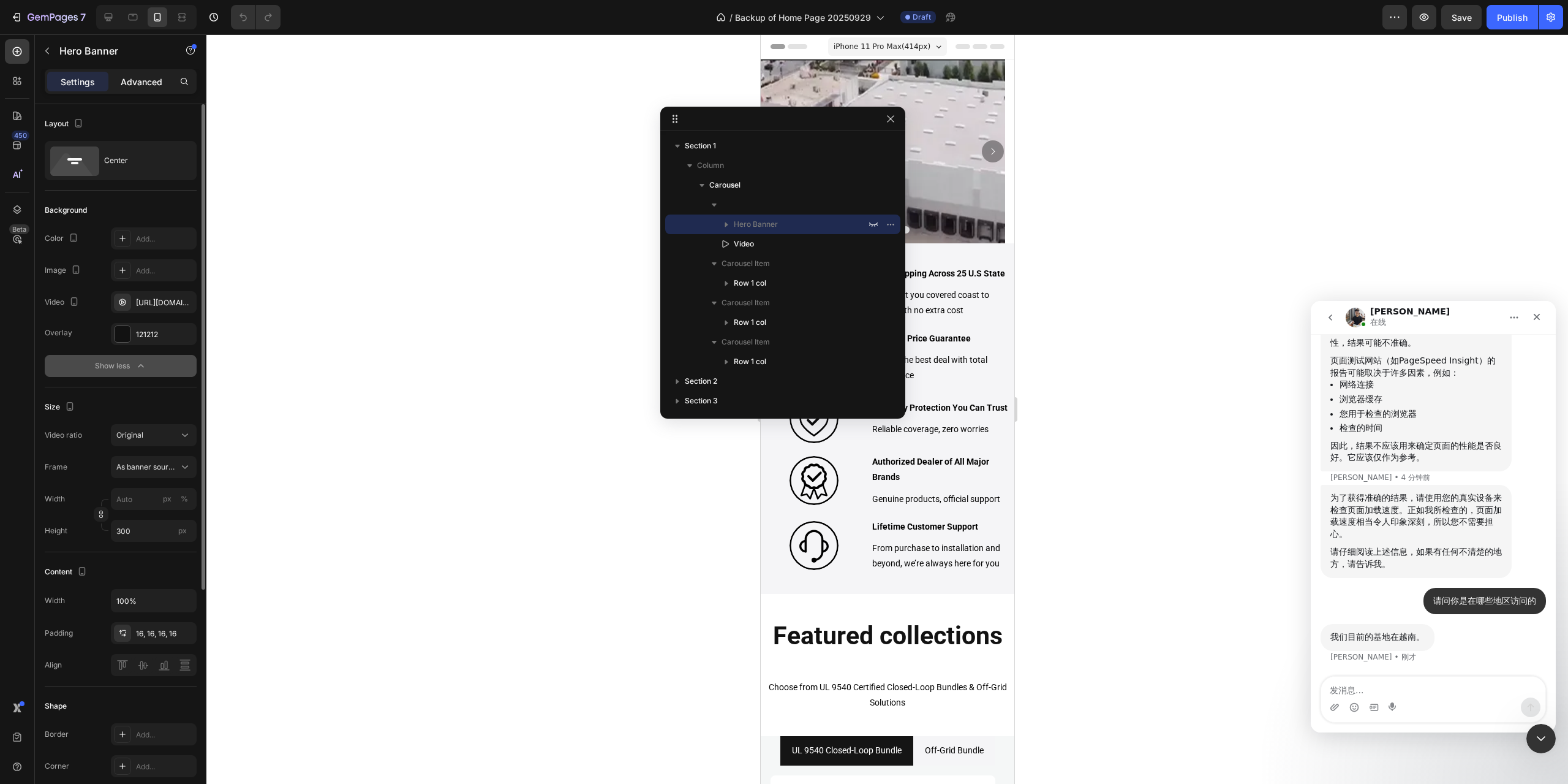
click at [132, 81] on p "Advanced" at bounding box center [141, 81] width 41 height 13
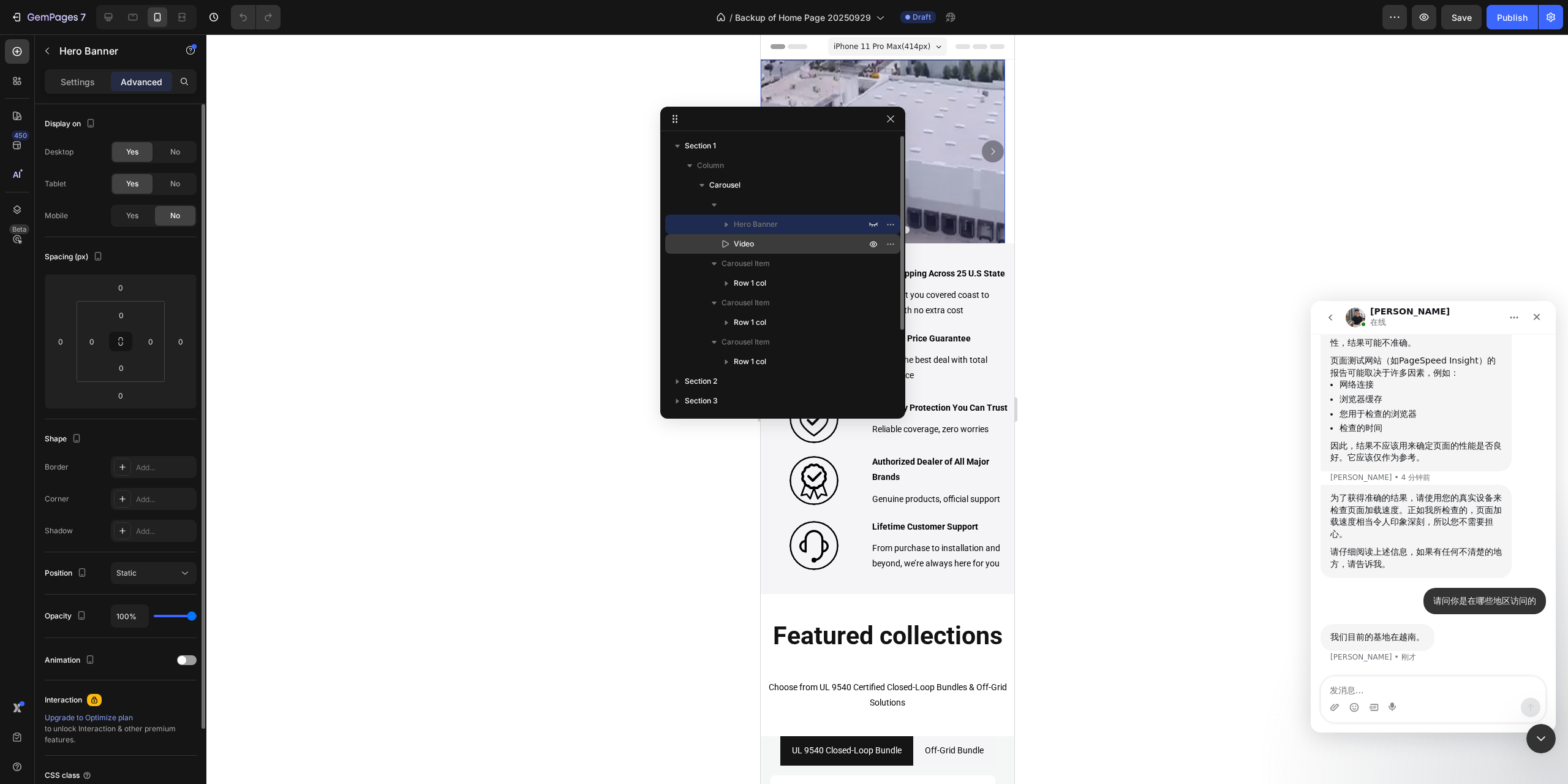
click at [793, 243] on p "Video" at bounding box center [786, 244] width 135 height 12
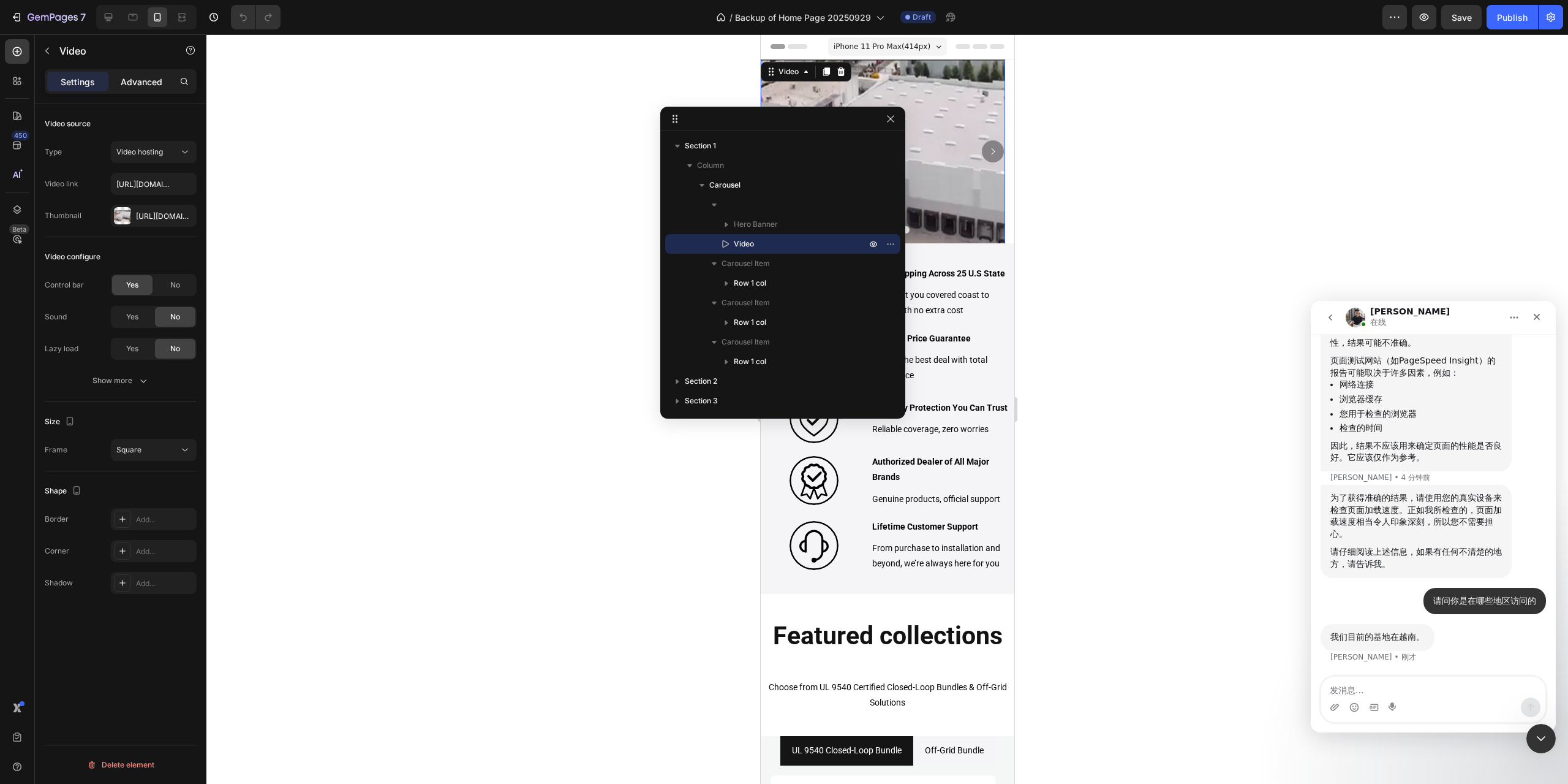
click at [134, 80] on p "Advanced" at bounding box center [141, 81] width 41 height 13
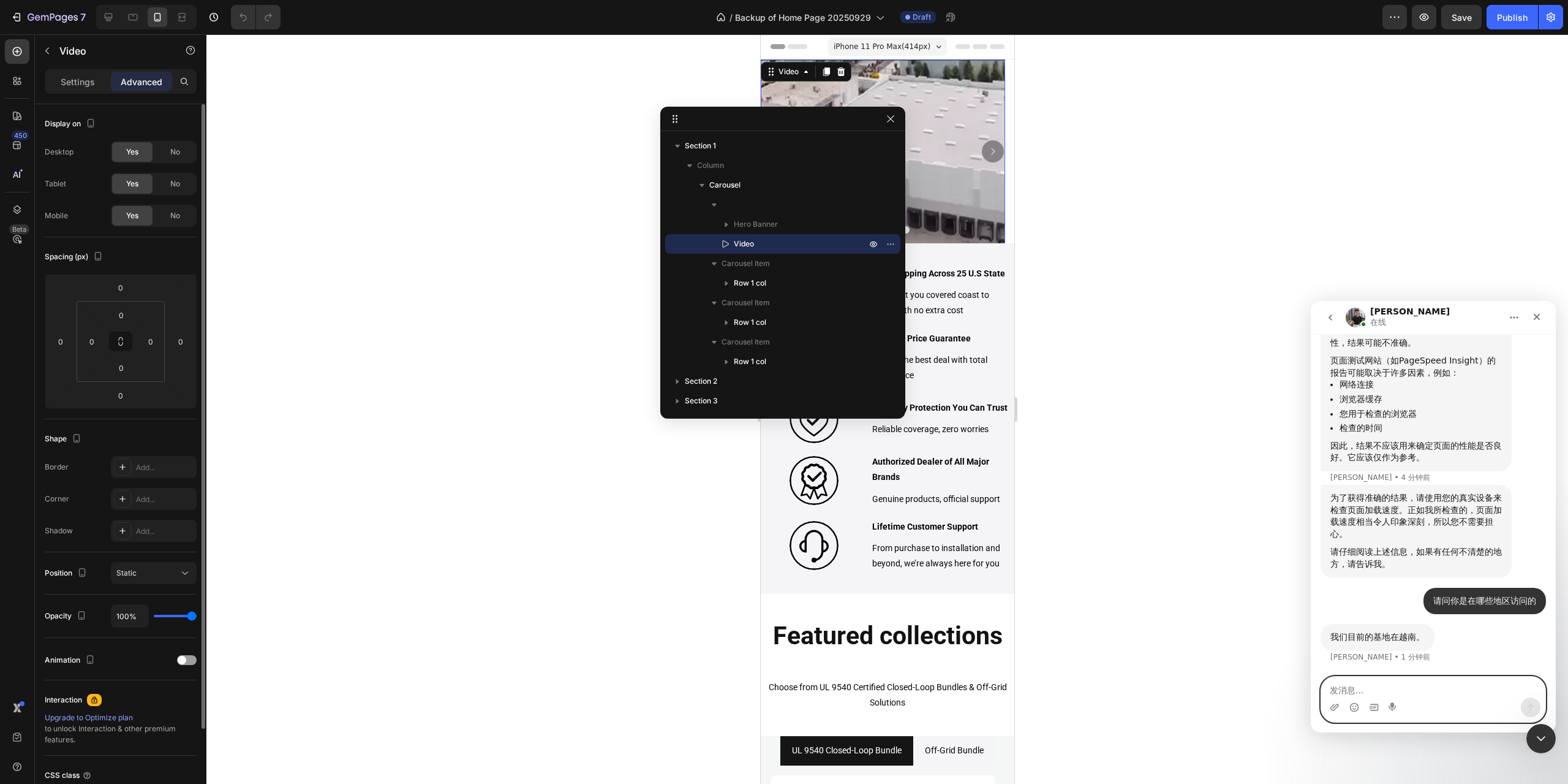
click at [1468, 681] on textarea "发消息..." at bounding box center [1432, 687] width 224 height 21
type textarea "我"
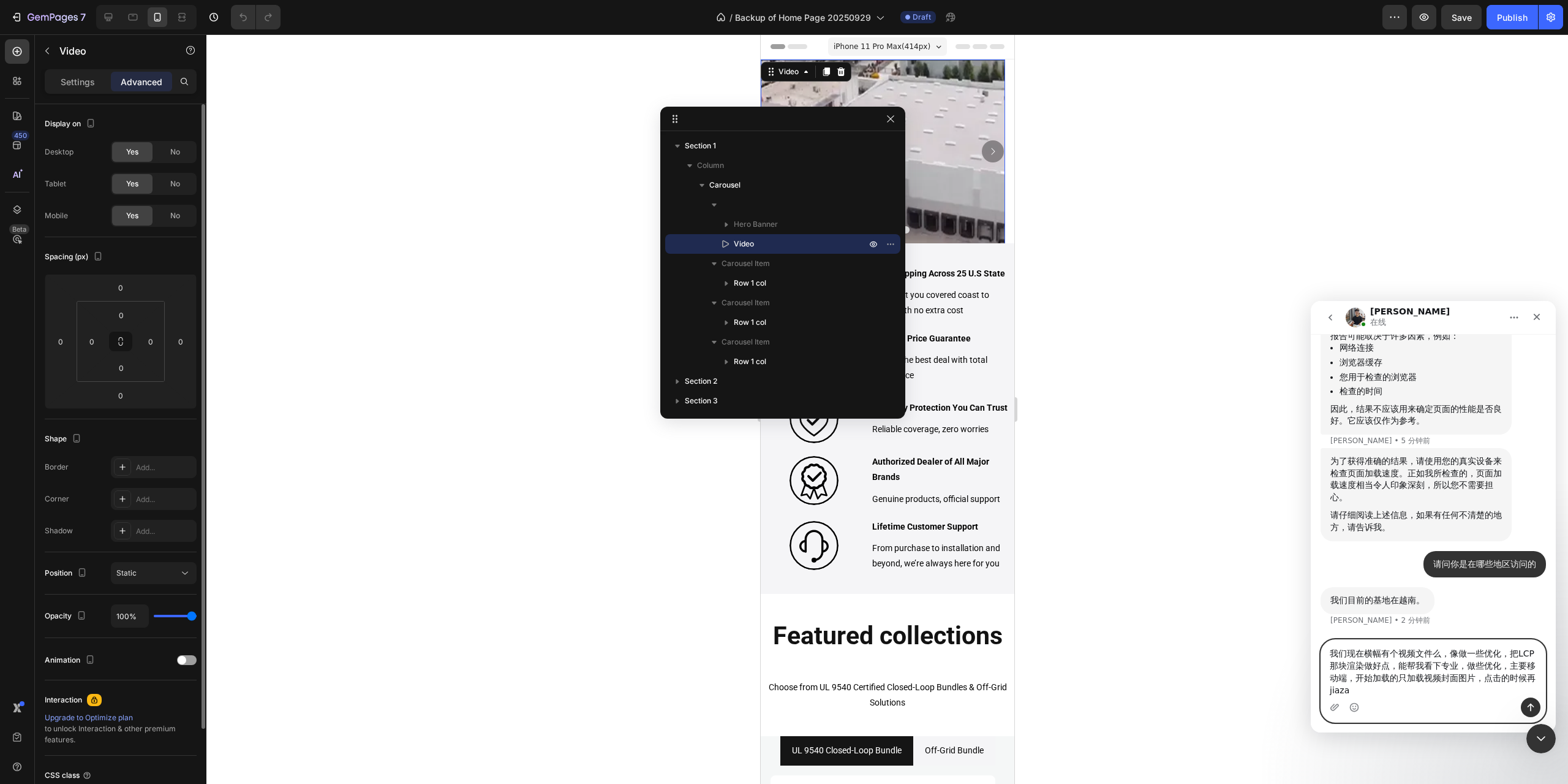
scroll to position [5668, 0]
type textarea "我们现在横幅有个视频文件么，像做一些优化，把LCP那块渲染做好点，能帮我看下专业，做些优化，主要移动端，开始加载的只加载视频封面图片，点击的时候再加载视频"
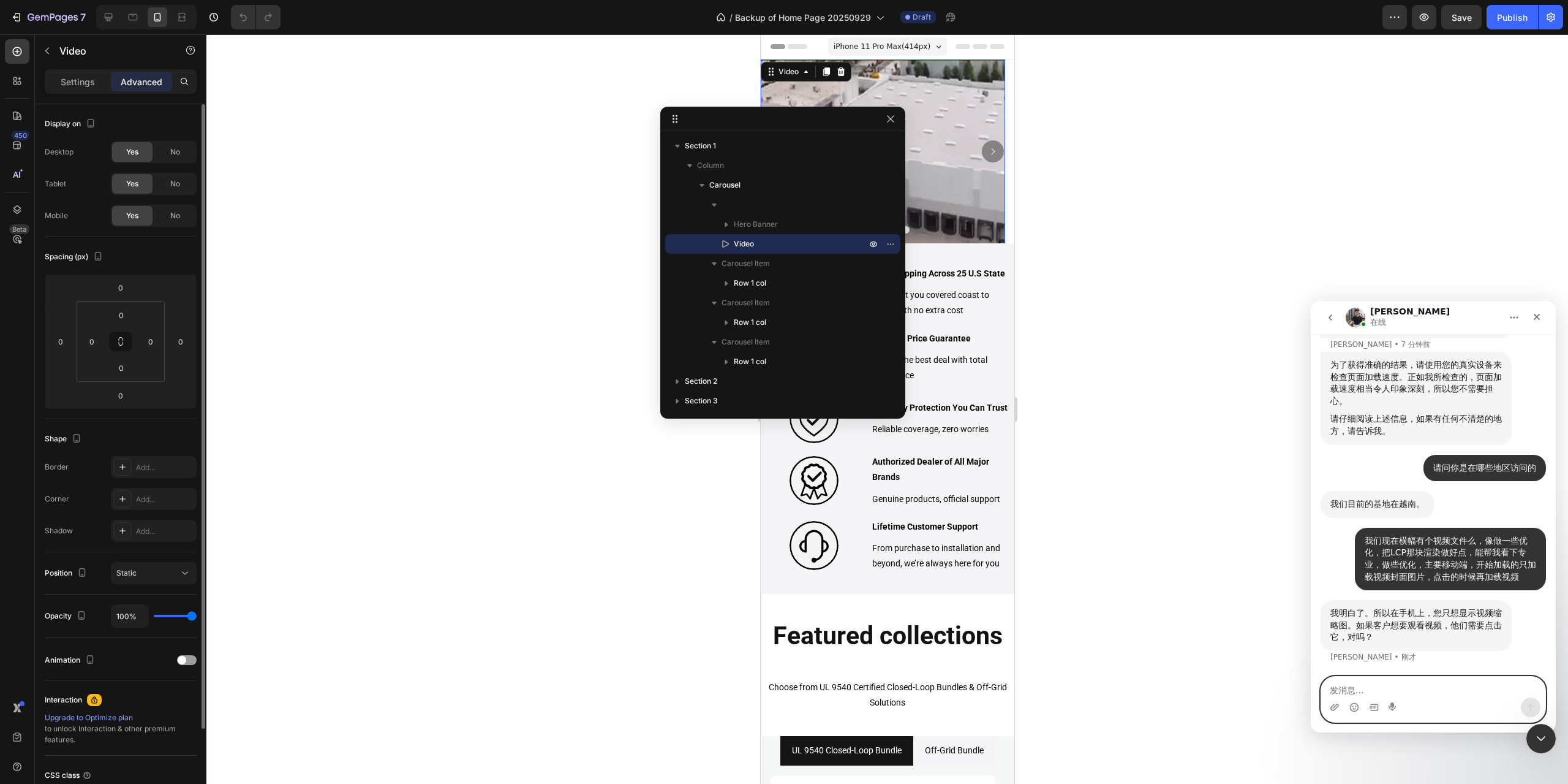
scroll to position [5764, 0]
type textarea "是的"
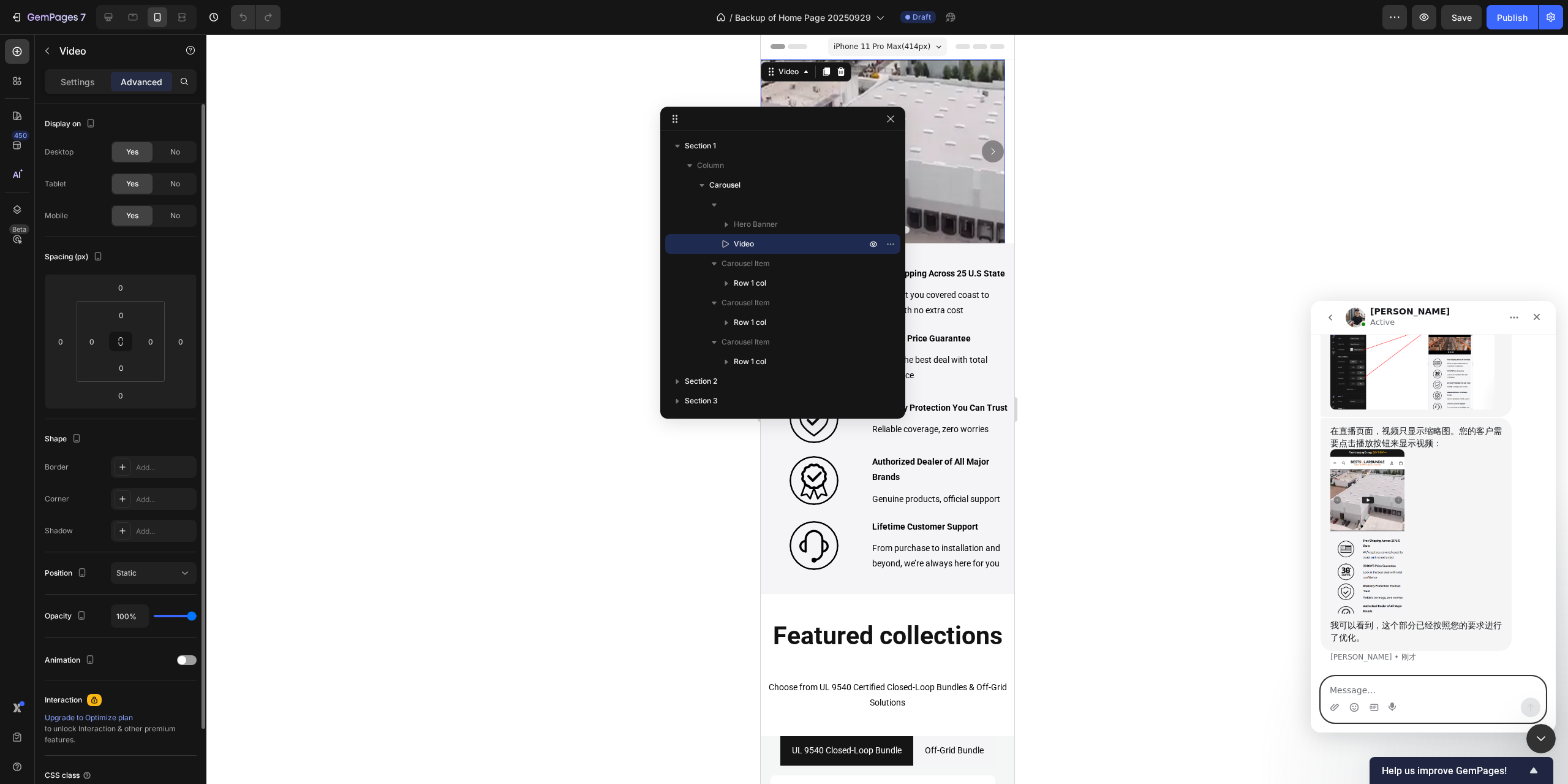
scroll to position [6274, 0]
click at [1335, 706] on icon "上传附件" at bounding box center [1334, 706] width 8 height 7
click at [1356, 685] on textarea "Message…" at bounding box center [1432, 687] width 224 height 21
click at [1336, 703] on icon "上传附件" at bounding box center [1334, 707] width 9 height 9
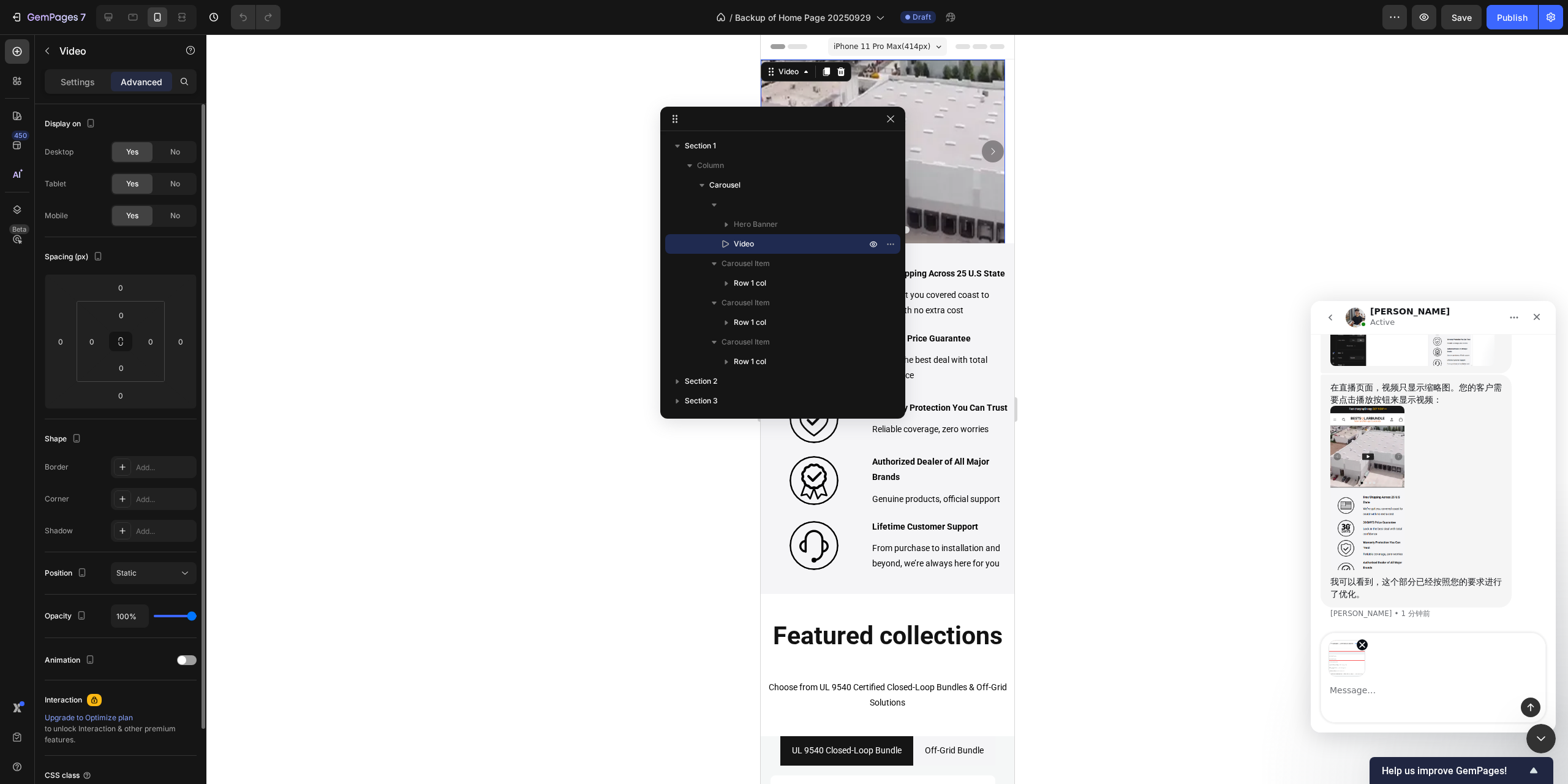
scroll to position [6317, 0]
click at [1525, 700] on button "发送消息…" at bounding box center [1530, 707] width 20 height 20
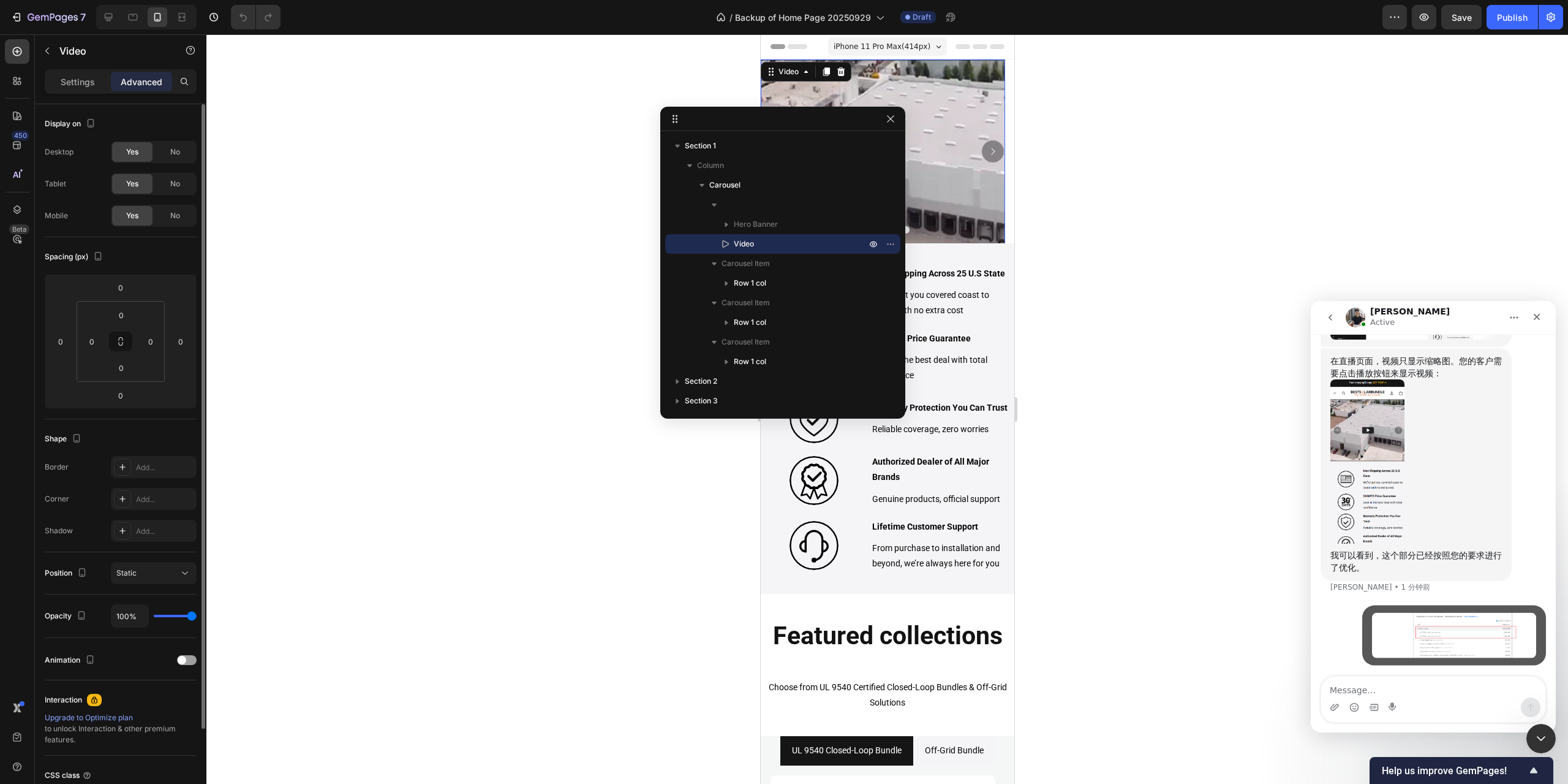
scroll to position [6344, 0]
click at [1337, 704] on icon "上传附件" at bounding box center [1334, 706] width 8 height 7
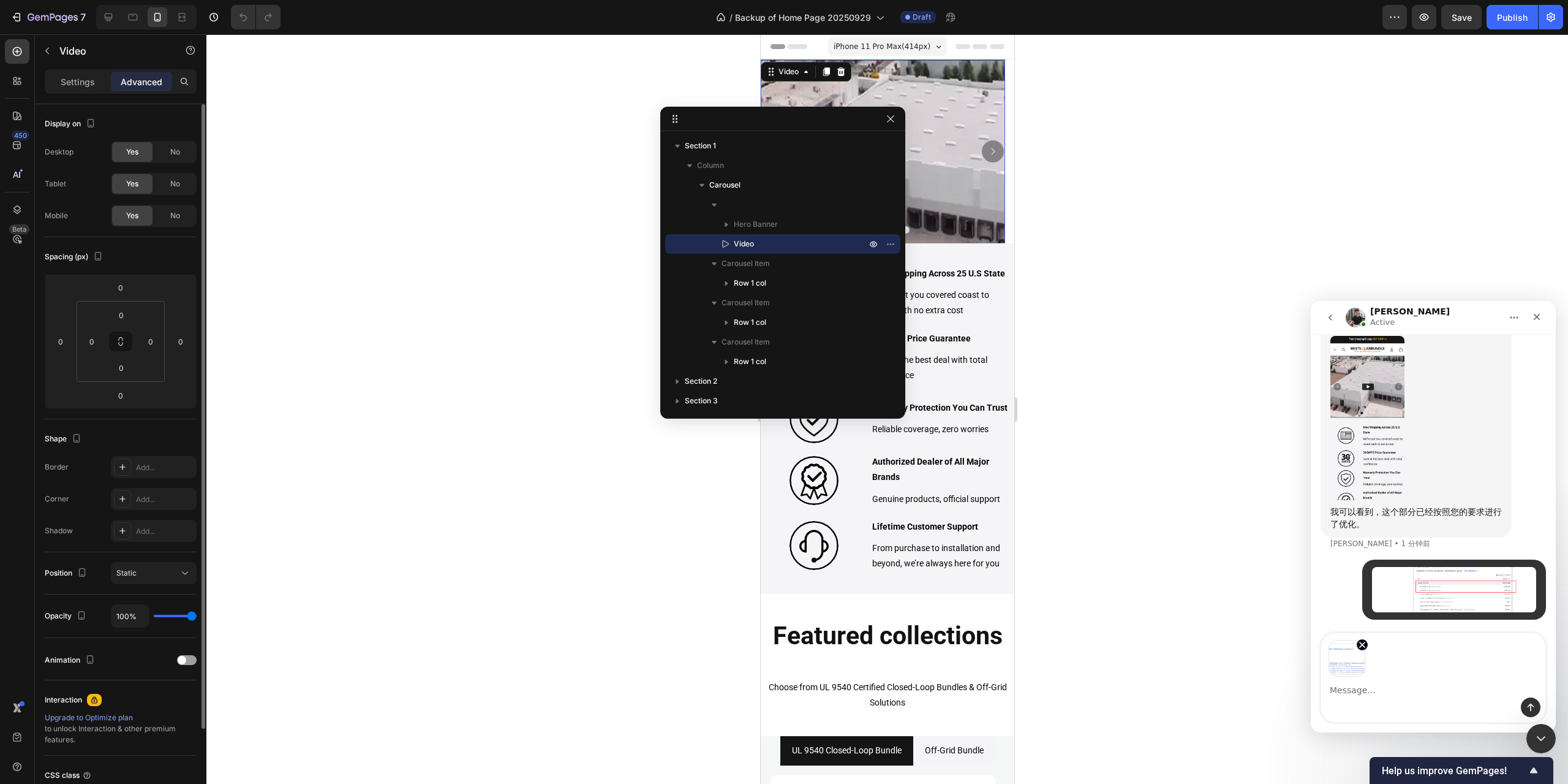
scroll to position [6387, 0]
click at [1529, 705] on icon "发送消息…" at bounding box center [1531, 707] width 7 height 8
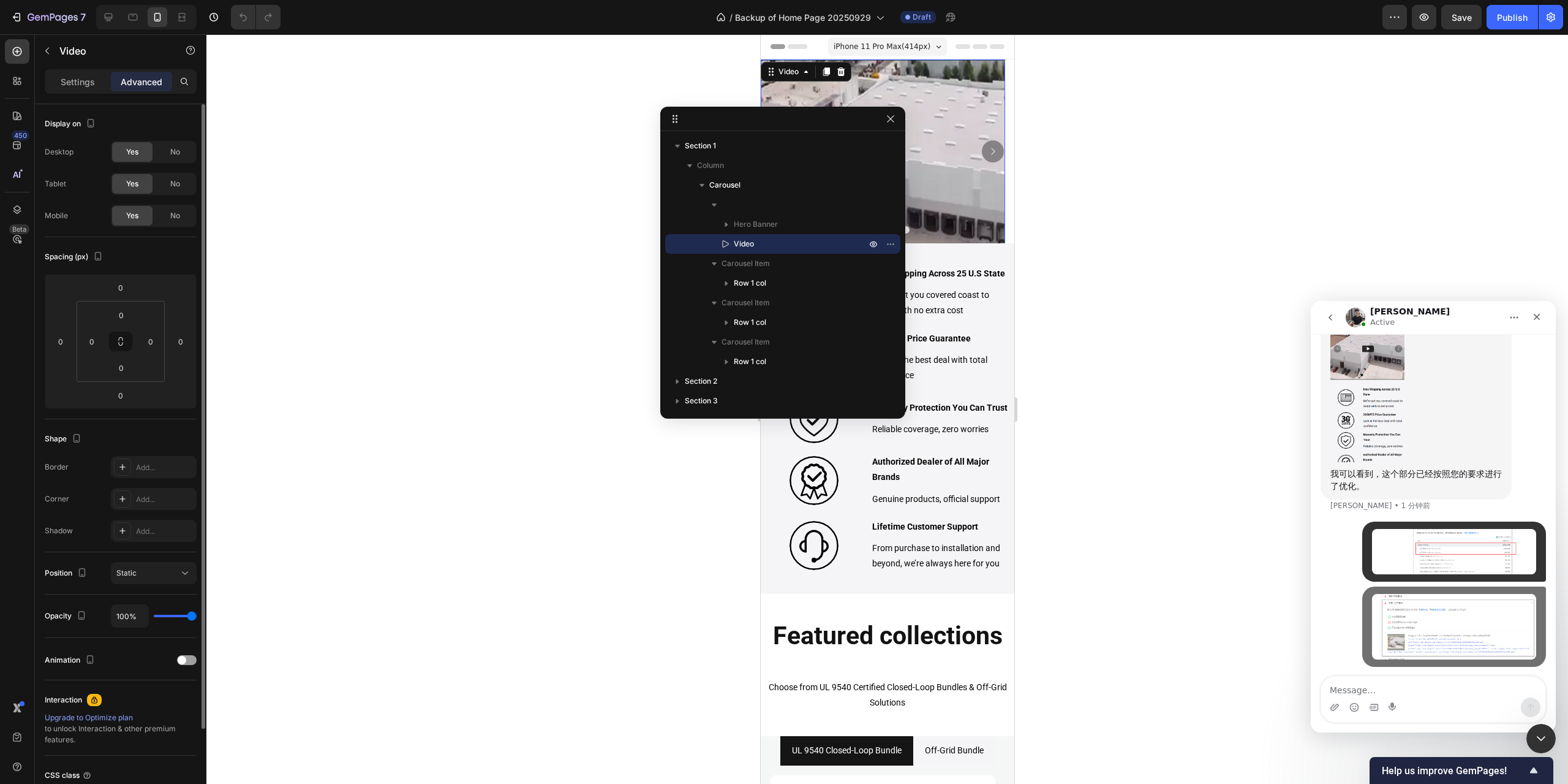
scroll to position [6425, 0]
click at [1401, 691] on textarea "Message…" at bounding box center [1432, 687] width 224 height 21
type textarea "但是用工具还是扫描识别到这个问题"
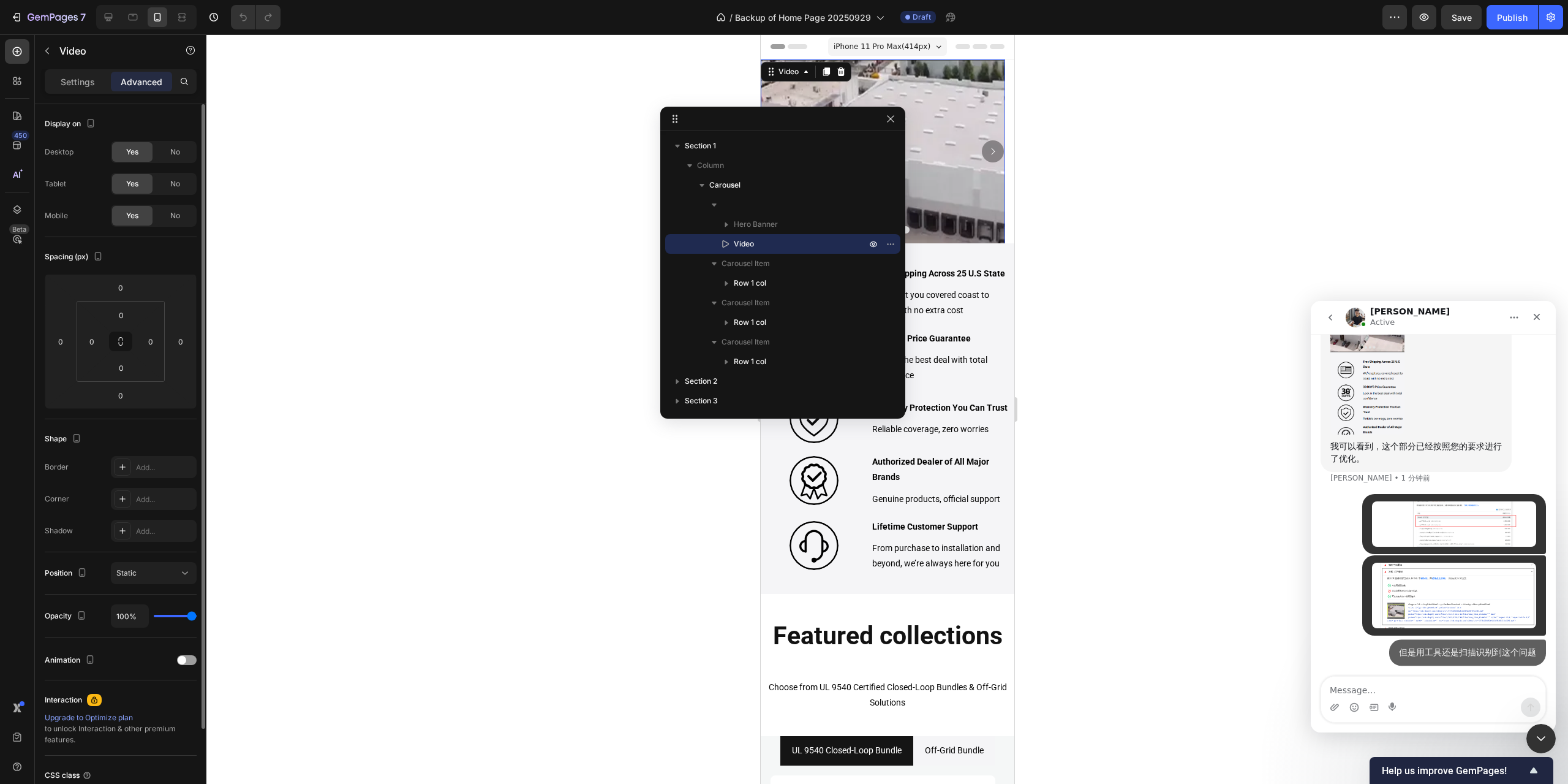
scroll to position [6453, 0]
type textarea "能进一步优化解决么"
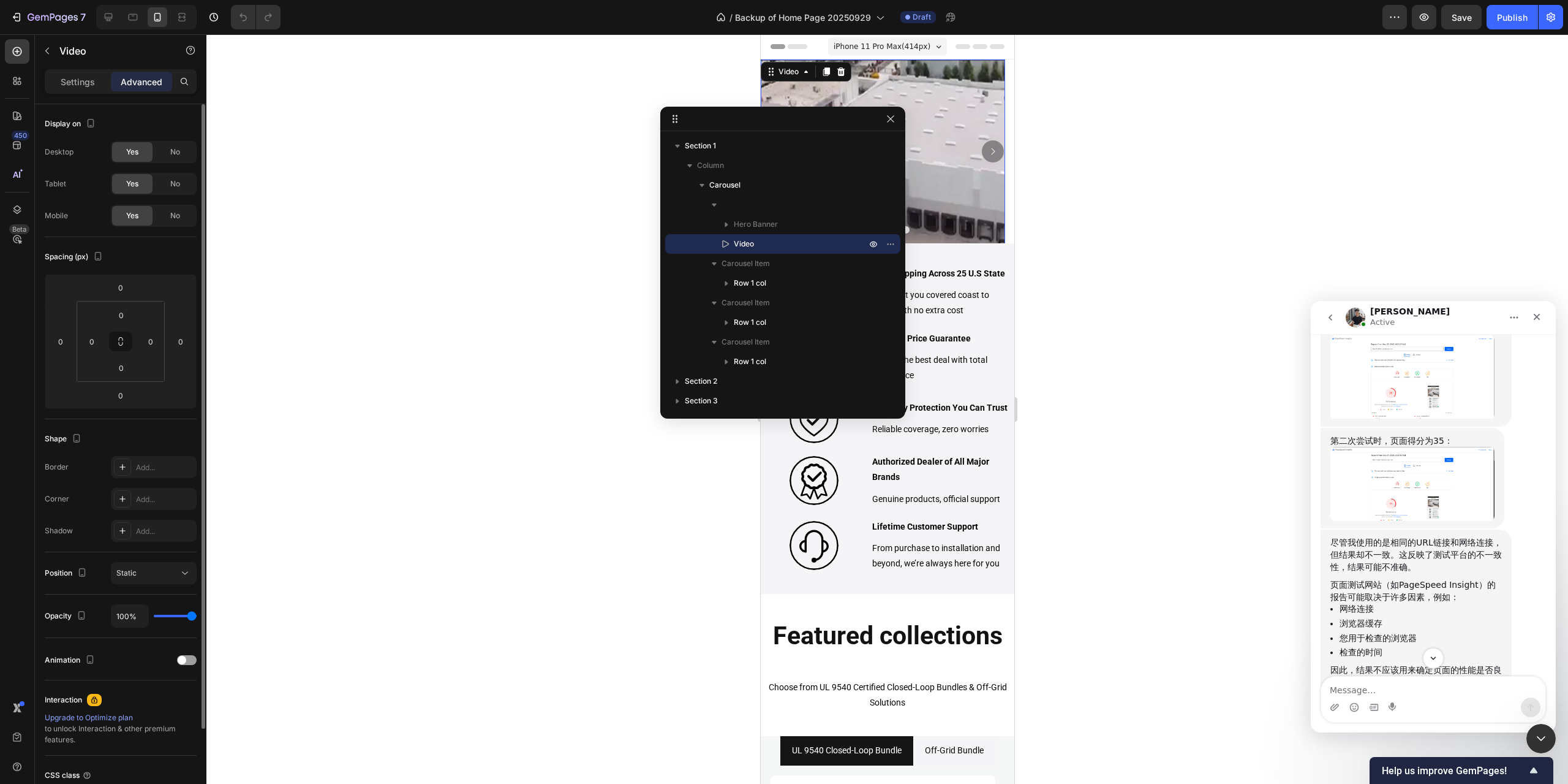
scroll to position [5363, 0]
click at [1411, 418] on img "Tony说…" at bounding box center [1412, 376] width 164 height 83
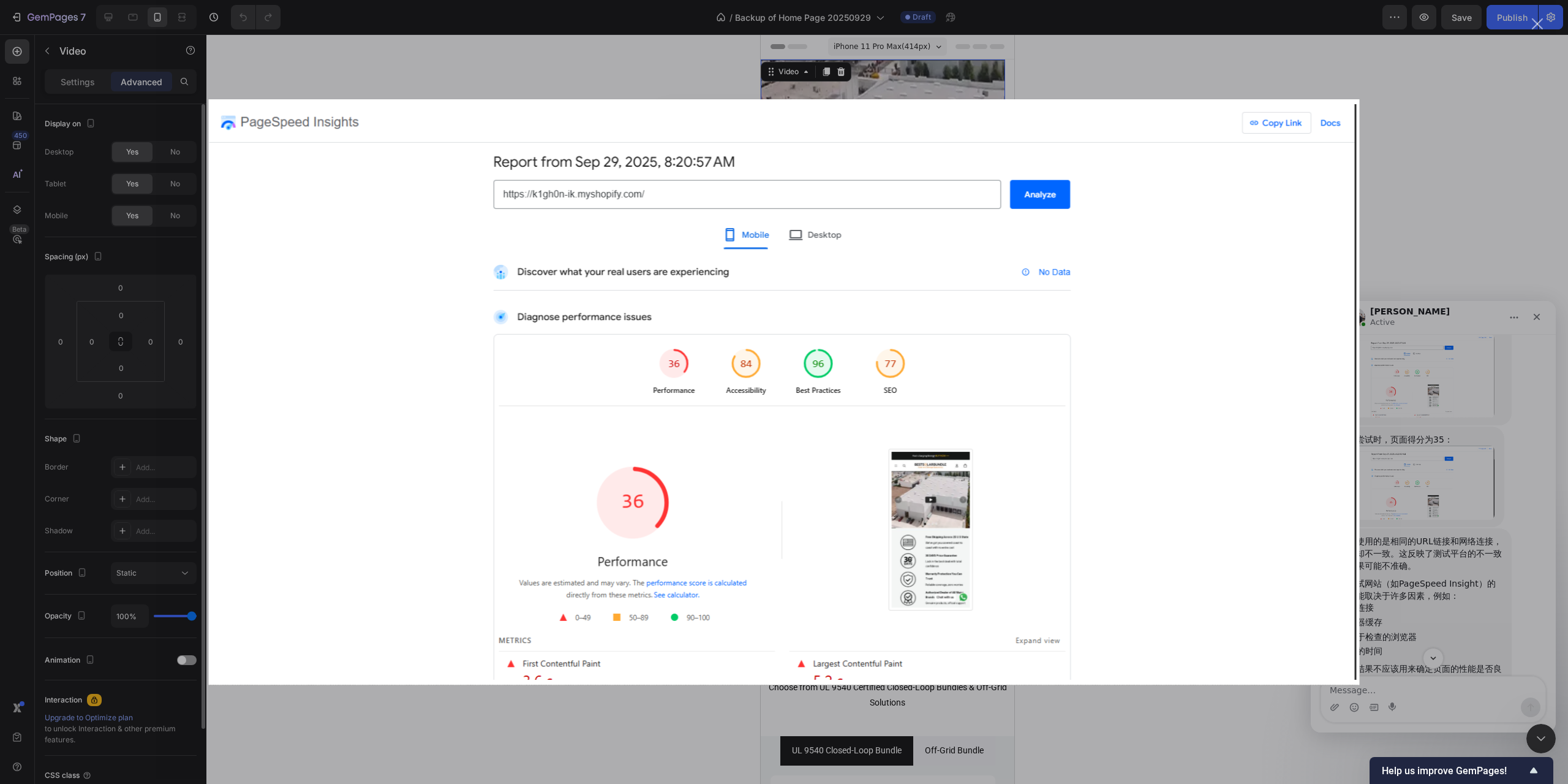
scroll to position [0, 0]
click at [1468, 116] on div "Intercom Messenger" at bounding box center [784, 392] width 1568 height 784
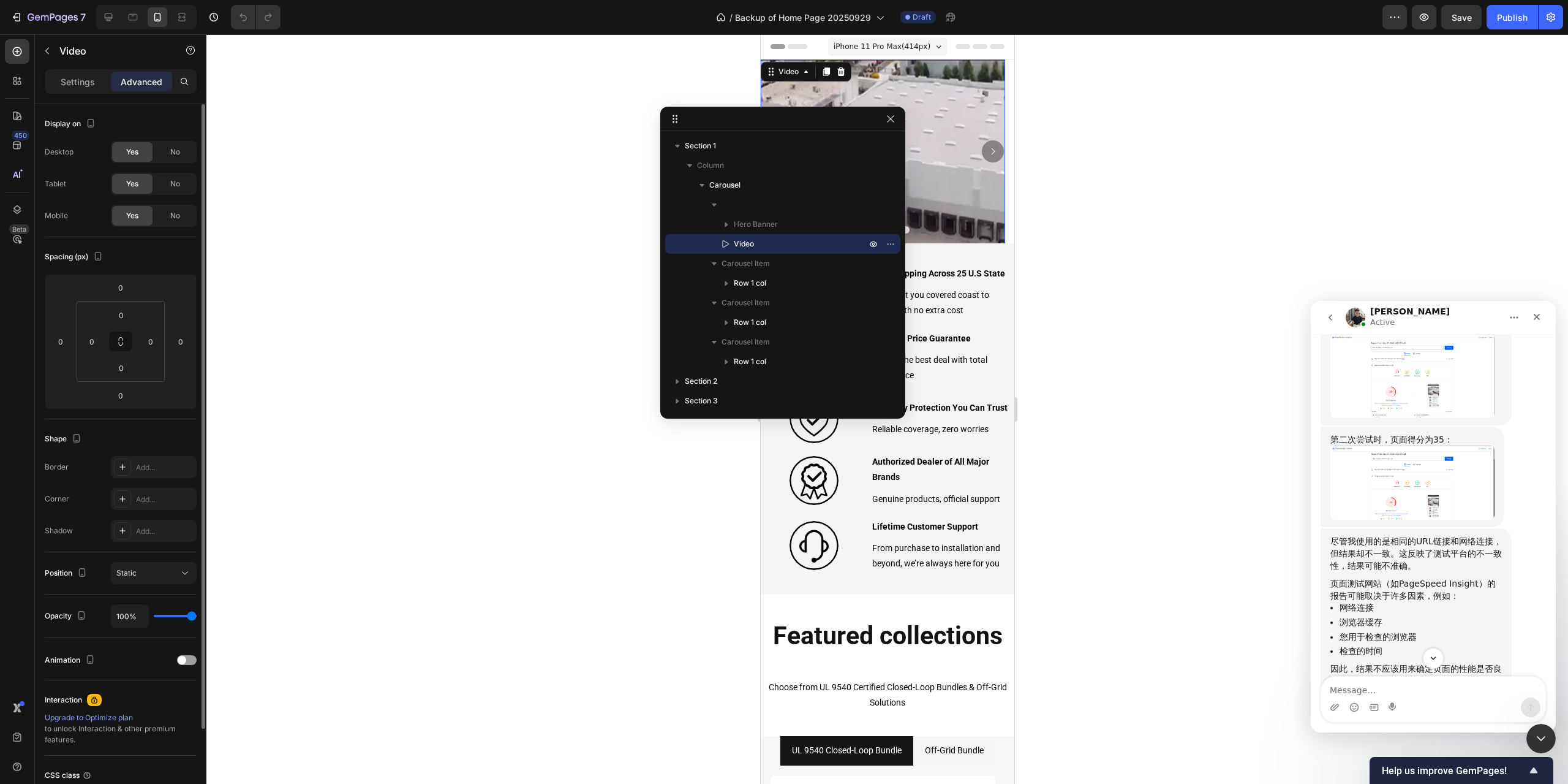
click at [1440, 520] on img "Tony说…" at bounding box center [1412, 482] width 164 height 74
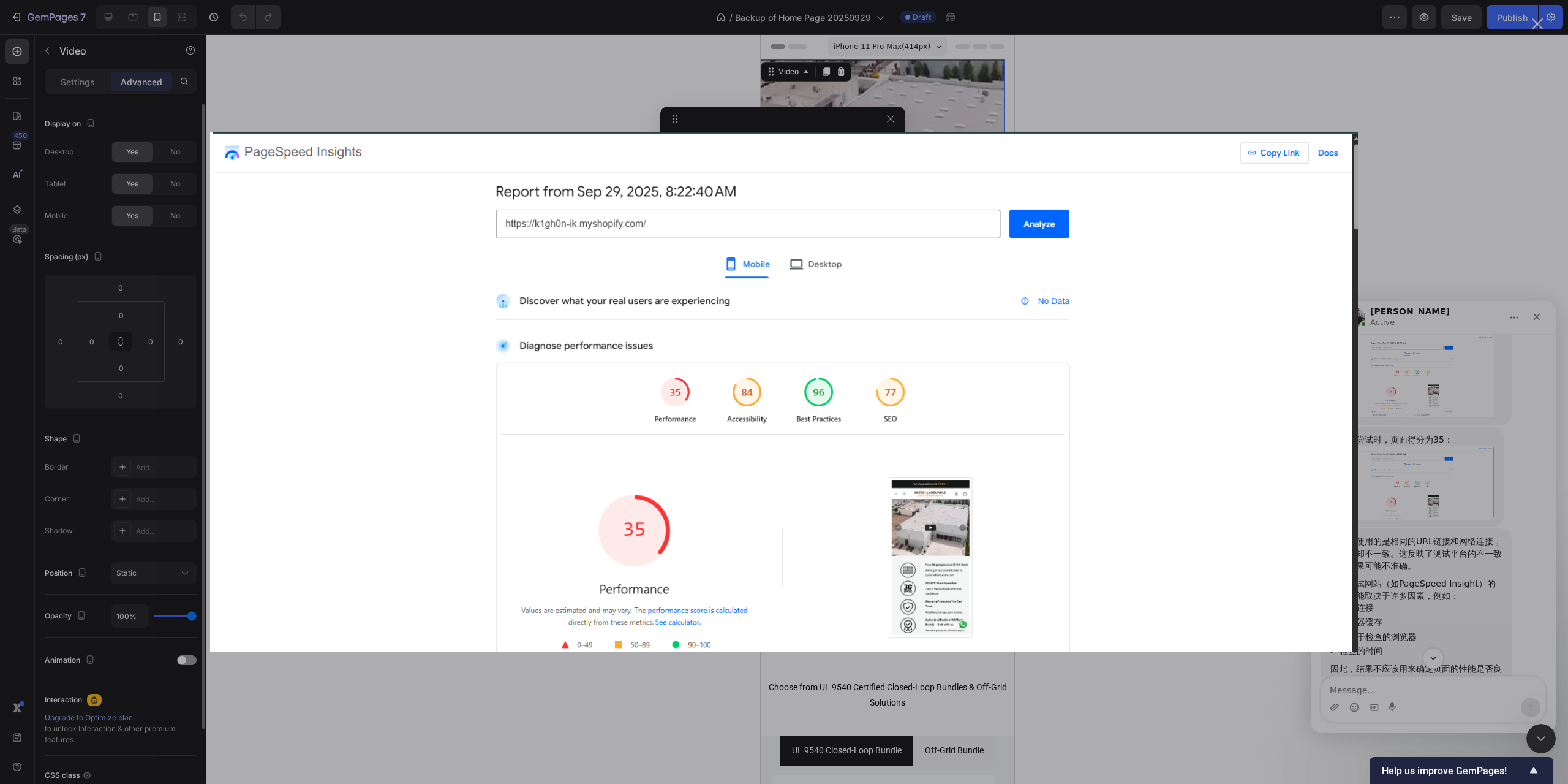
click at [1375, 134] on div "Intercom Messenger" at bounding box center [784, 392] width 1568 height 784
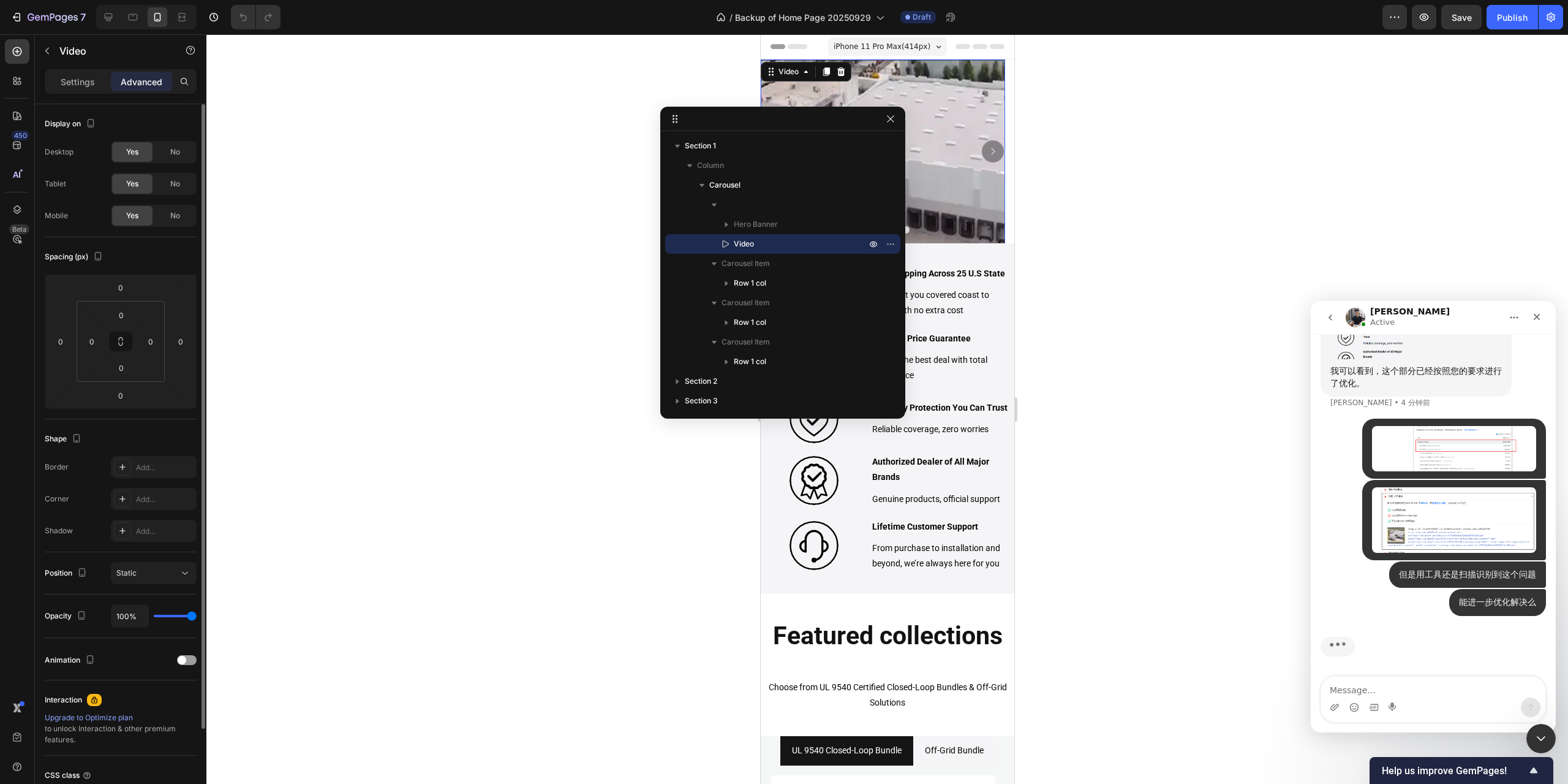
scroll to position [6529, 0]
click at [72, 90] on div "Settings" at bounding box center [77, 81] width 61 height 20
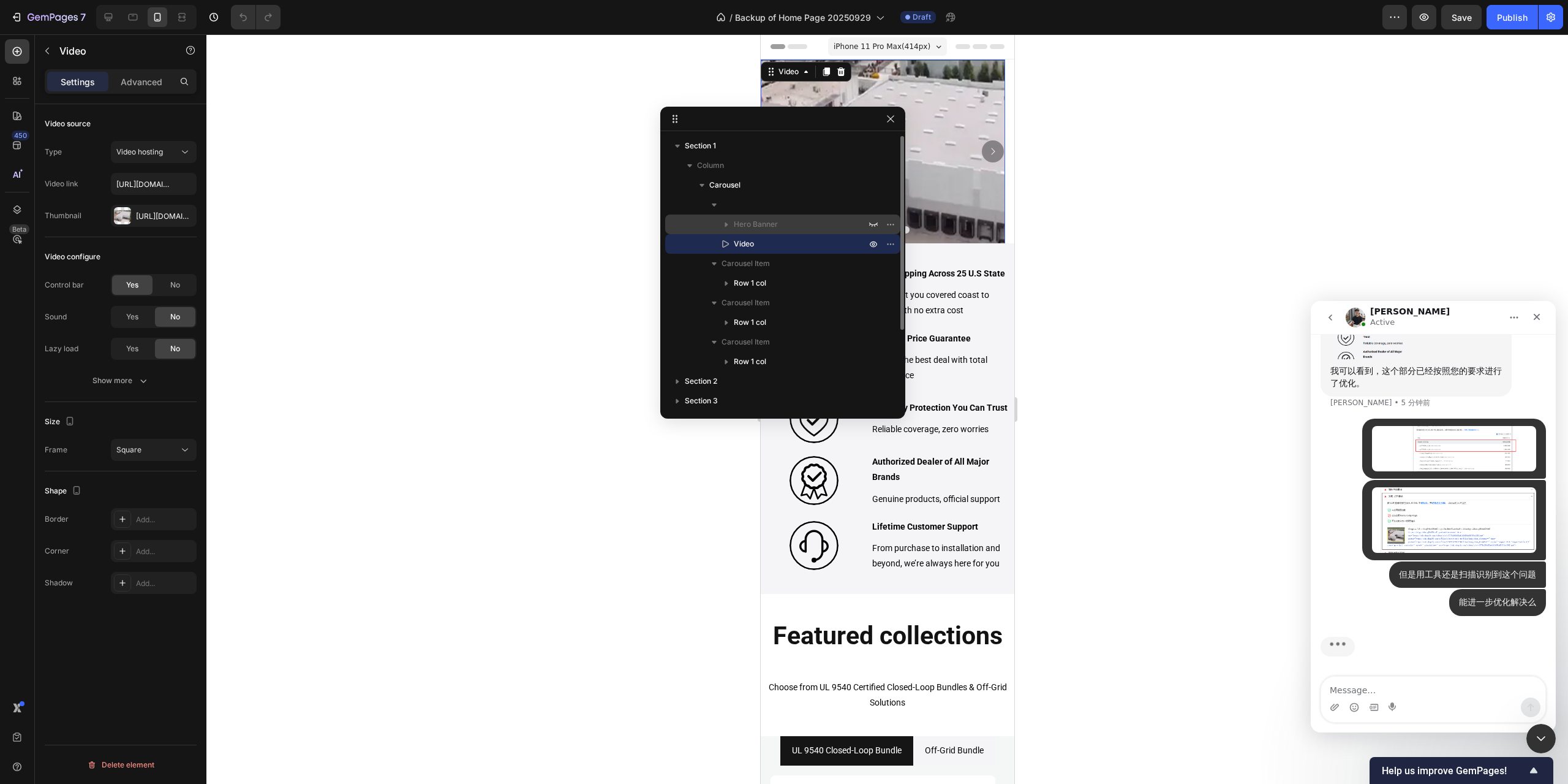
click at [767, 224] on span "Hero Banner" at bounding box center [755, 224] width 44 height 12
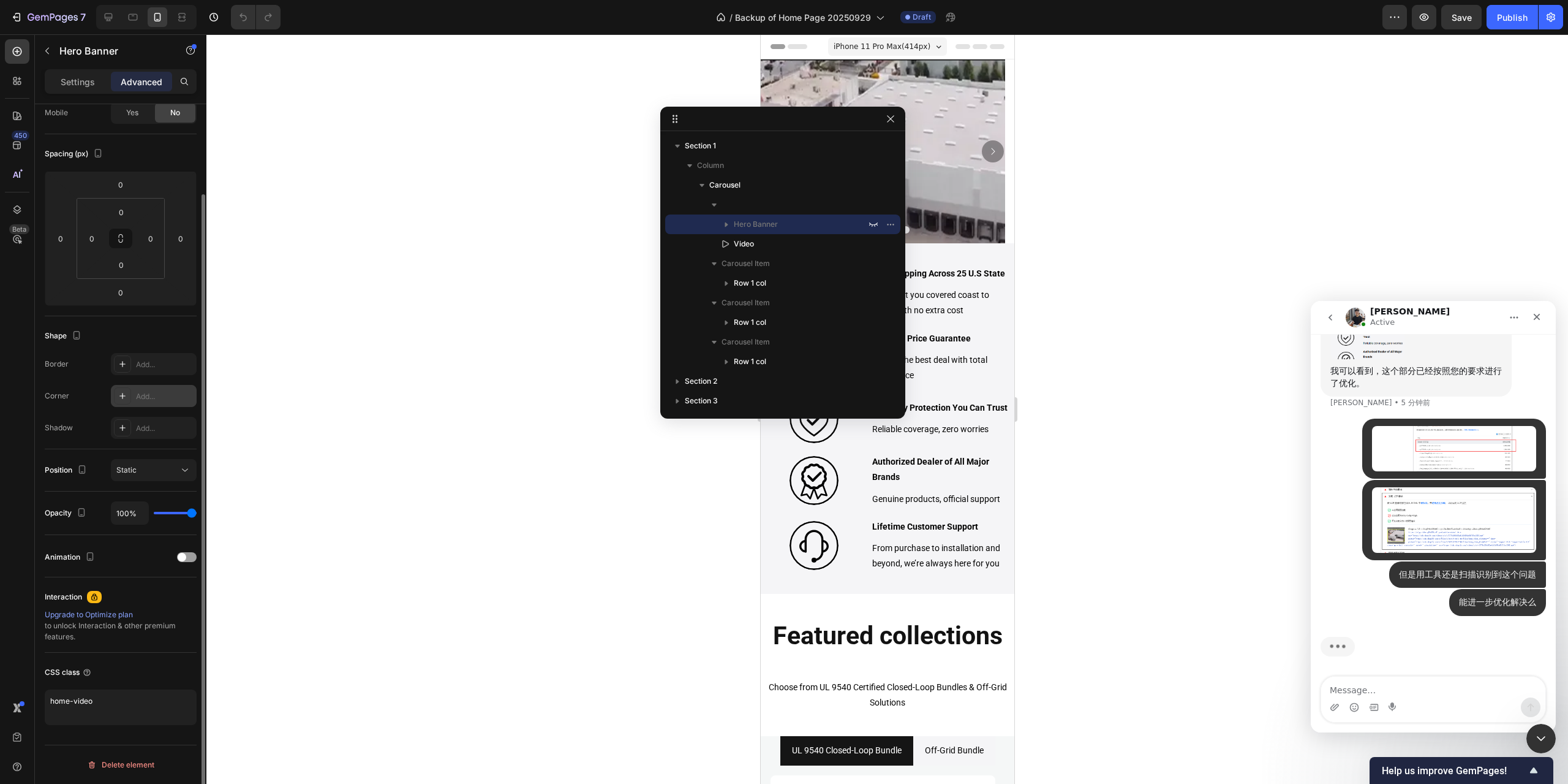
scroll to position [0, 0]
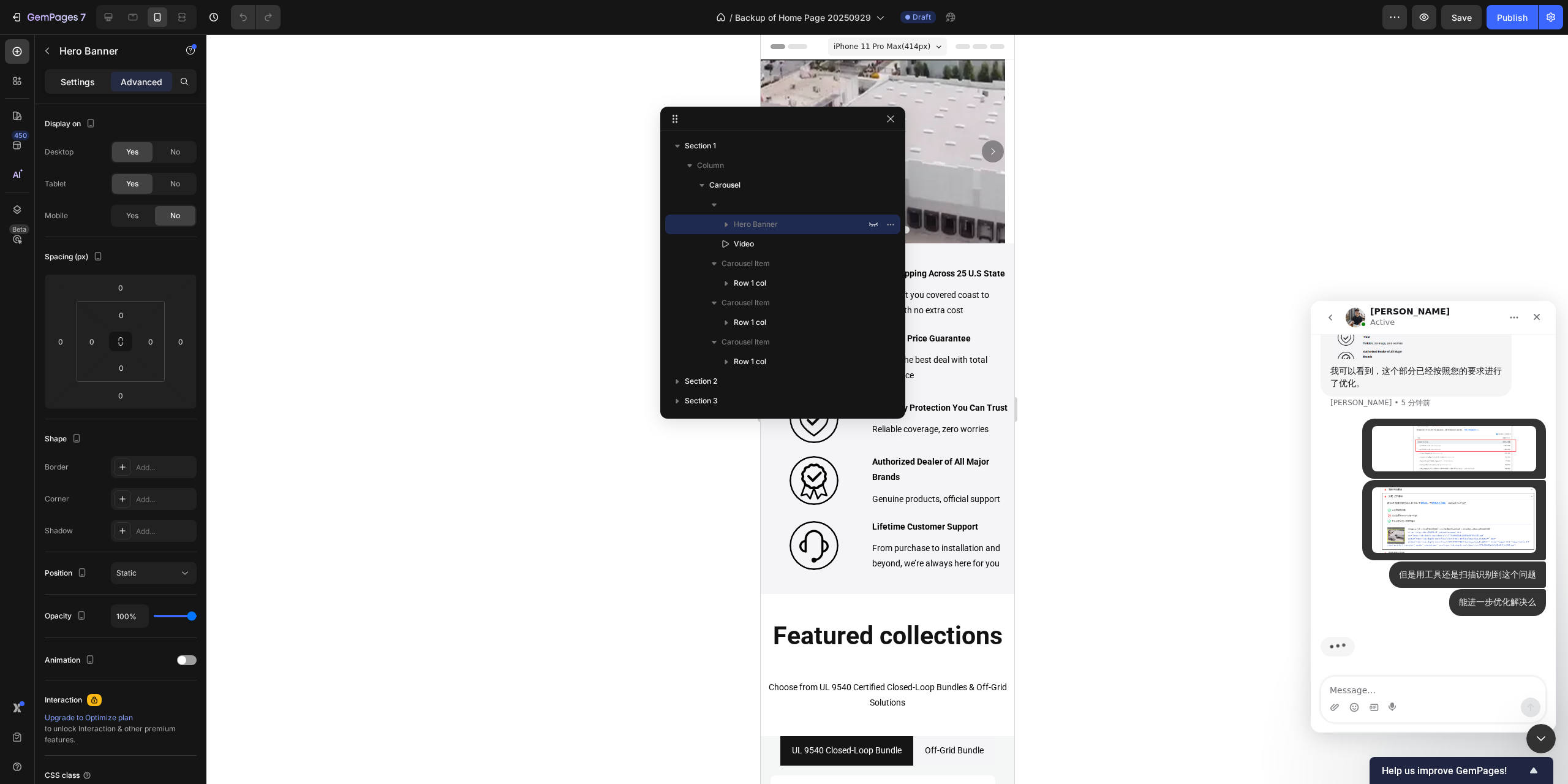
click at [75, 78] on p "Settings" at bounding box center [78, 81] width 35 height 13
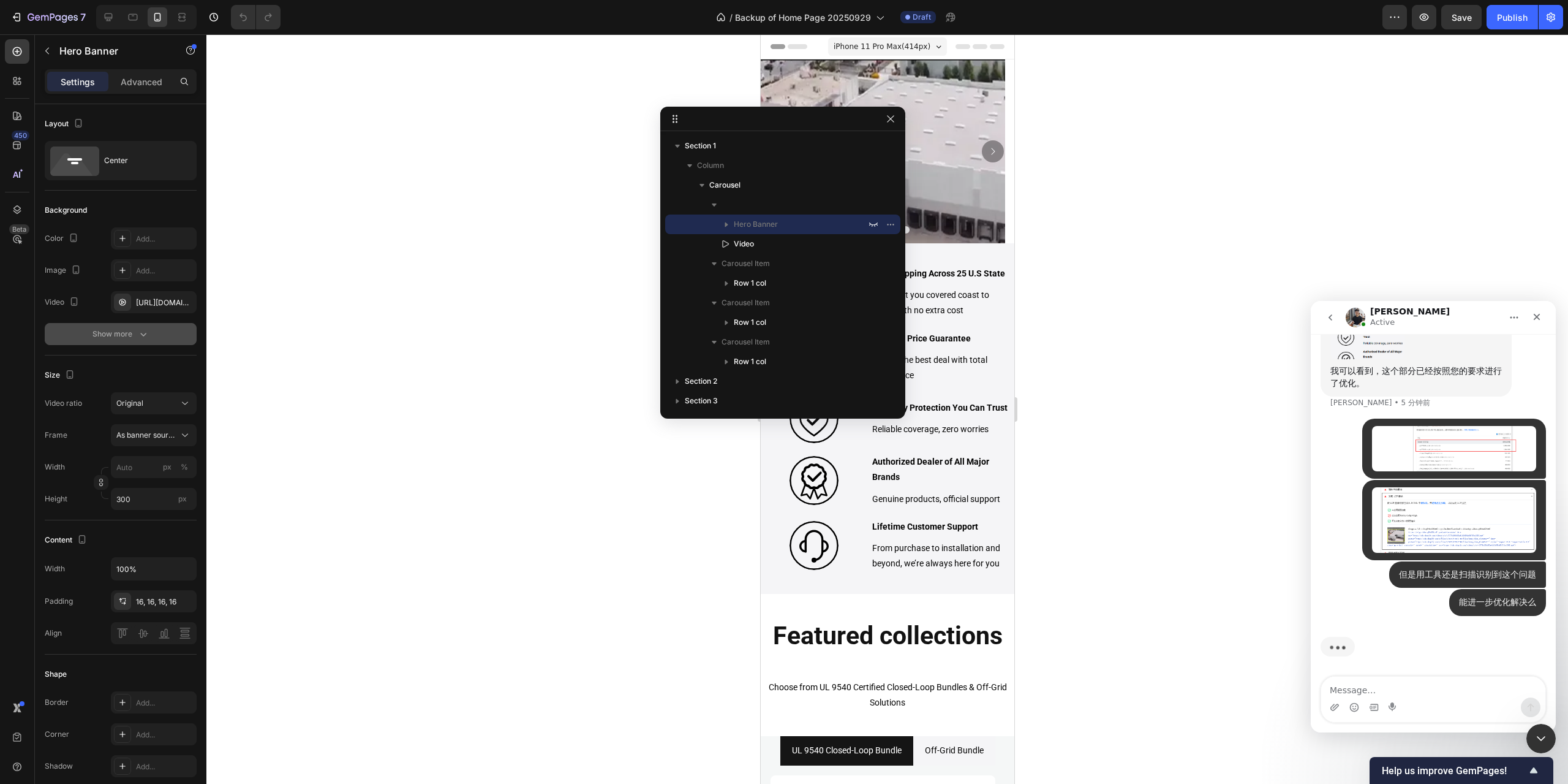
click at [139, 343] on button "Show more" at bounding box center [121, 334] width 152 height 22
click at [144, 88] on div "Advanced" at bounding box center [140, 81] width 61 height 20
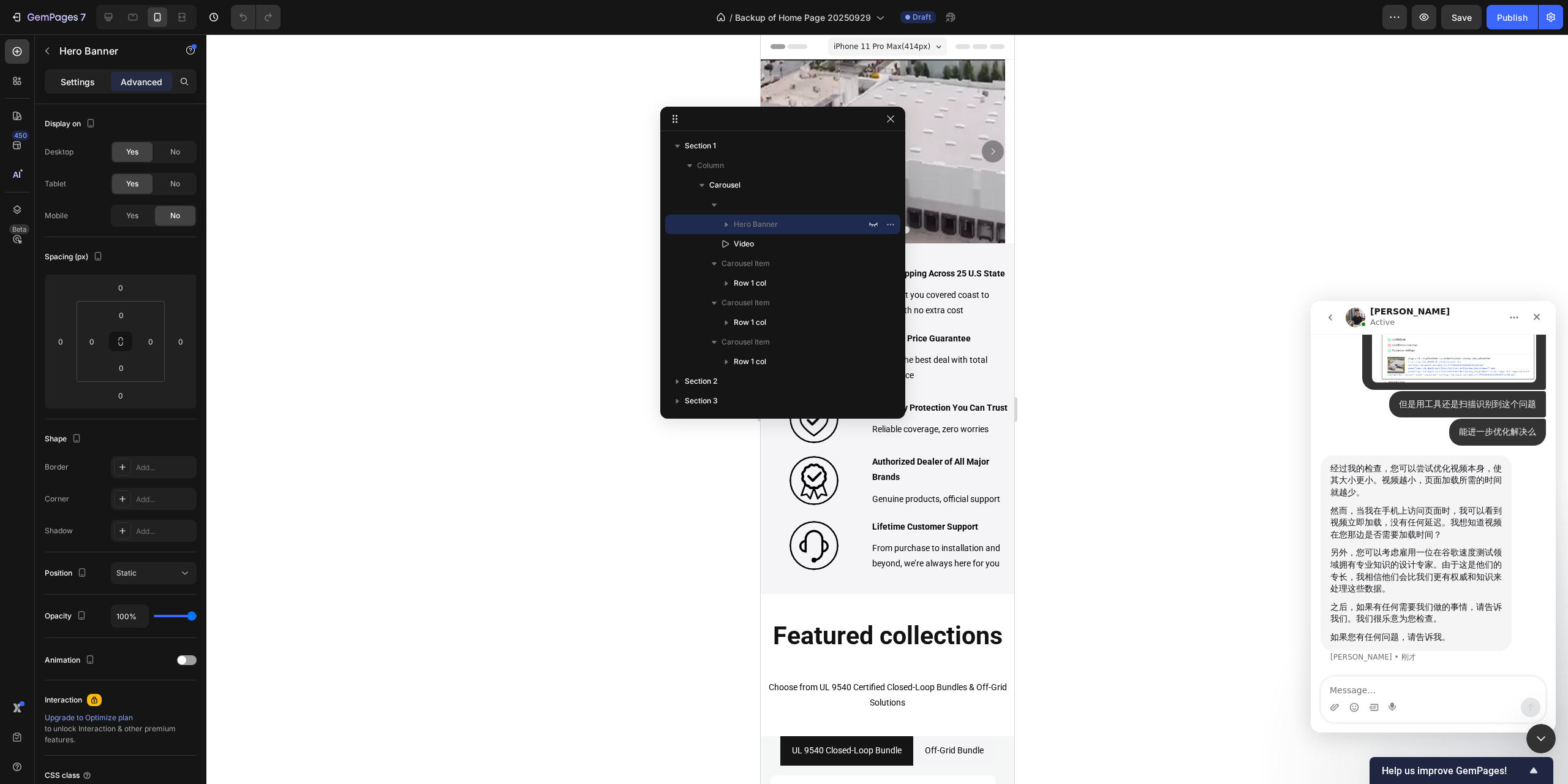
scroll to position [6686, 0]
click at [349, 368] on div at bounding box center [887, 409] width 1361 height 749
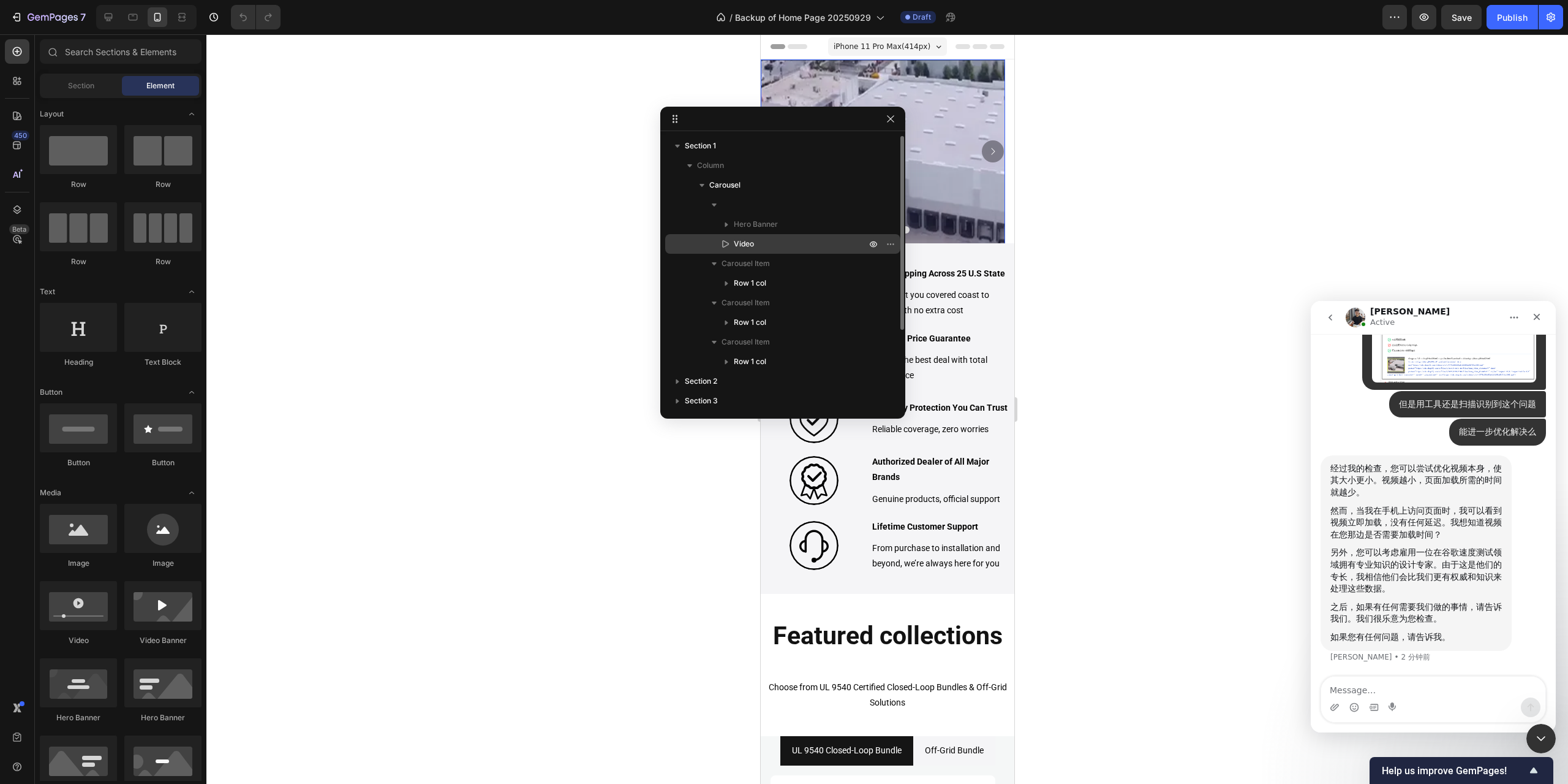
click at [761, 247] on p "Video" at bounding box center [786, 244] width 135 height 12
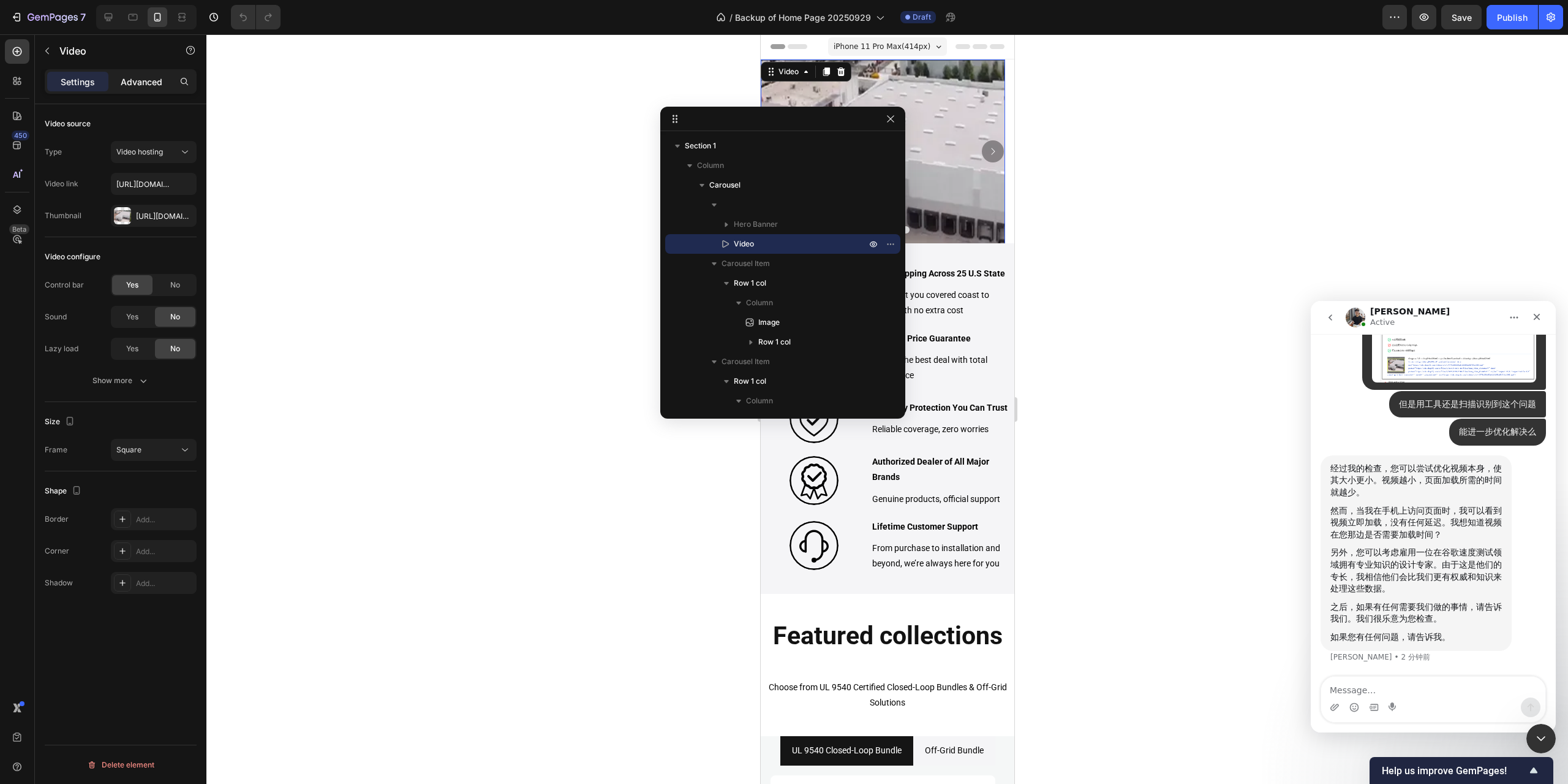
click at [154, 79] on p "Advanced" at bounding box center [141, 81] width 41 height 13
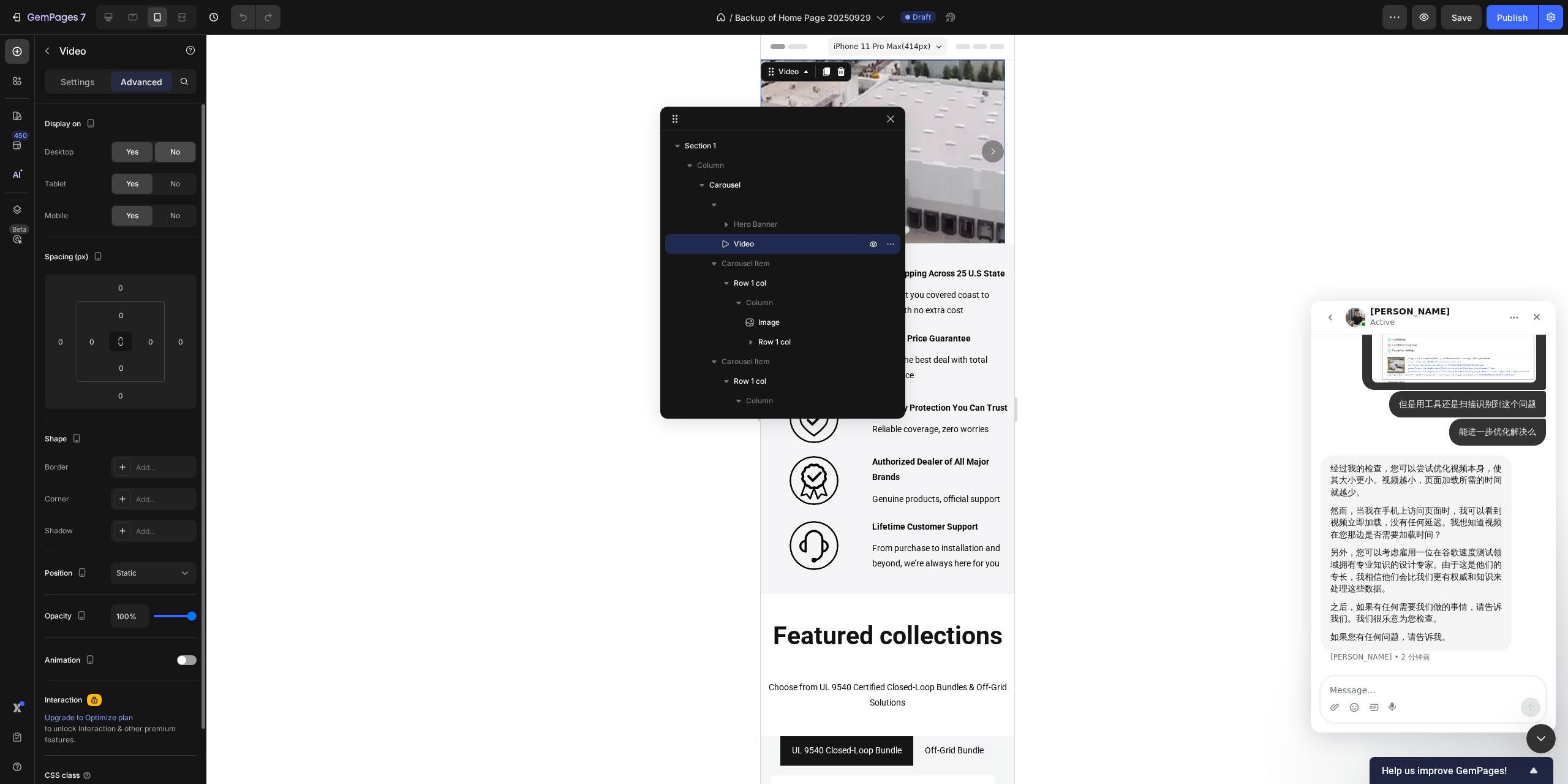
click at [185, 156] on div "No" at bounding box center [175, 152] width 40 height 20
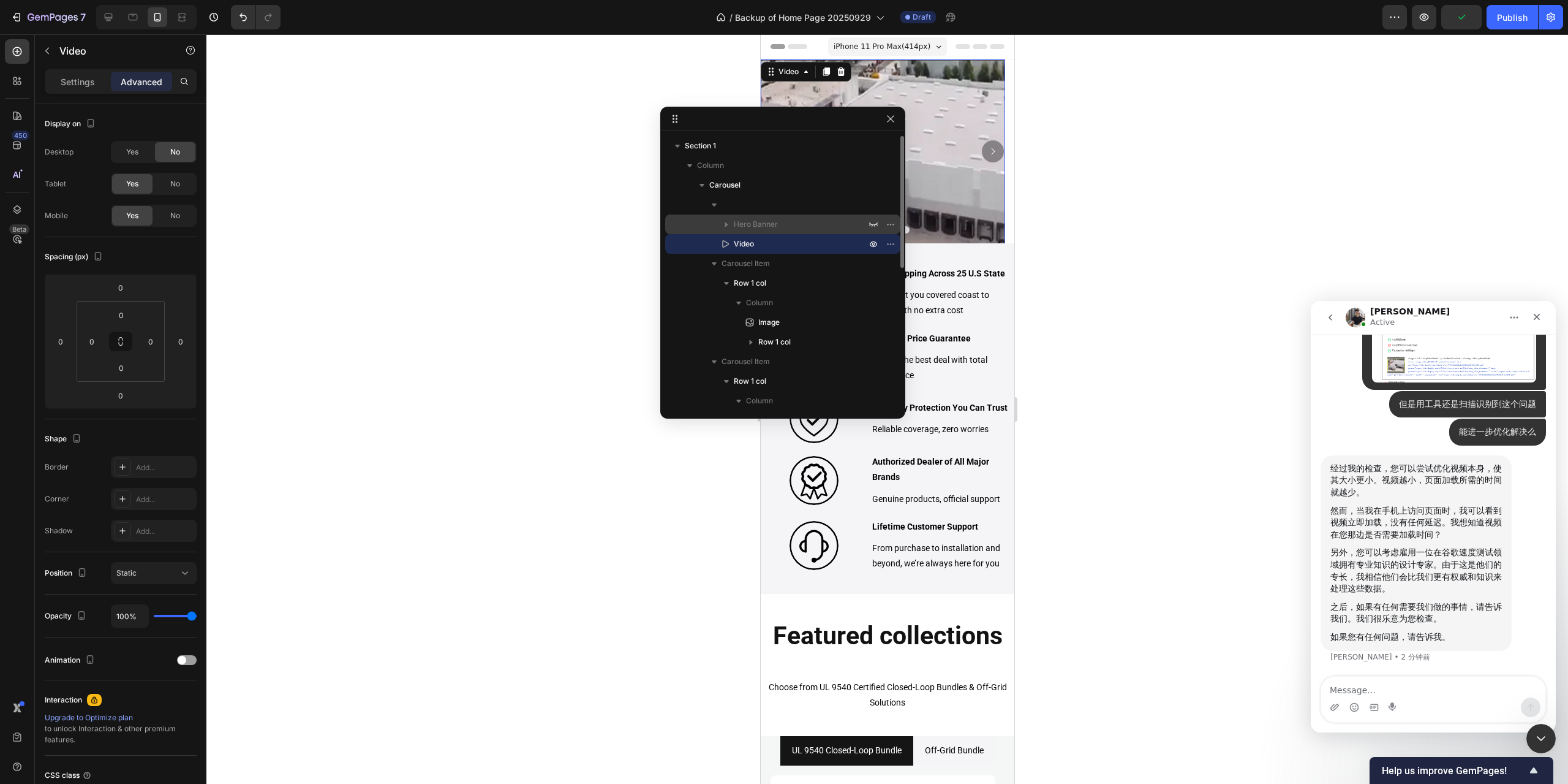
click at [726, 221] on icon "button" at bounding box center [725, 224] width 12 height 12
click at [107, 19] on icon at bounding box center [109, 17] width 8 height 8
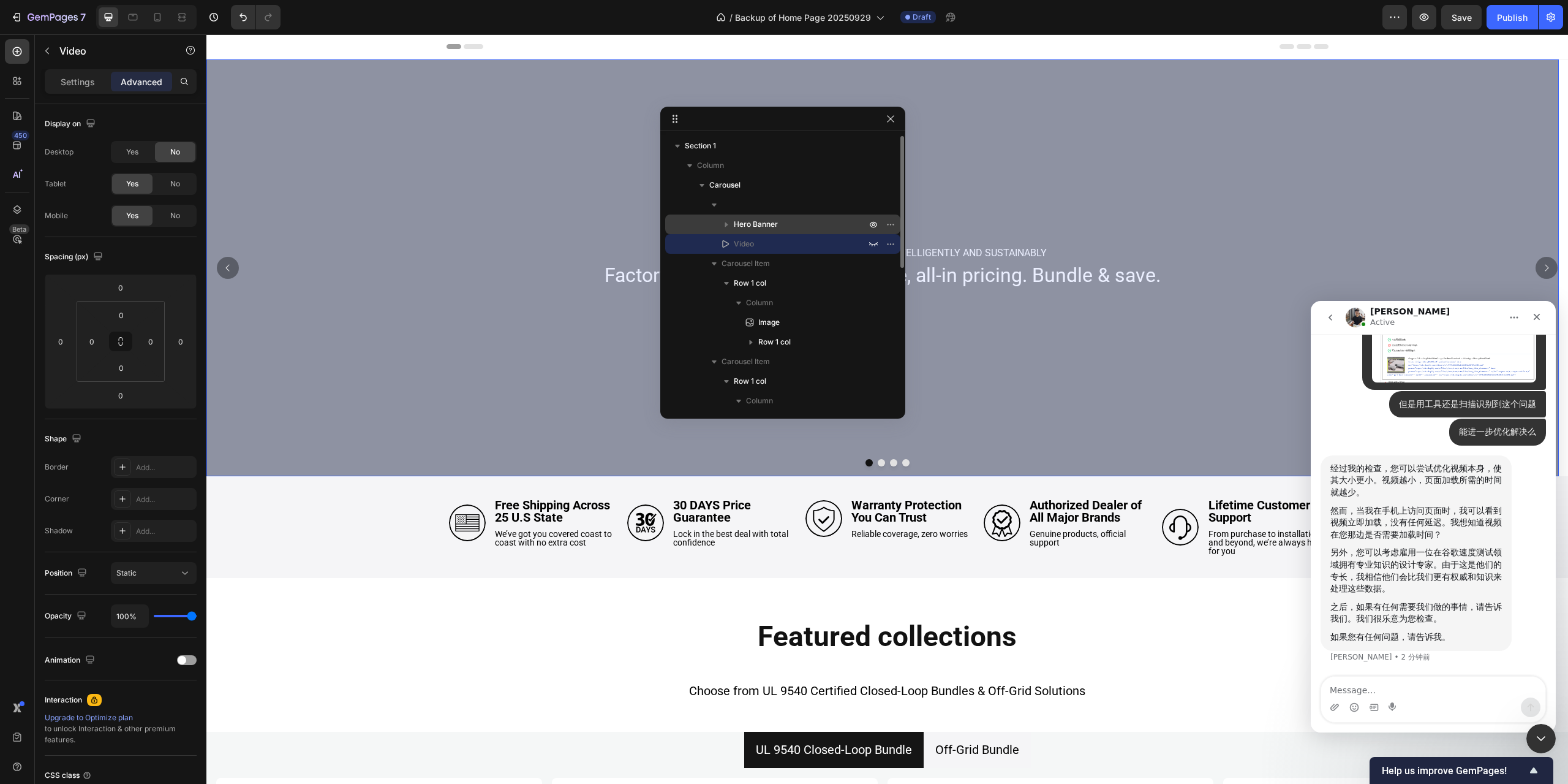
click at [729, 220] on icon "button" at bounding box center [725, 224] width 12 height 12
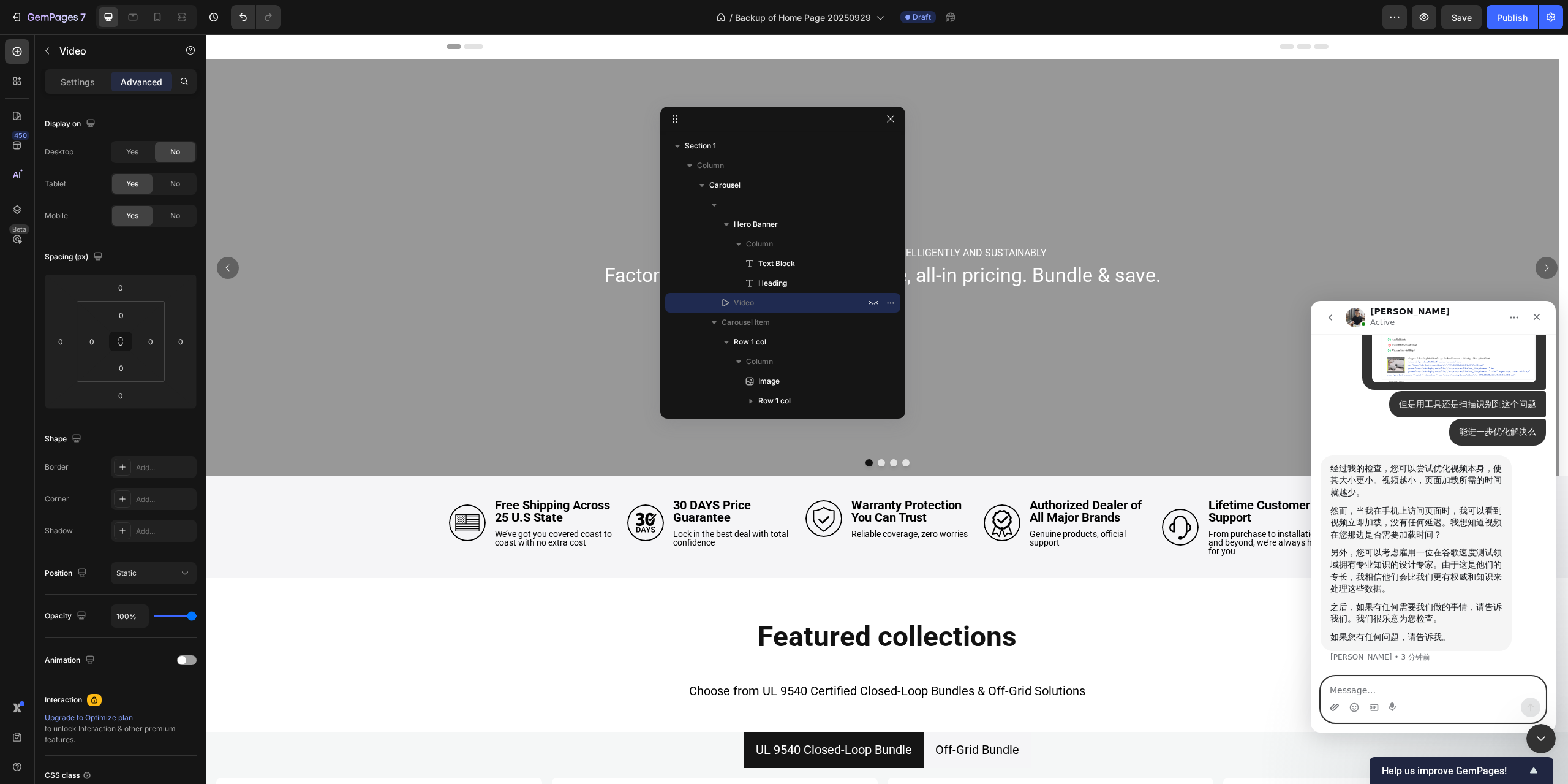
click at [1339, 709] on icon "上传附件" at bounding box center [1334, 707] width 9 height 9
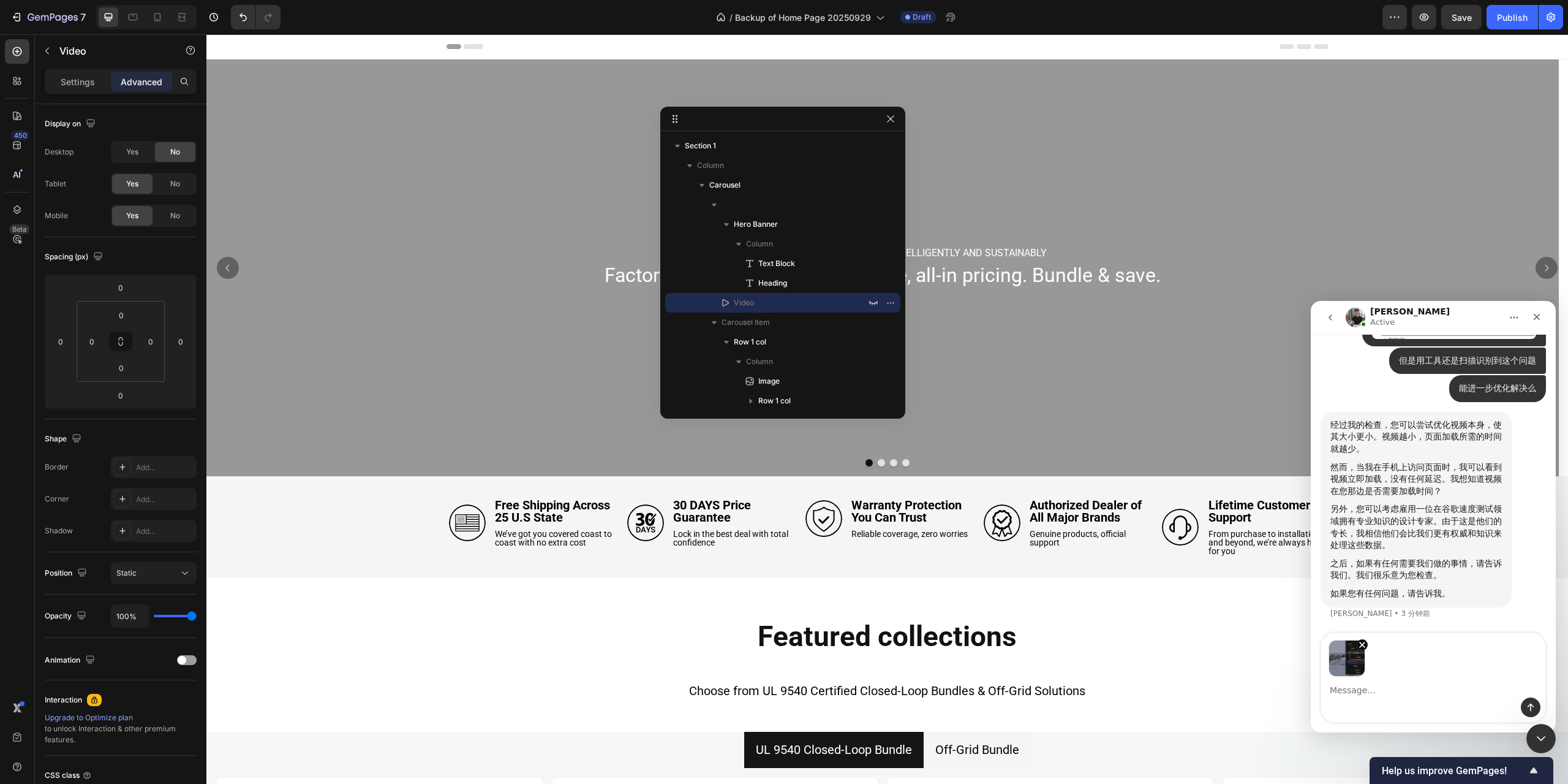
scroll to position [6729, 0]
drag, startPoint x: 1522, startPoint y: 706, endPoint x: 1520, endPoint y: 698, distance: 8.2
click at [1522, 706] on button "发送消息…" at bounding box center [1530, 707] width 20 height 20
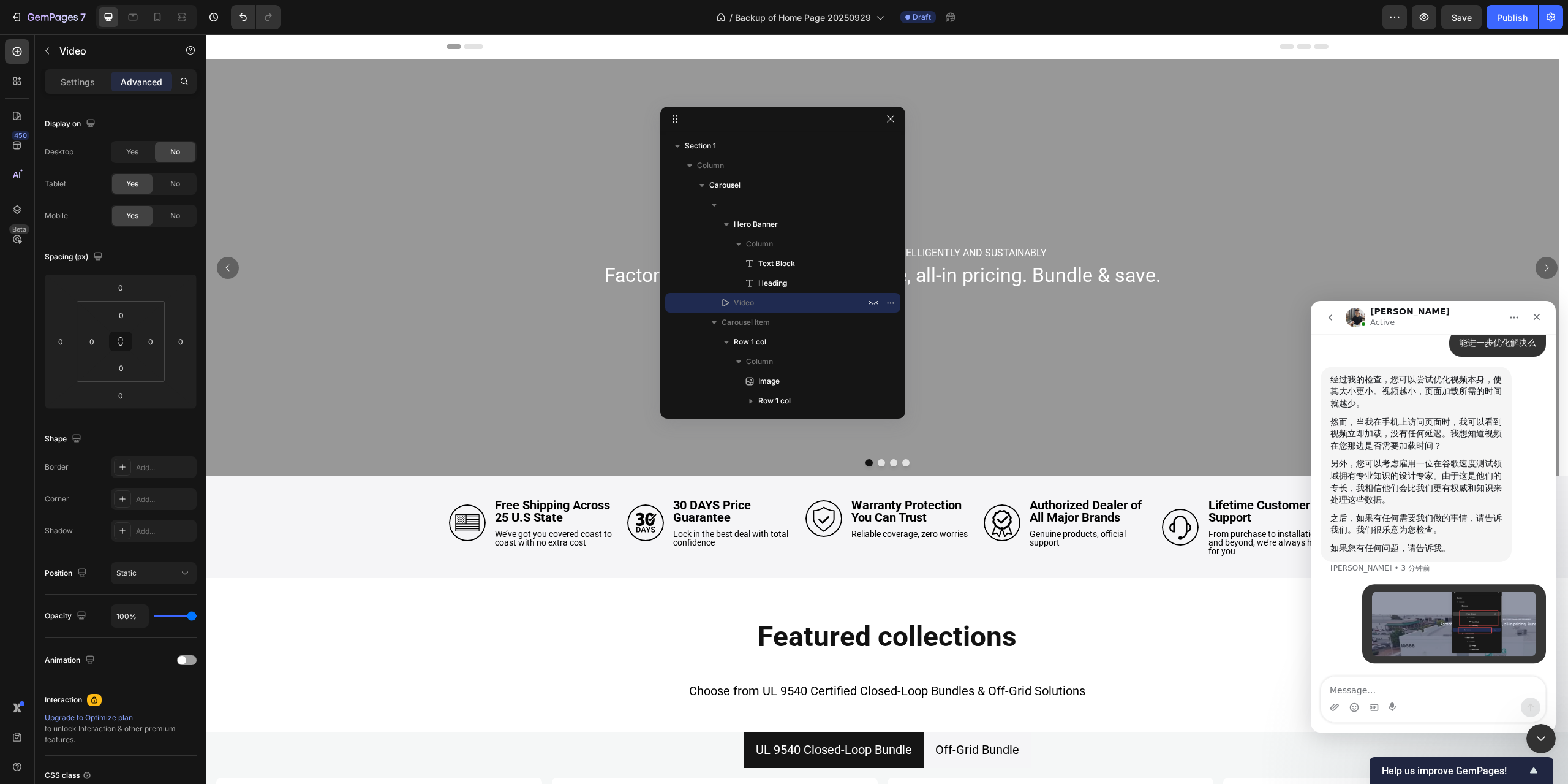
scroll to position [6775, 0]
click at [1478, 674] on div "• 刚才" at bounding box center [1433, 630] width 226 height 95
click at [1474, 678] on textarea "Message…" at bounding box center [1432, 687] width 224 height 21
type textarea "请"
type textarea "请问我这样的配置方式对么"
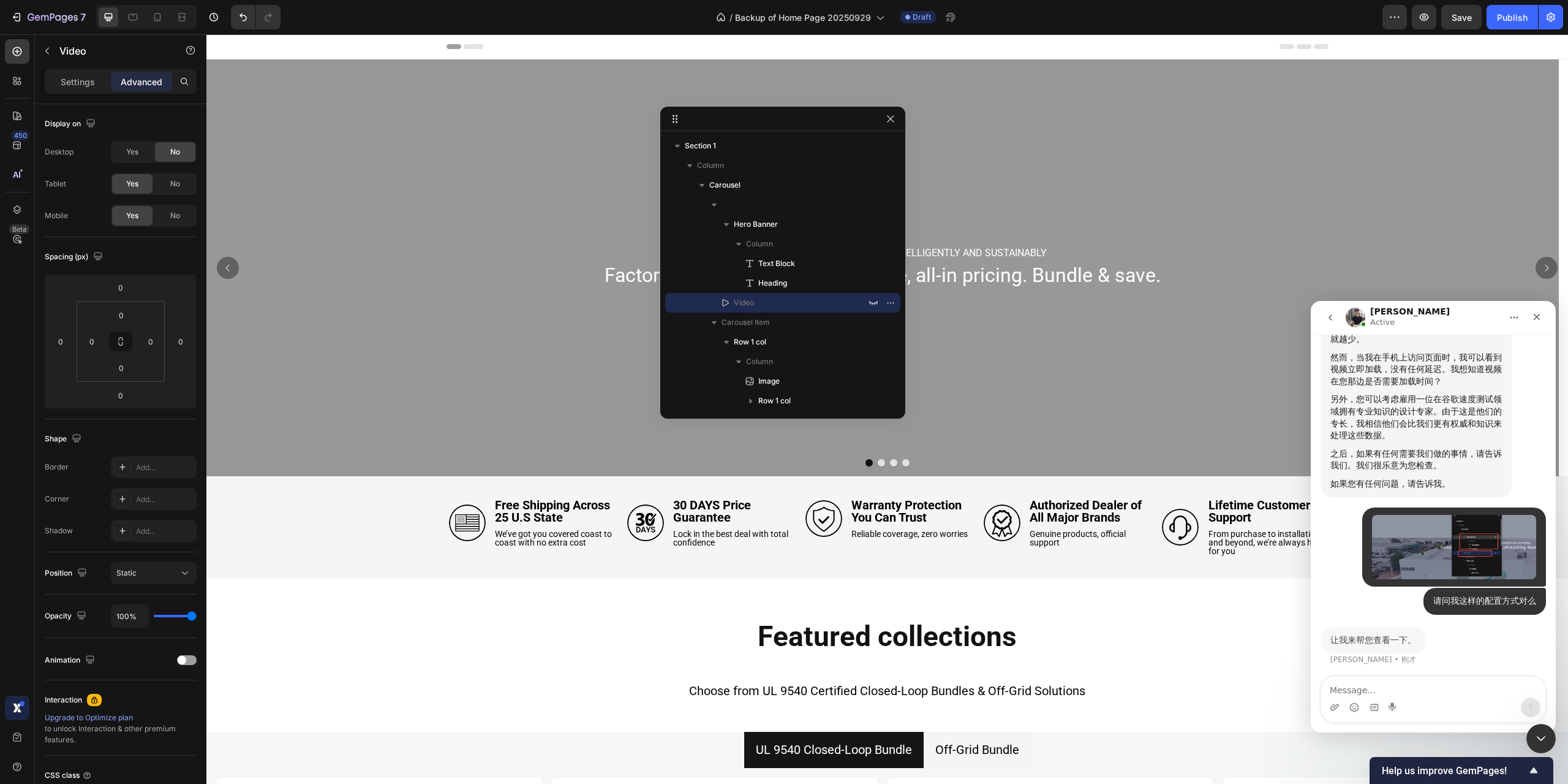
scroll to position [6840, 0]
click at [1377, 687] on textarea "Message…" at bounding box center [1432, 687] width 224 height 21
click at [1452, 693] on textarea "一个是桌面端的配置，一个是" at bounding box center [1432, 687] width 224 height 21
type textarea "一个是桌面端的配置，一个是移动端配置，"
click at [1452, 693] on textarea "一个是桌面端的配置，一个是移动端配置，" at bounding box center [1432, 687] width 224 height 21
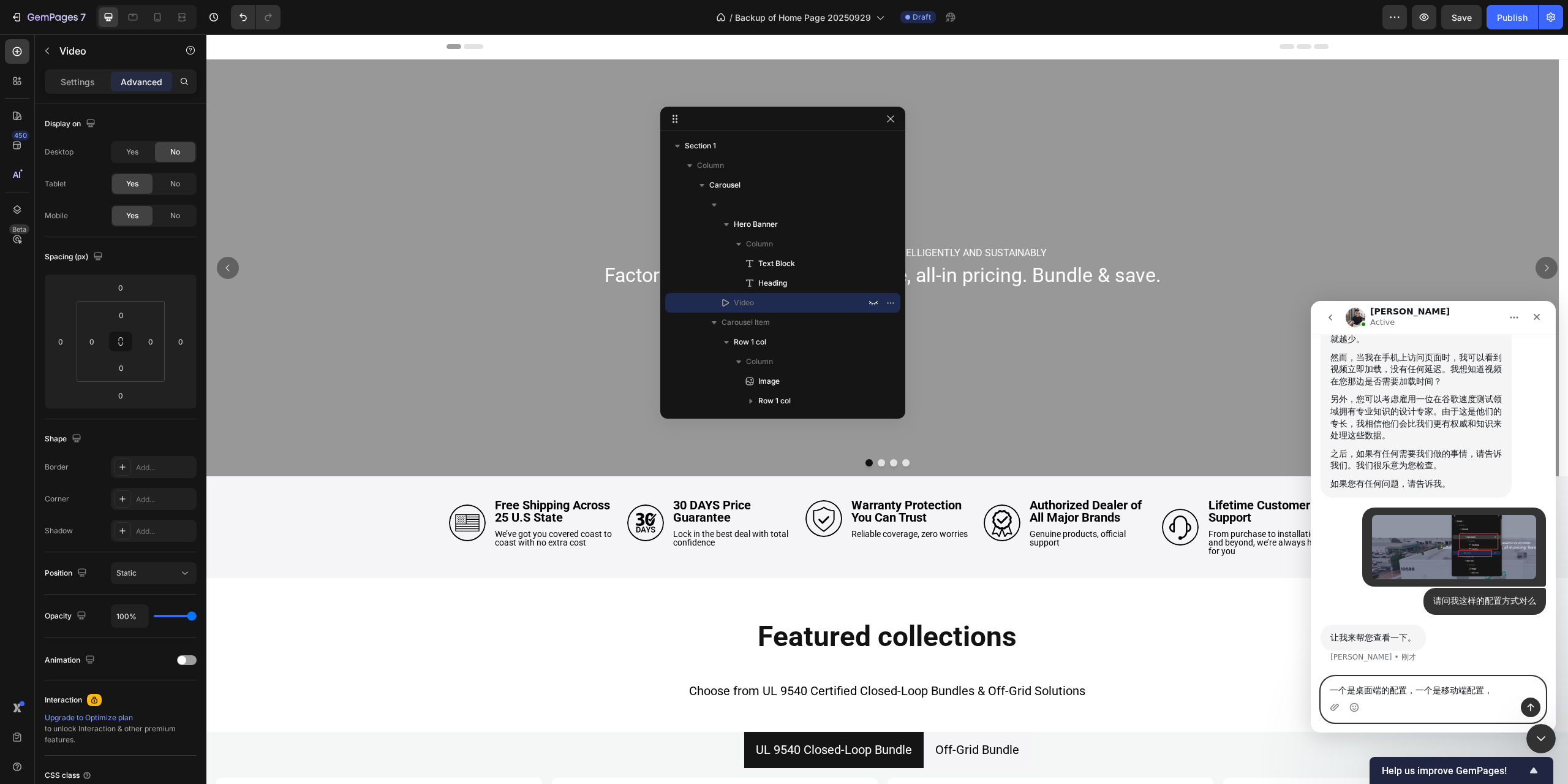
click at [1452, 693] on textarea "一个是桌面端的配置，一个是移动端配置，" at bounding box center [1432, 687] width 224 height 21
click at [1452, 692] on textarea "一个是桌面端的配置，一个是移动端配置，" at bounding box center [1432, 687] width 224 height 21
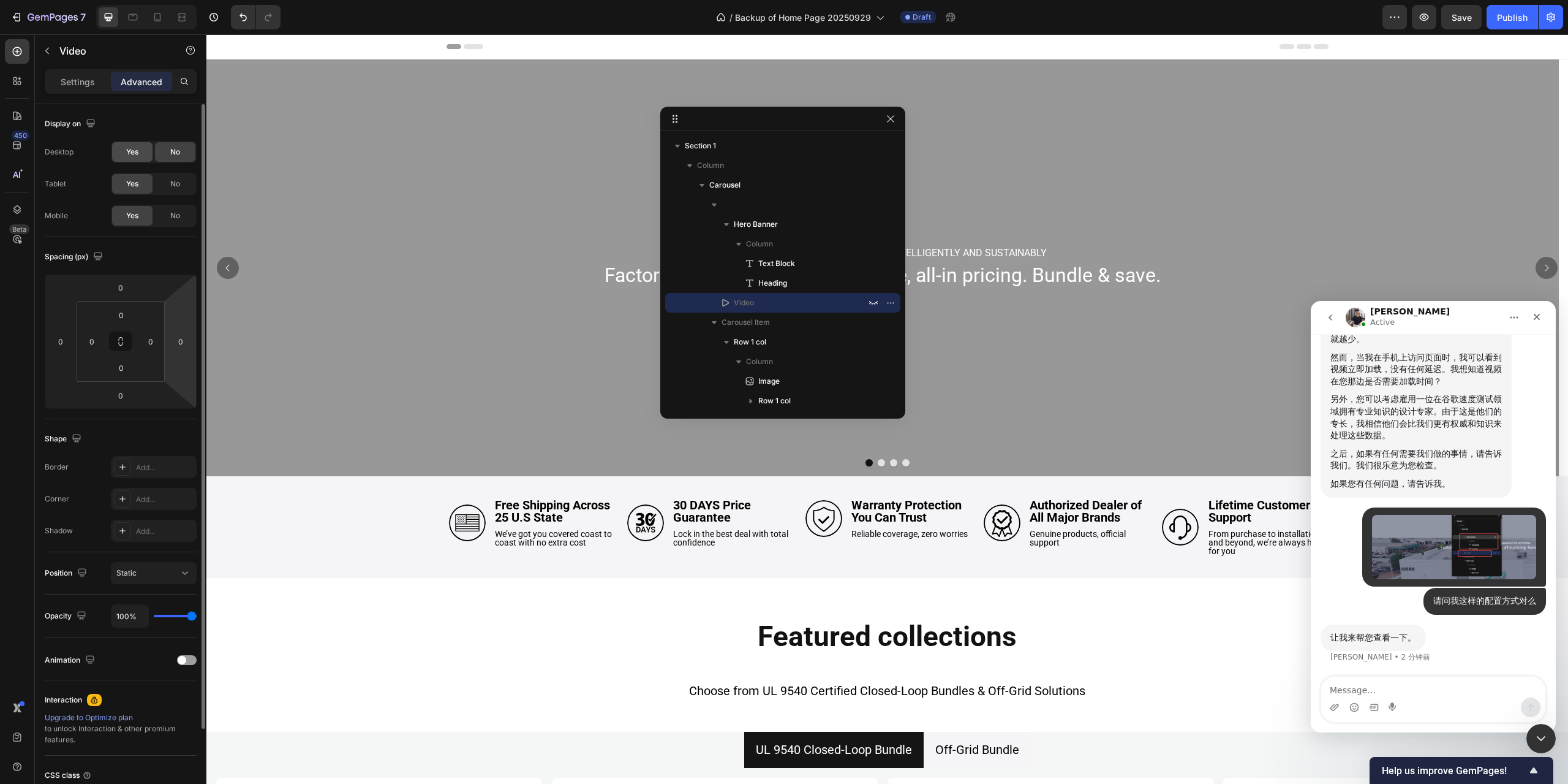
click at [139, 150] on div "Yes" at bounding box center [132, 152] width 40 height 20
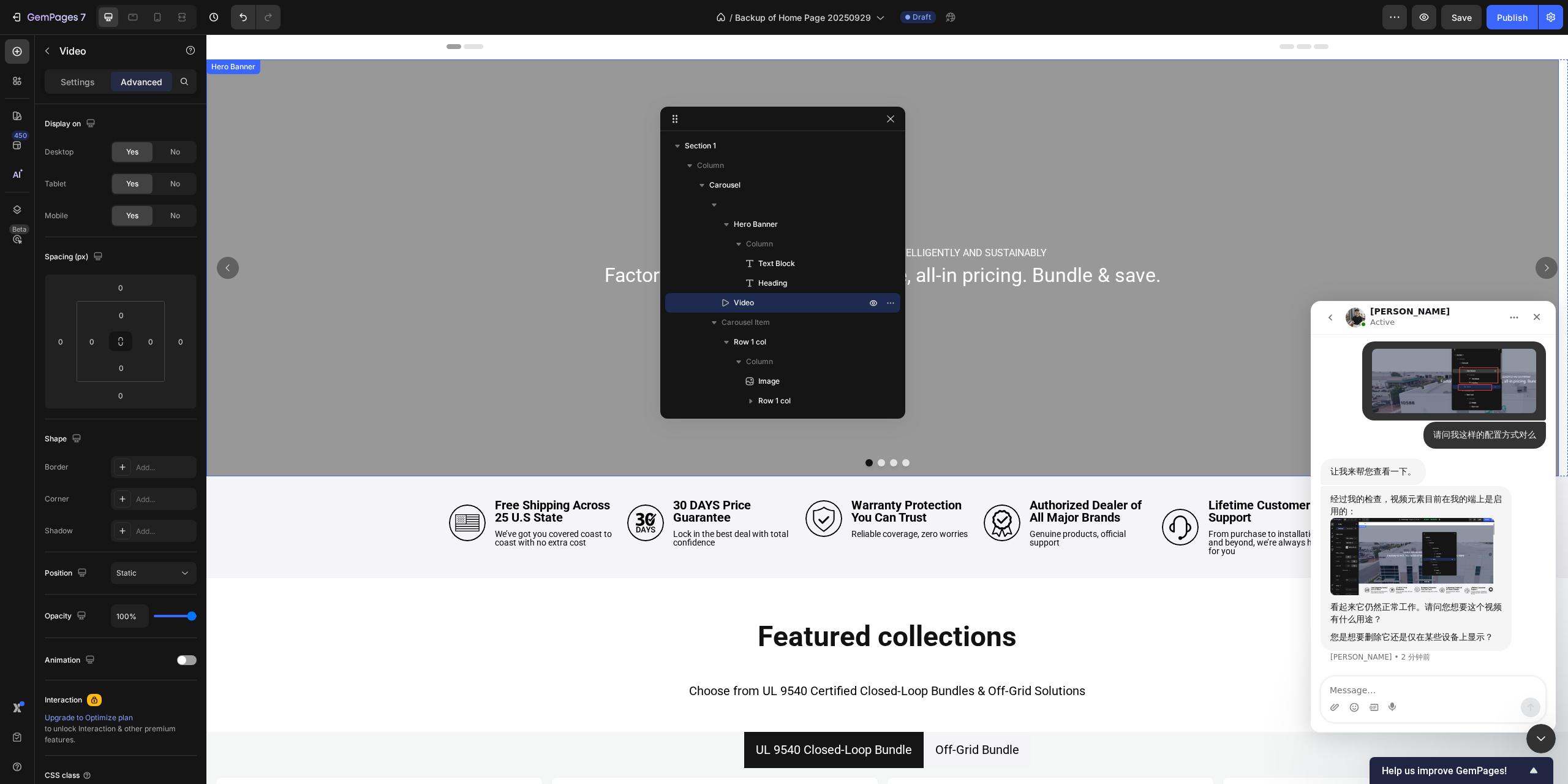
scroll to position [7005, 0]
click at [1441, 568] on img "Tony说…" at bounding box center [1412, 556] width 164 height 78
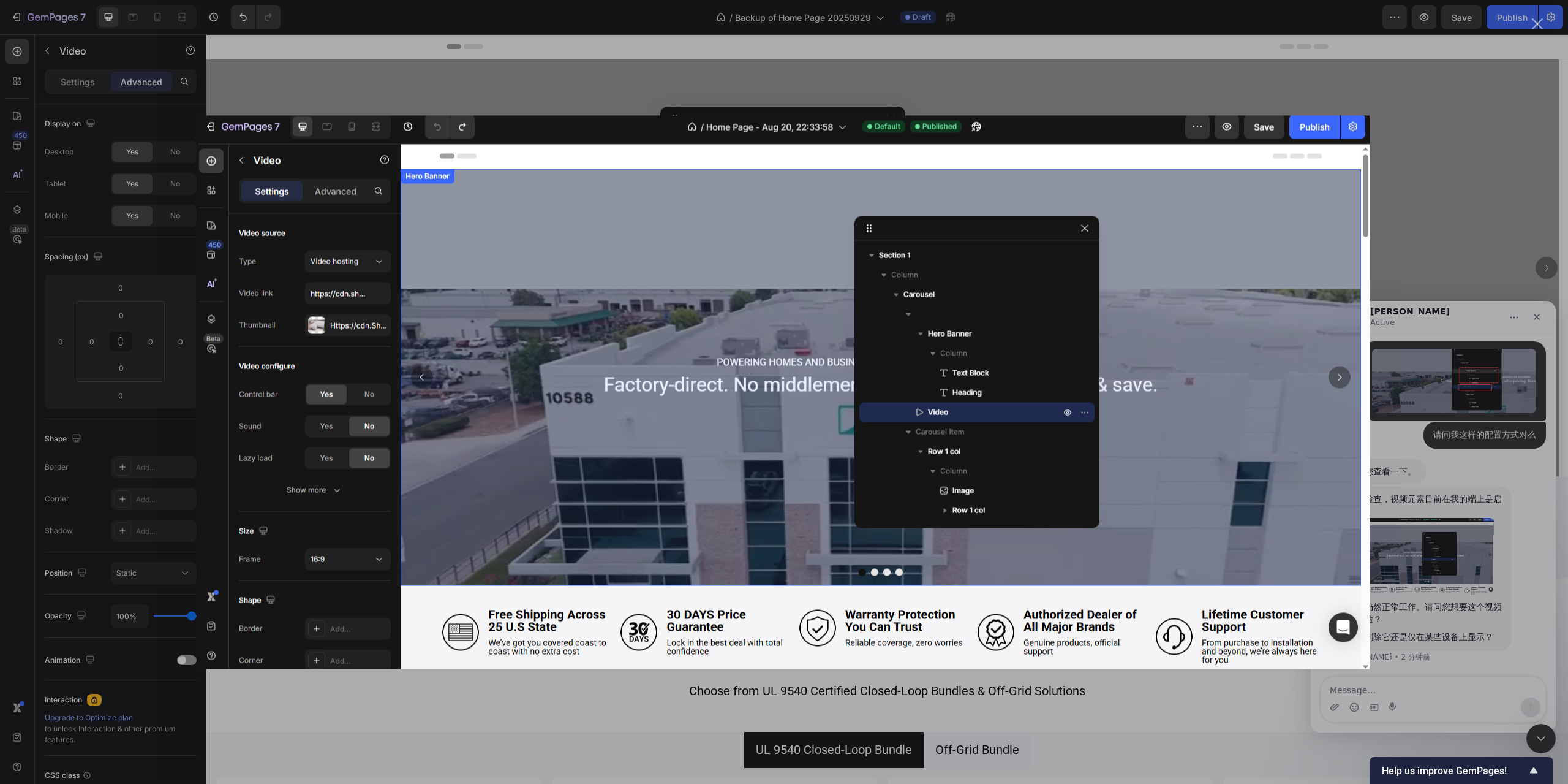
scroll to position [0, 0]
click at [1487, 571] on div "Intercom Messenger" at bounding box center [784, 392] width 1568 height 784
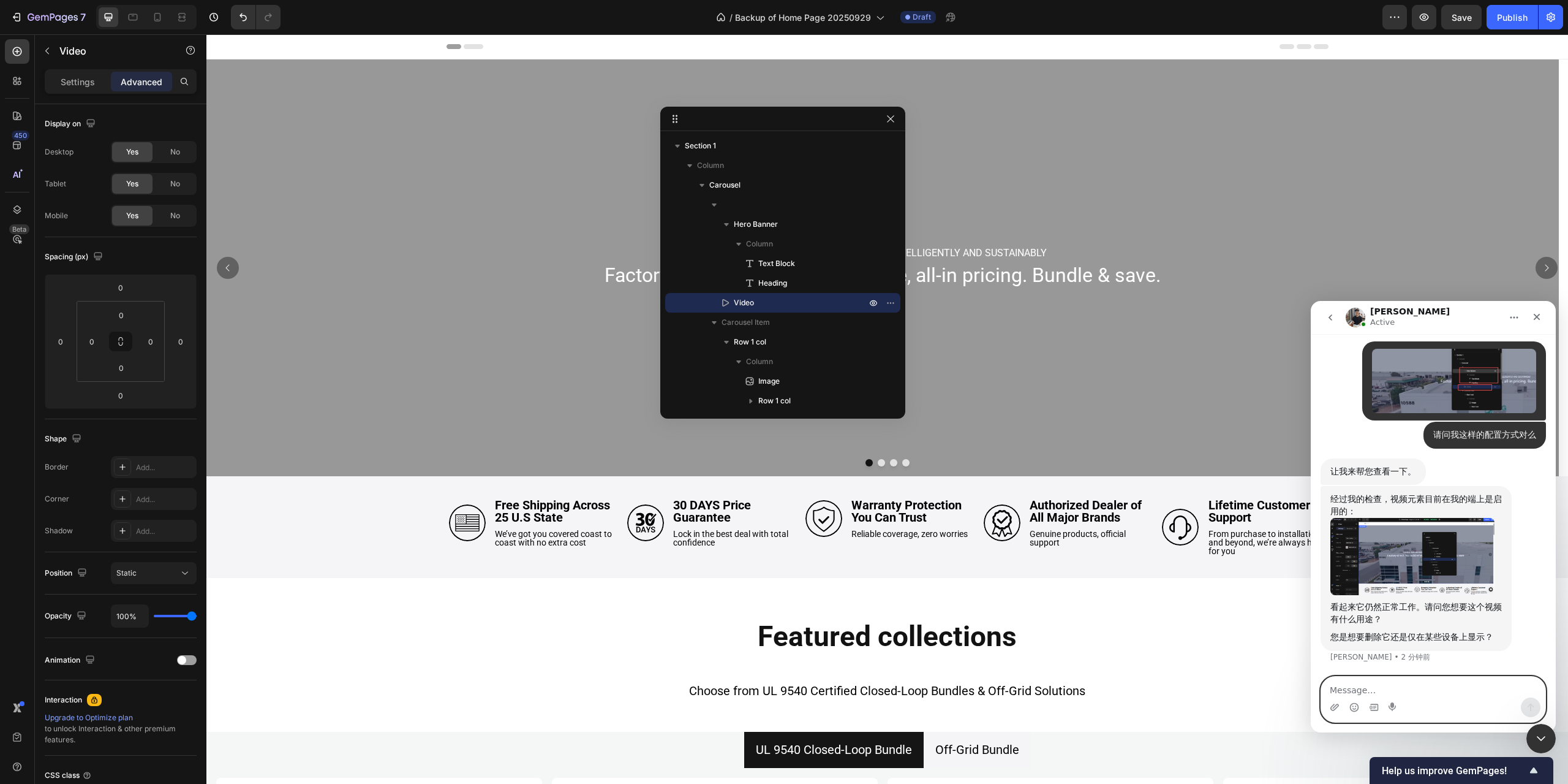
click at [1401, 692] on textarea "Message…" at bounding box center [1432, 687] width 224 height 21
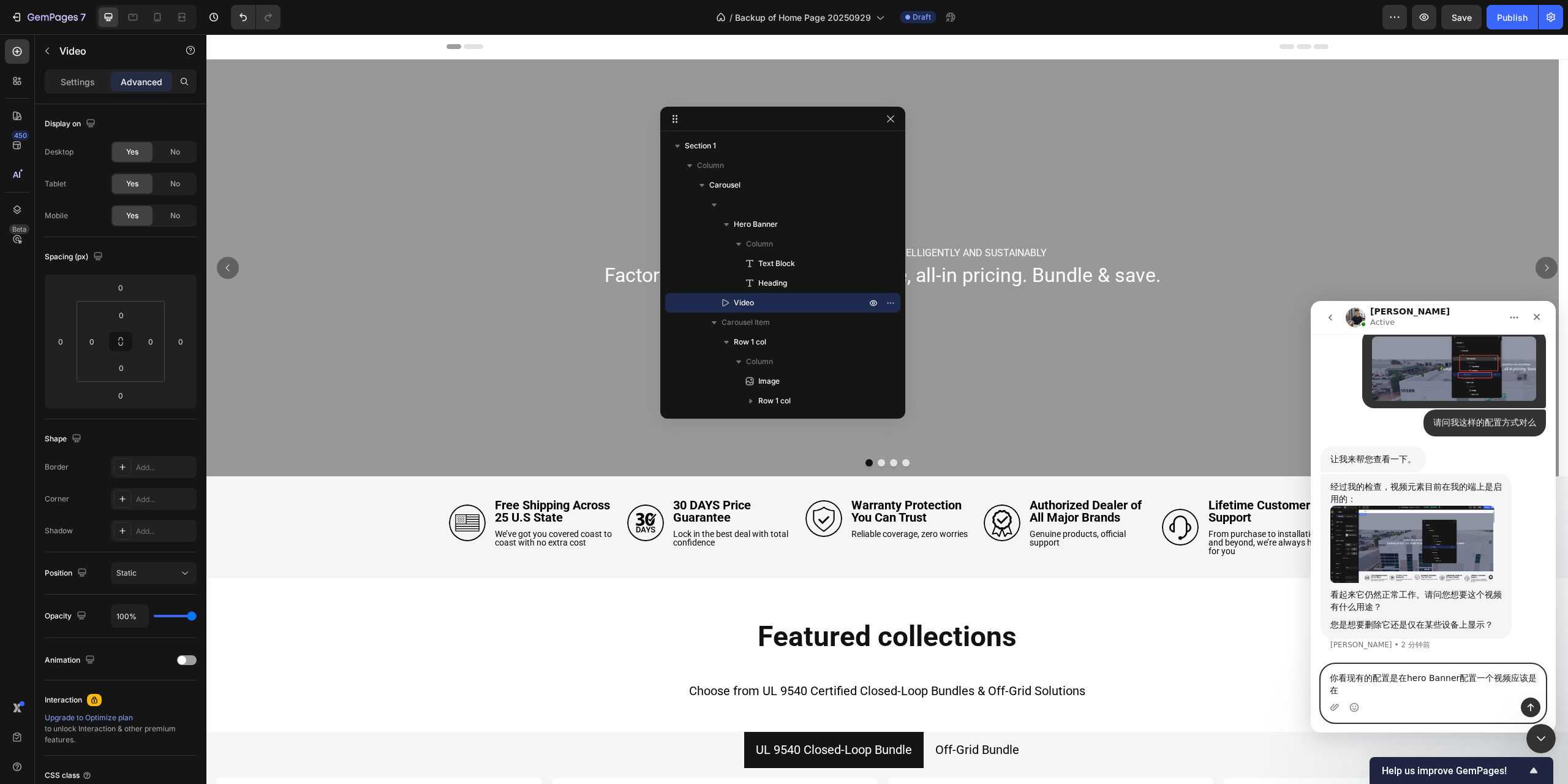
scroll to position [7018, 0]
type textarea "你看现有的配置是在hero Banner配置一个视频应该是在桌面端显示"
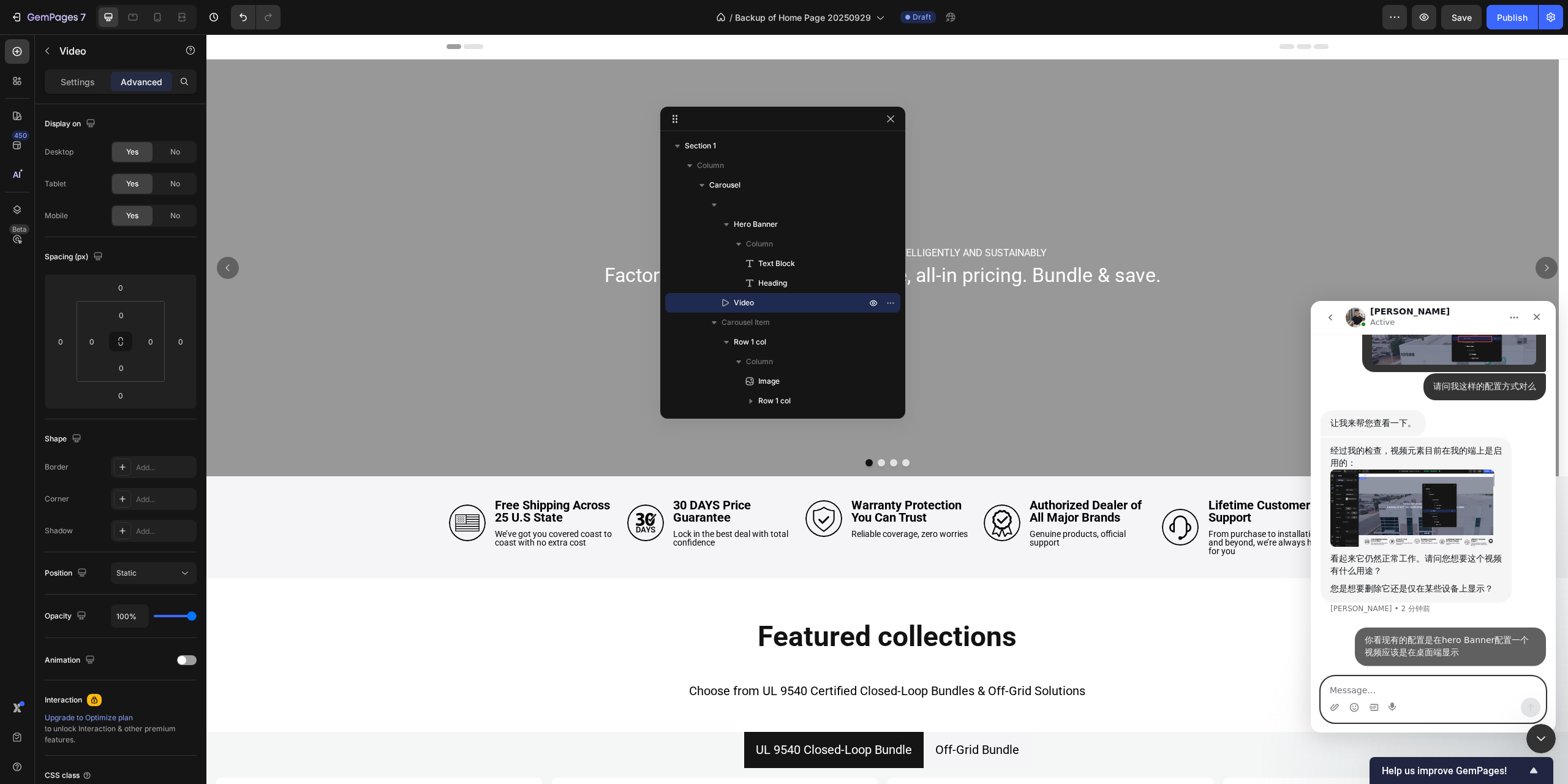
scroll to position [7054, 0]
type textarea "然"
click at [1376, 584] on div "您是想要删除它还是仅在某些设备上显示？" at bounding box center [1415, 588] width 171 height 12
click at [1439, 699] on div "Intercom Messenger" at bounding box center [1432, 707] width 224 height 20
click at [1435, 693] on textarea "然后再下面配置了一个" at bounding box center [1432, 687] width 224 height 21
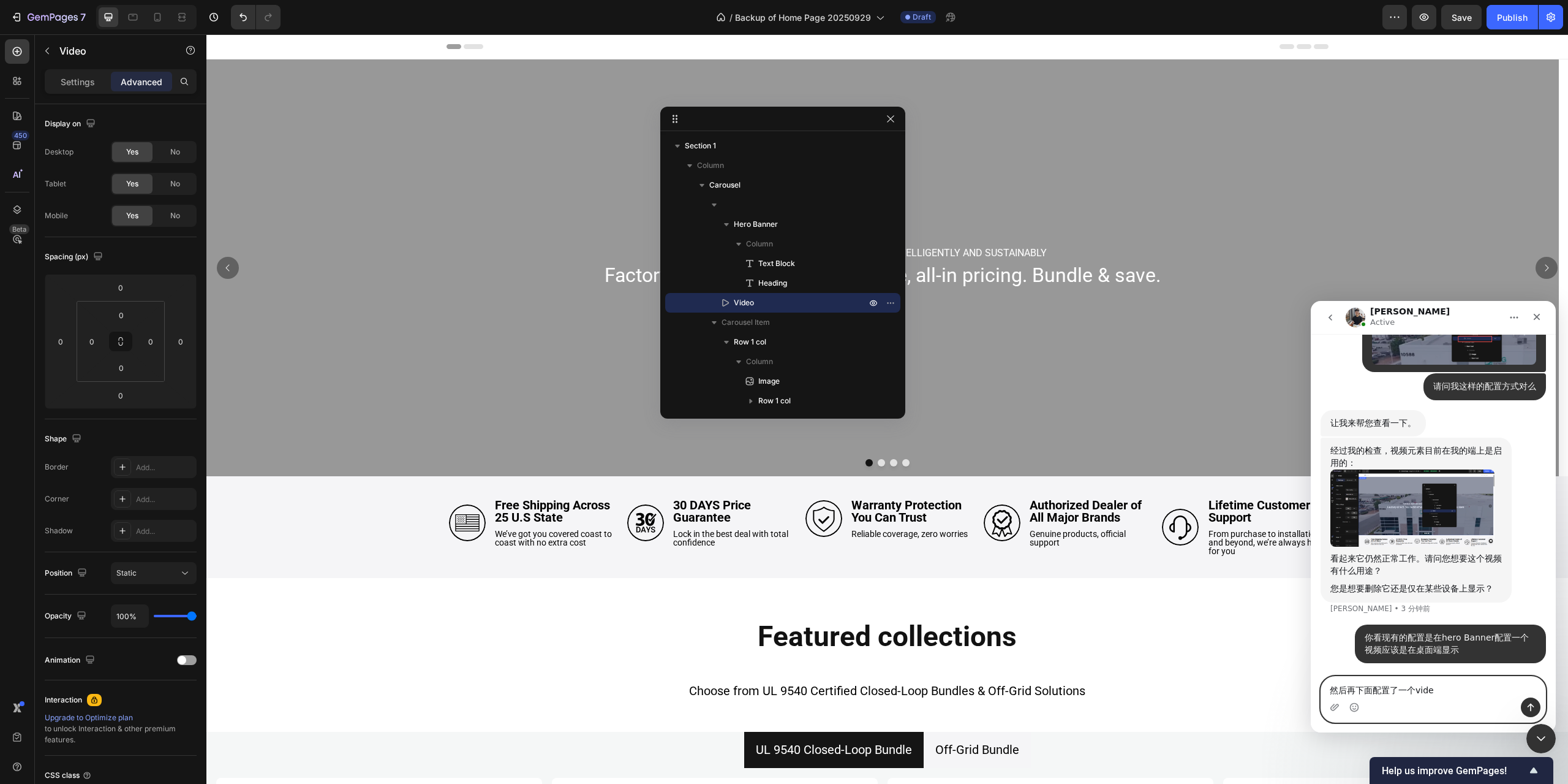
type textarea "然后再下面配置了一个video"
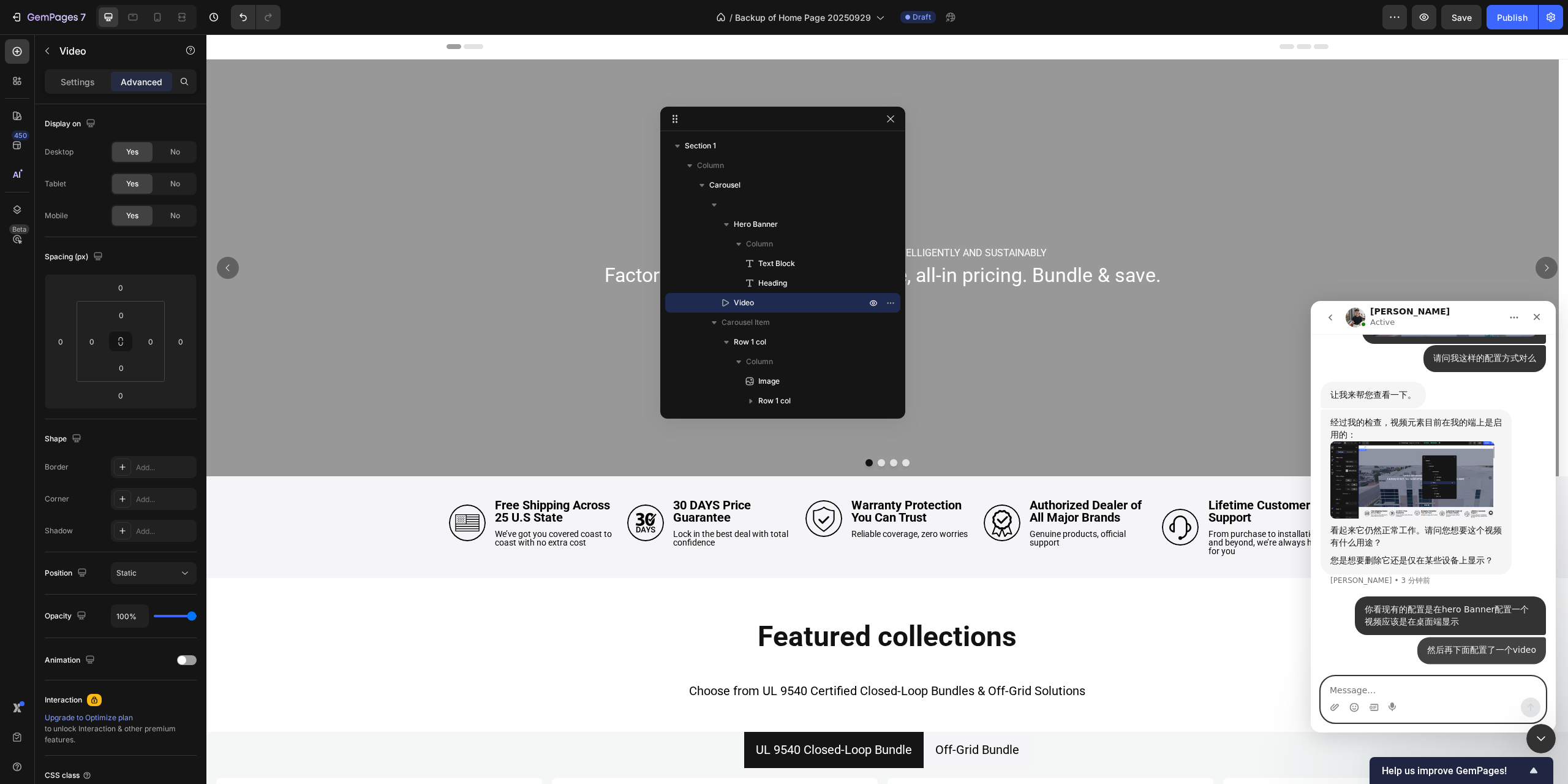
scroll to position [7082, 0]
type textarea "z"
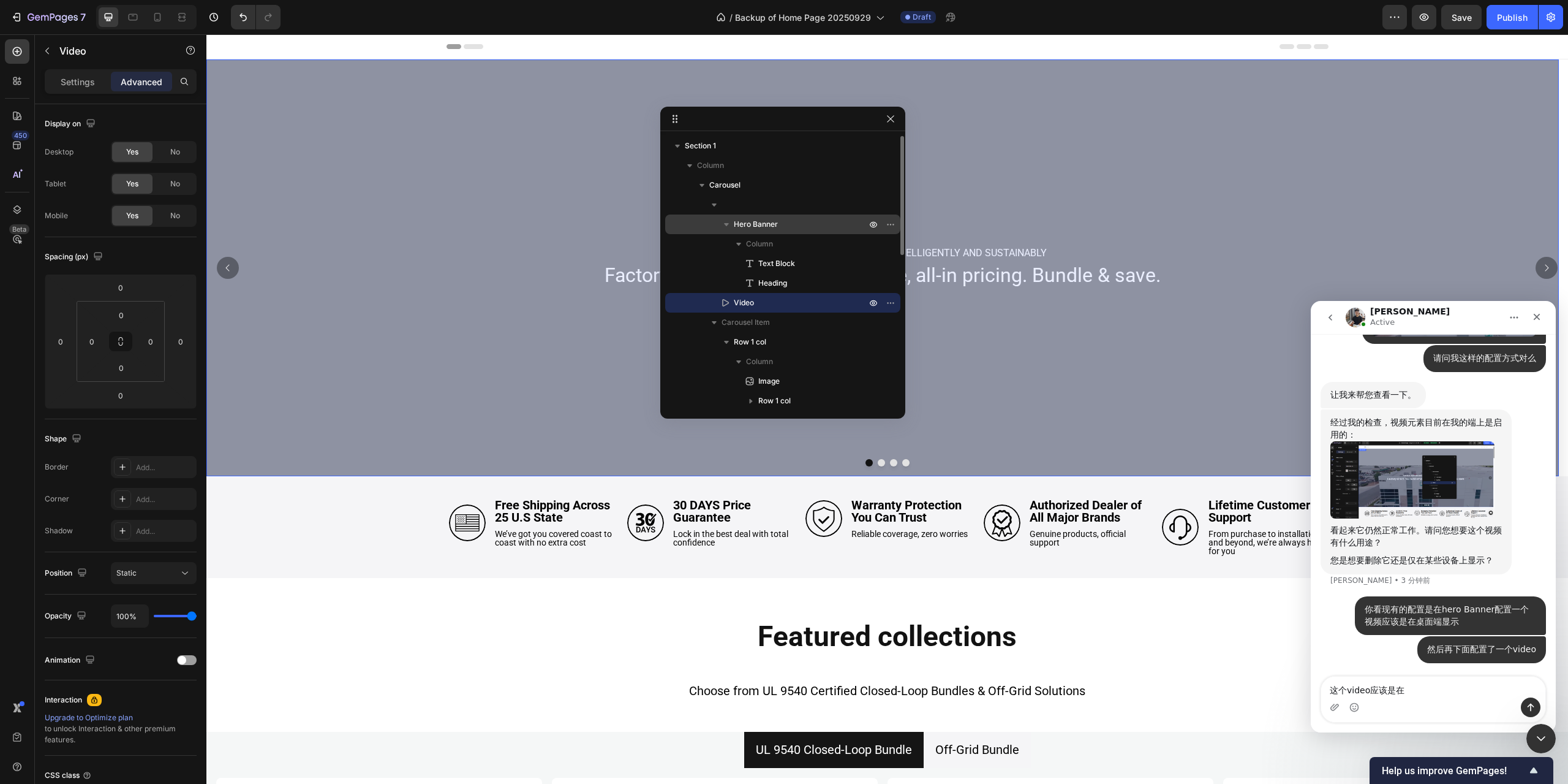
click at [789, 222] on p "Hero Banner" at bounding box center [801, 224] width 135 height 12
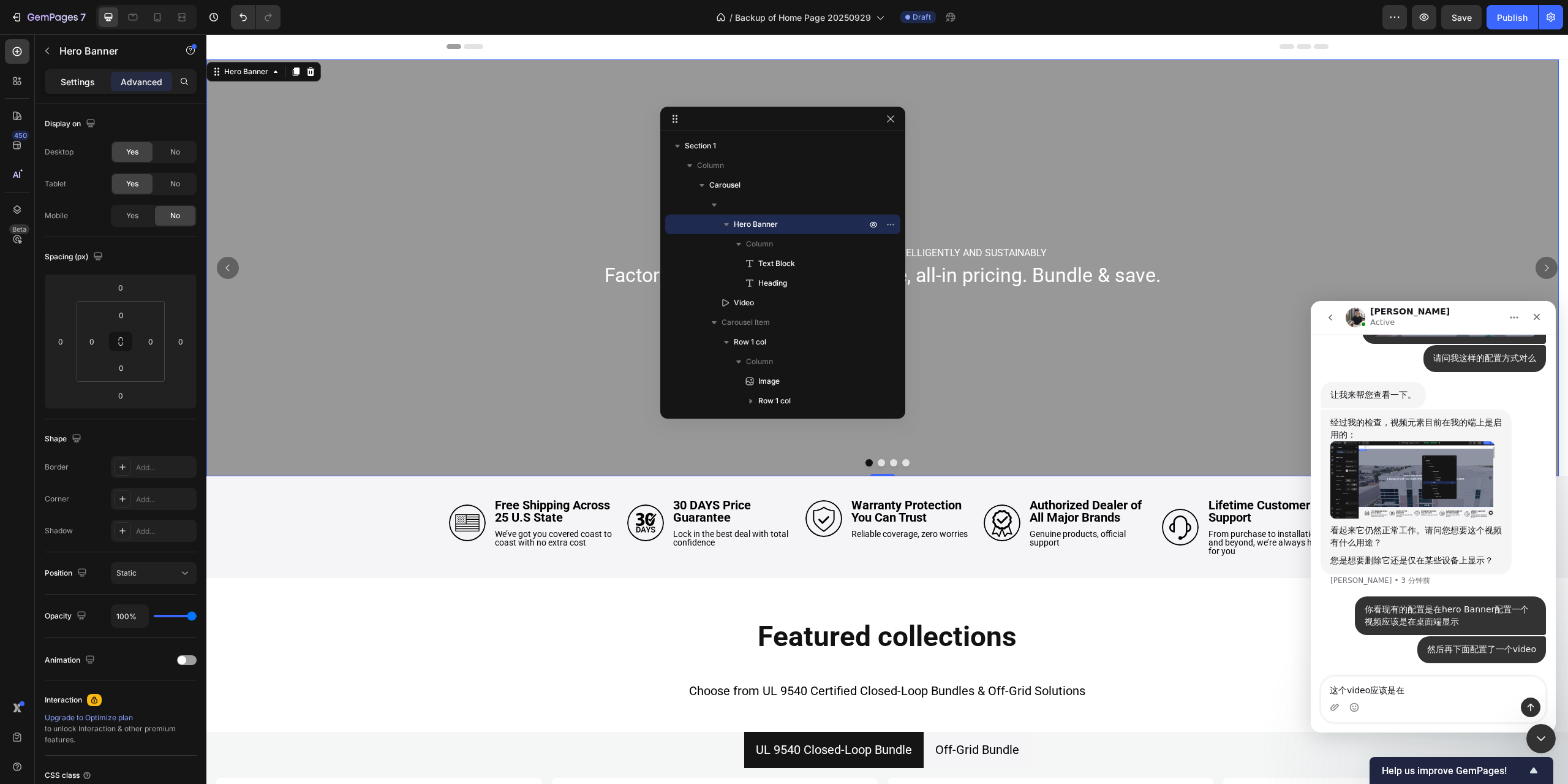
click at [84, 80] on p "Settings" at bounding box center [78, 81] width 35 height 13
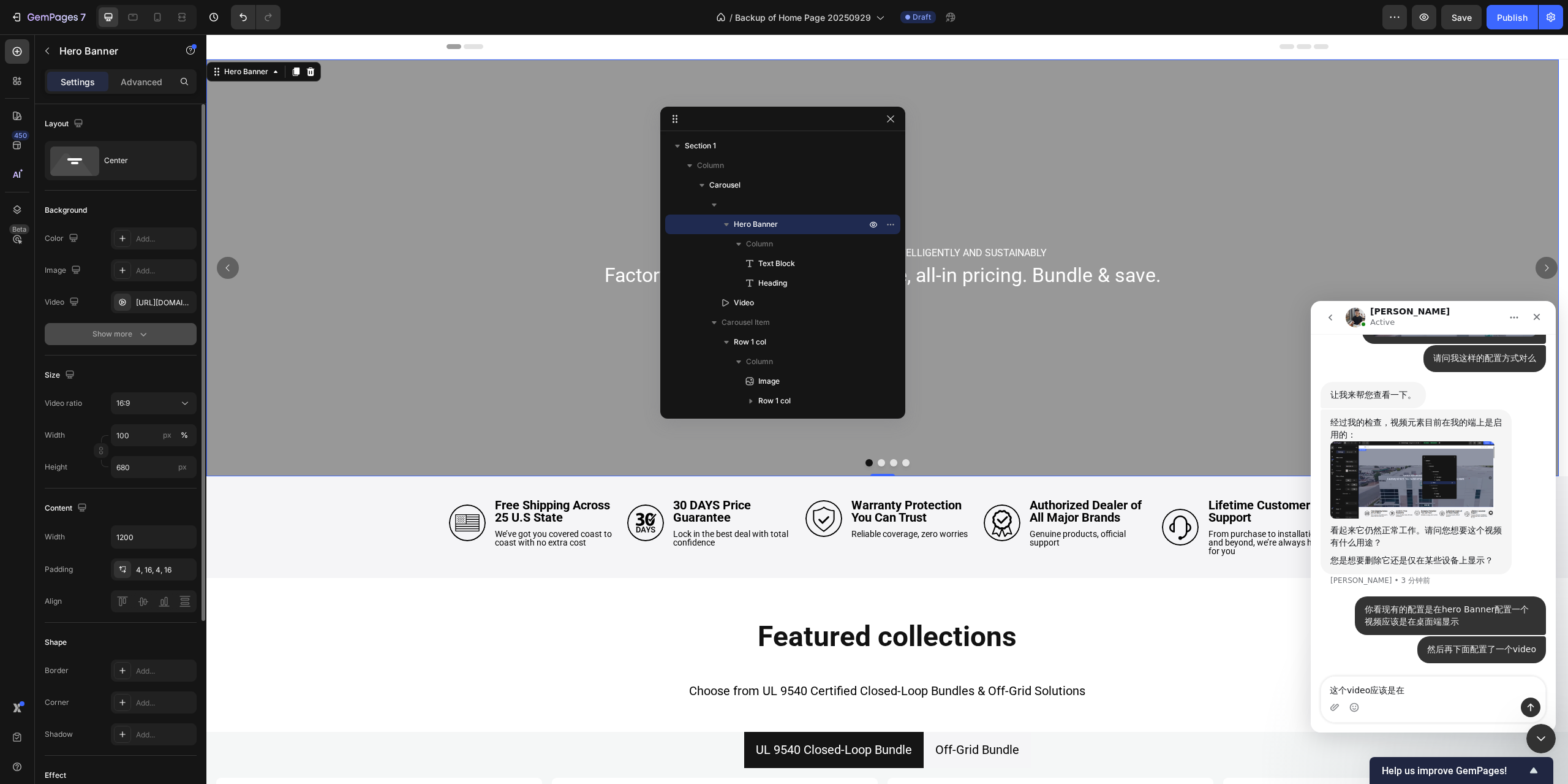
click at [140, 329] on icon "button" at bounding box center [143, 333] width 12 height 12
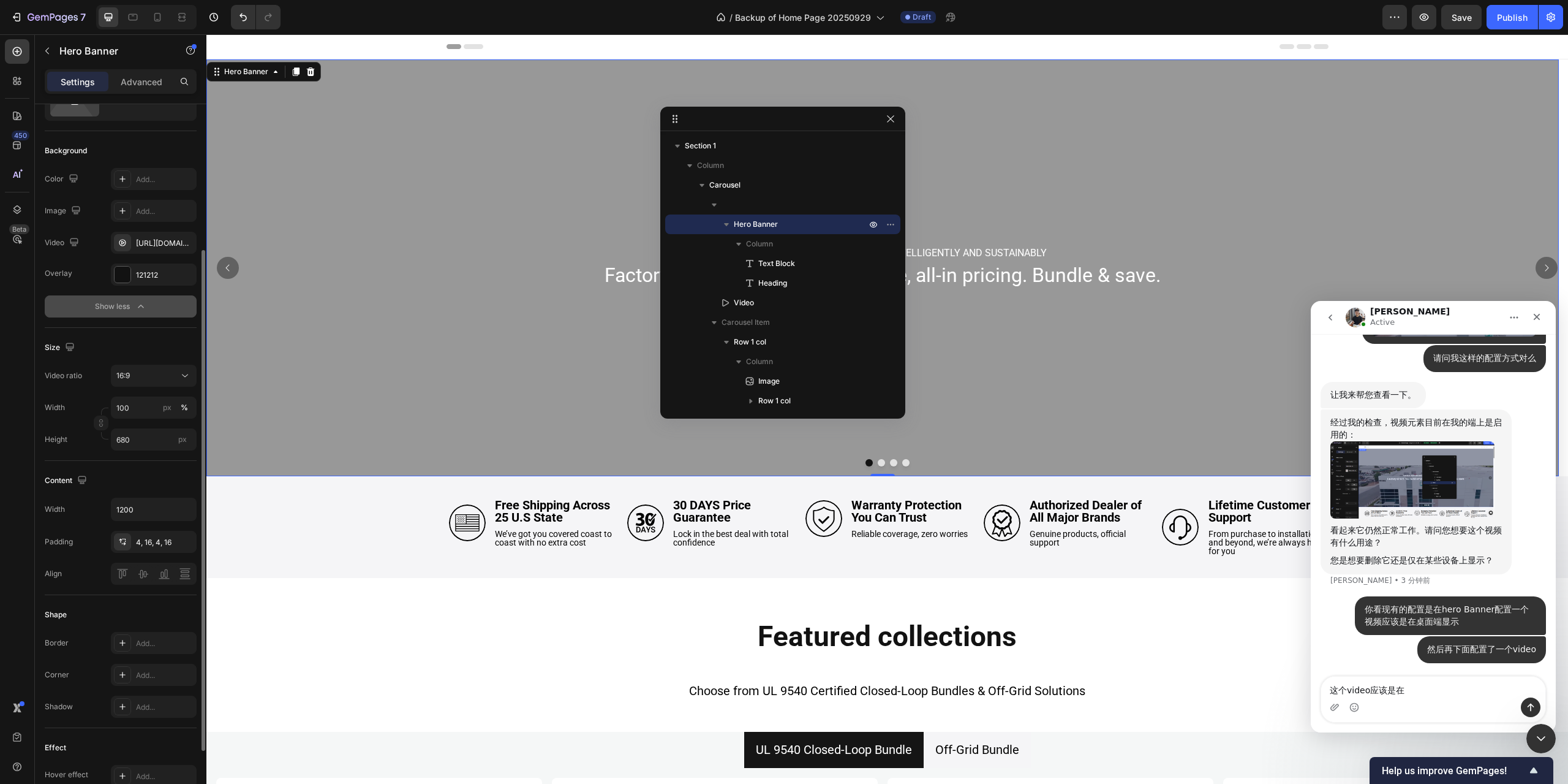
scroll to position [0, 0]
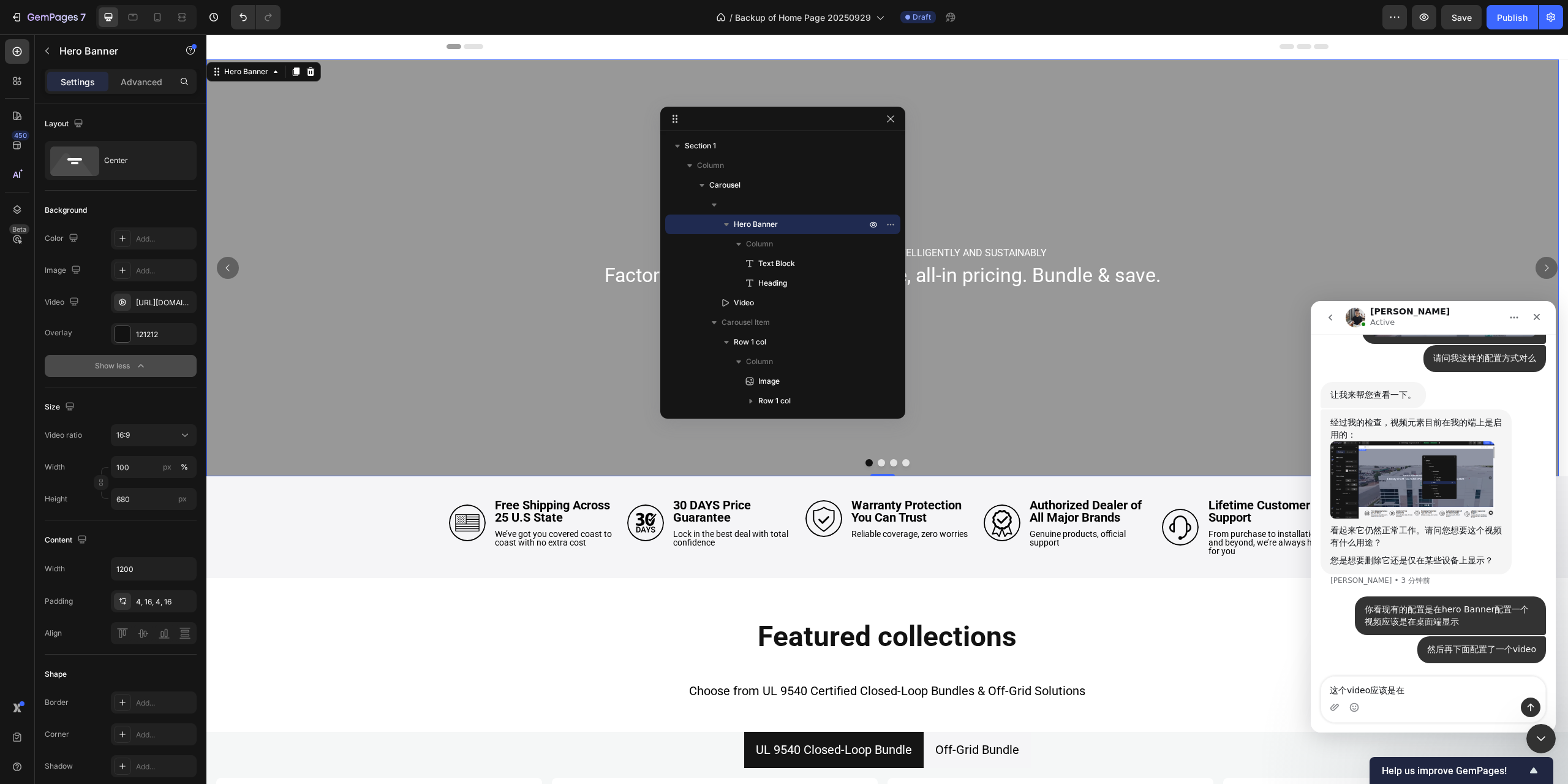
drag, startPoint x: 144, startPoint y: 90, endPoint x: 152, endPoint y: 96, distance: 10.0
click at [144, 90] on div "Advanced" at bounding box center [140, 81] width 61 height 20
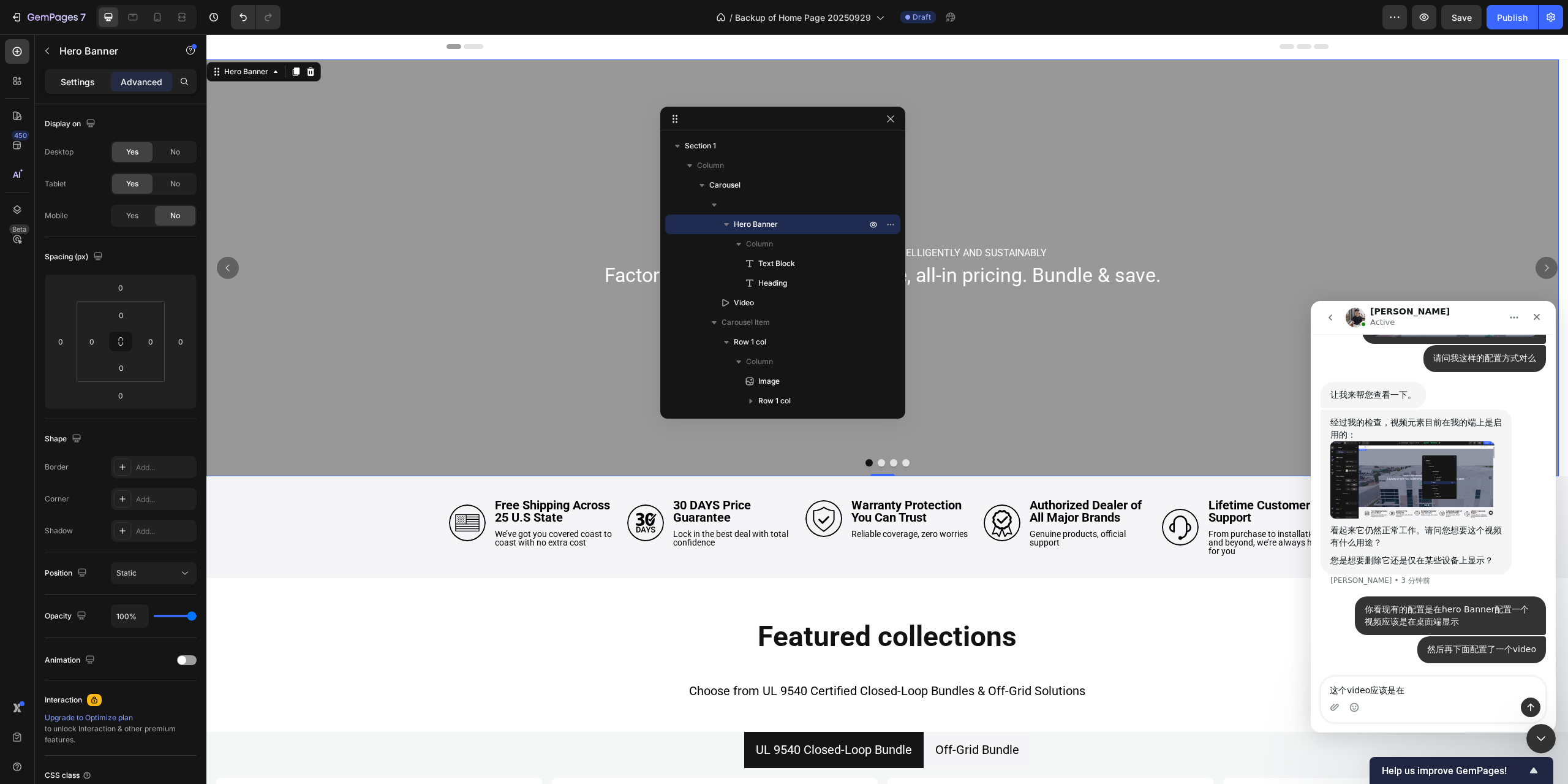
click at [81, 82] on p "Settings" at bounding box center [78, 81] width 35 height 13
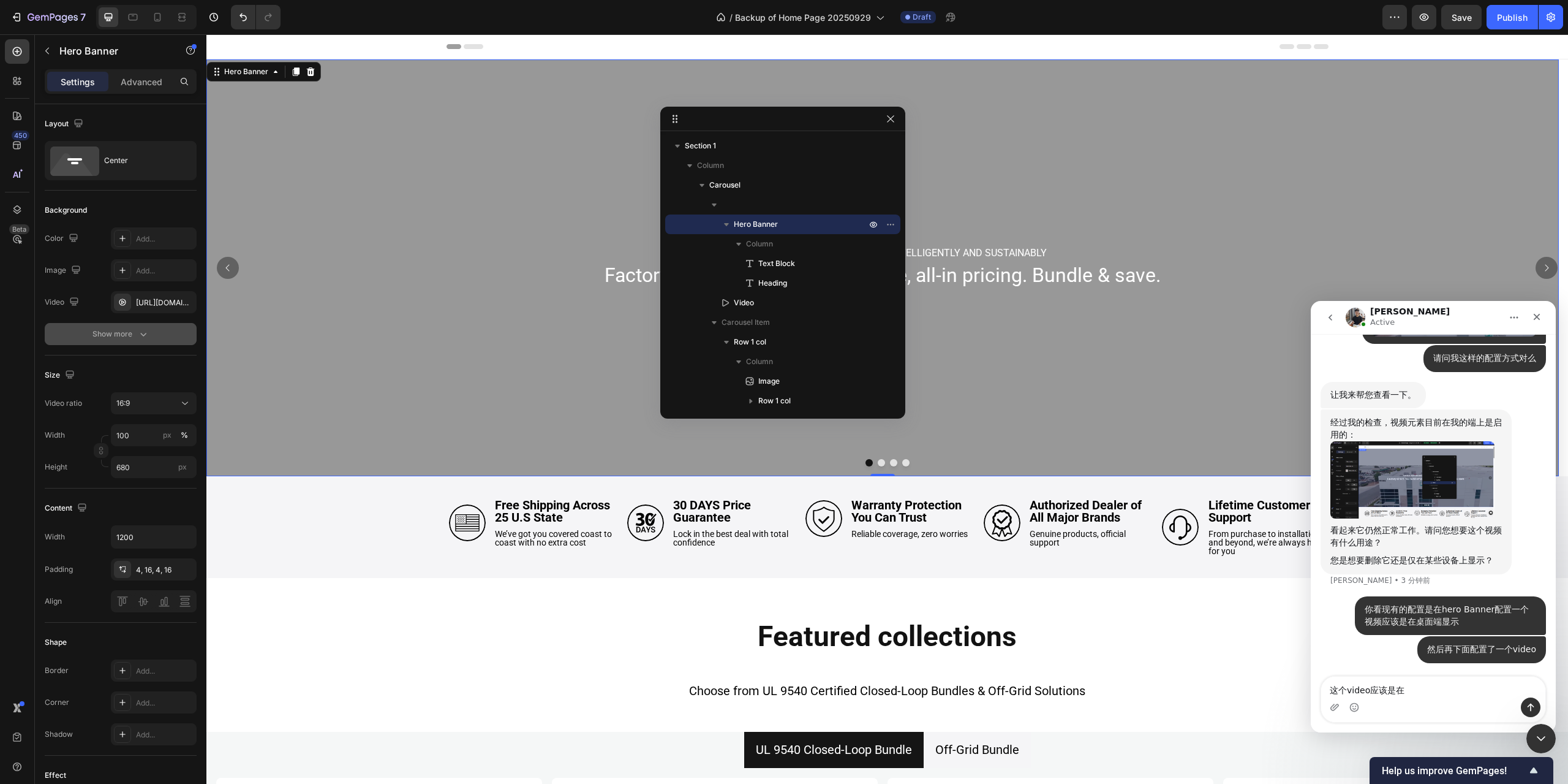
click at [139, 333] on icon "button" at bounding box center [143, 333] width 12 height 12
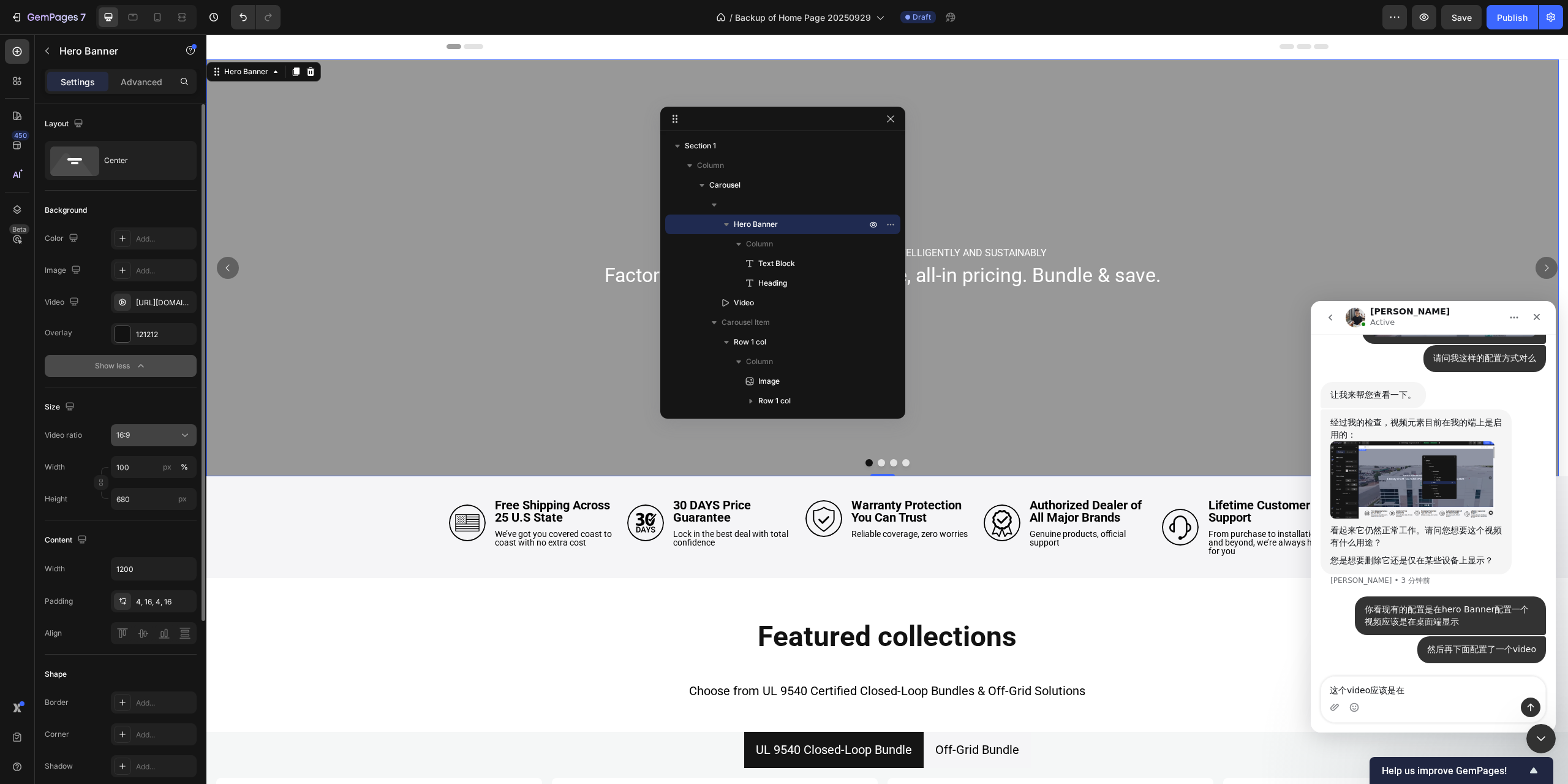
scroll to position [123, 0]
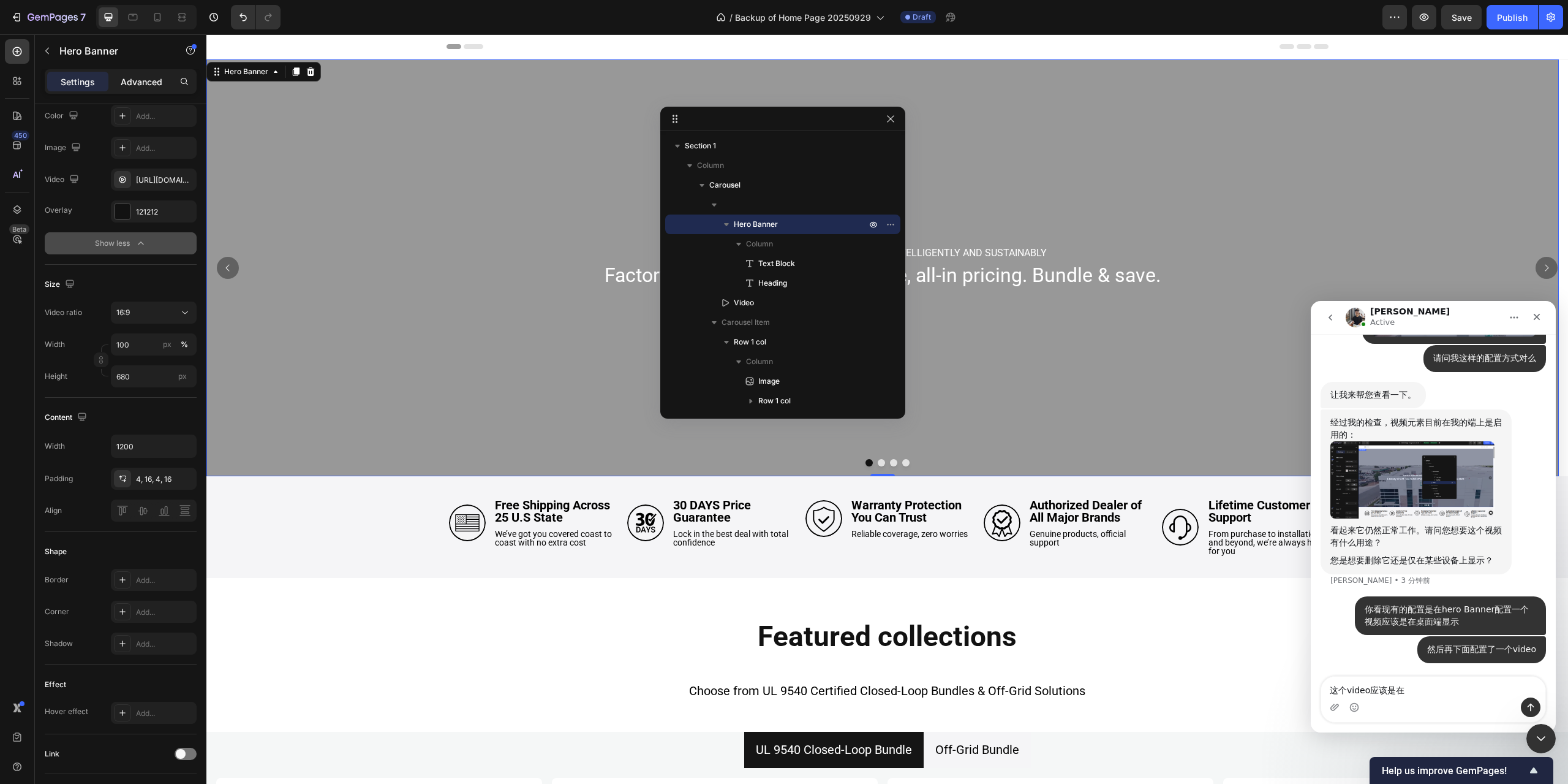
click at [139, 87] on p "Advanced" at bounding box center [141, 81] width 41 height 13
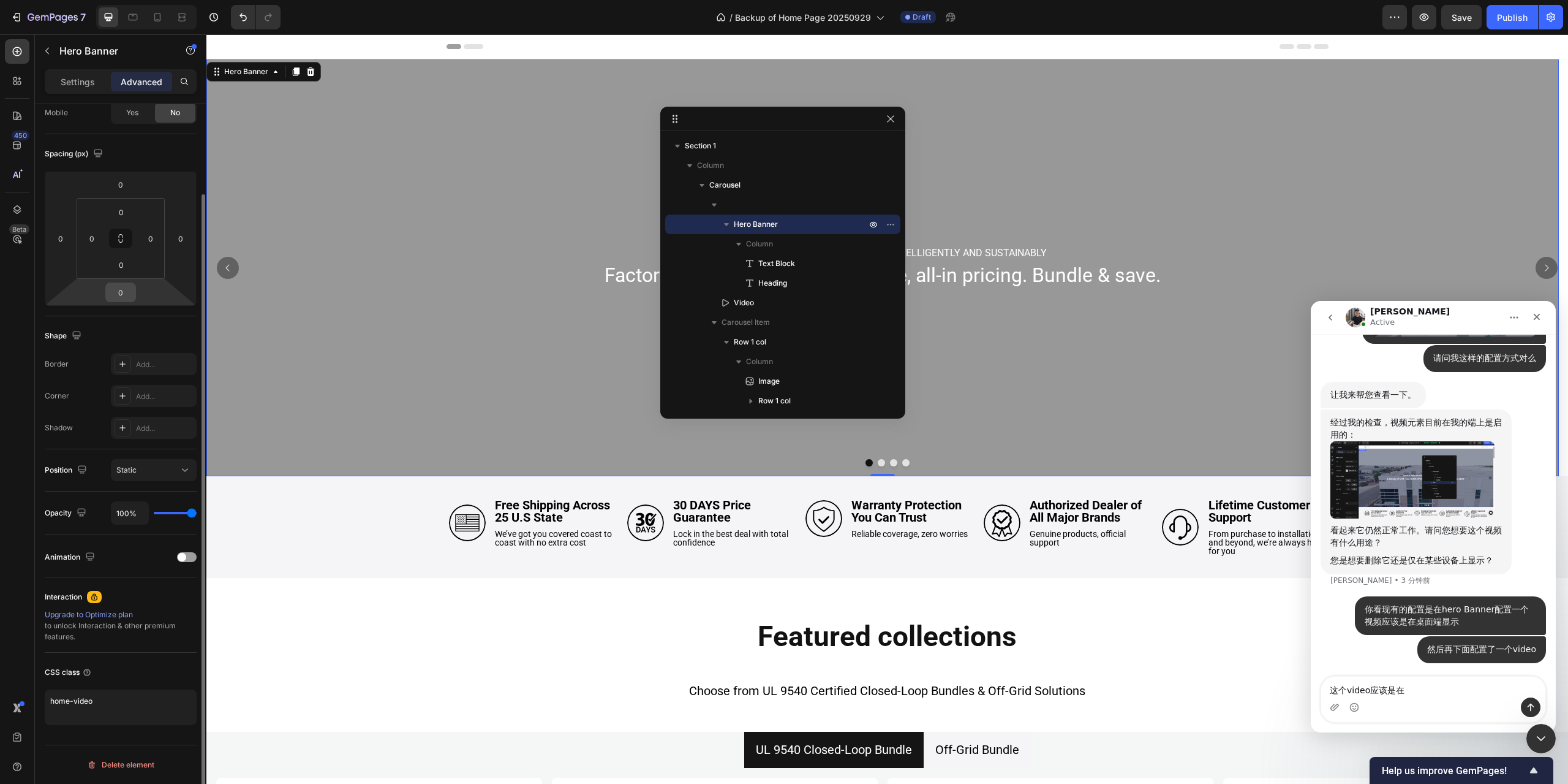
scroll to position [0, 0]
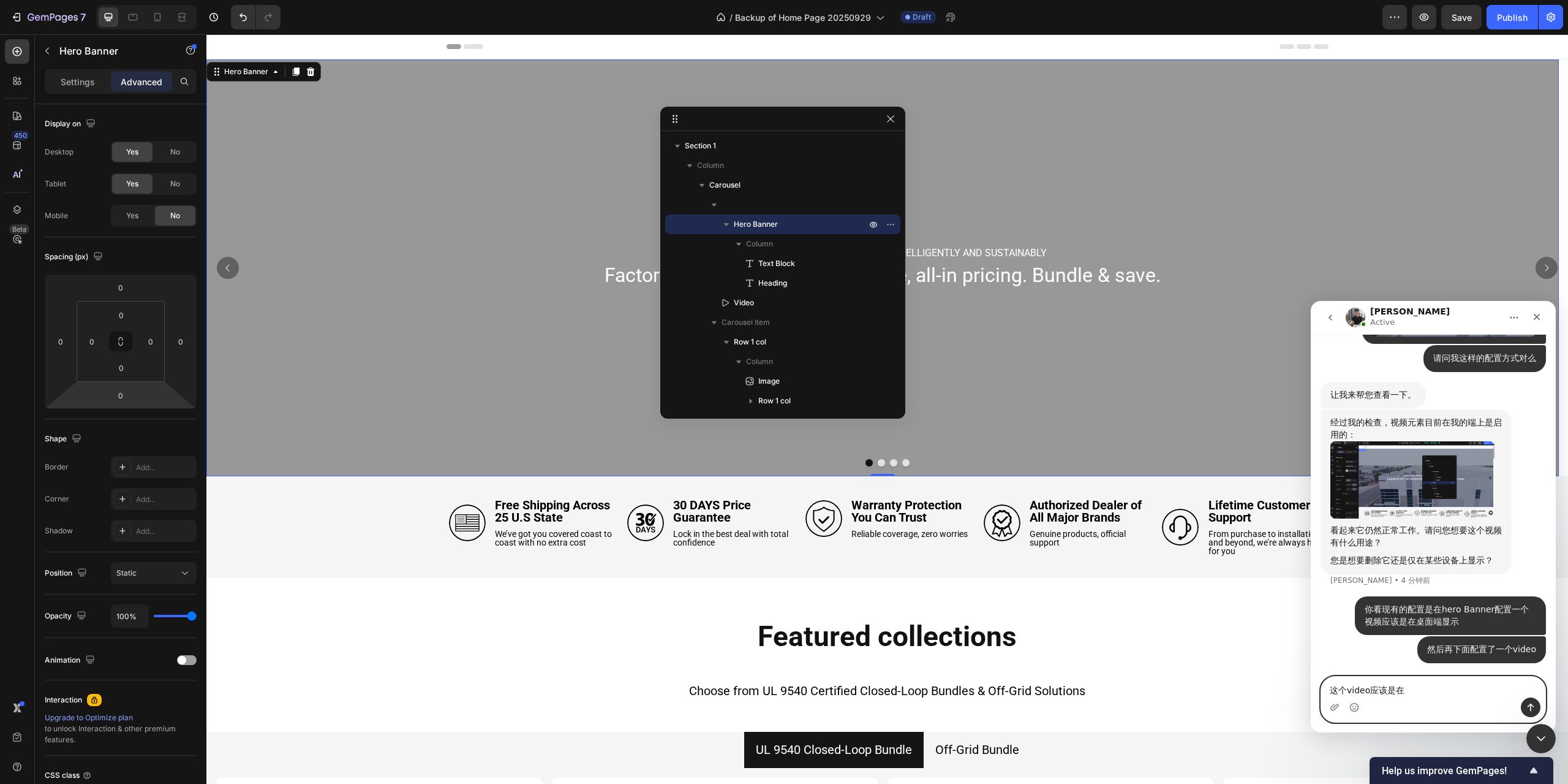
click at [1416, 690] on textarea "这个video应该是在" at bounding box center [1432, 687] width 224 height 21
type textarea "这个video应该是在app端显示"
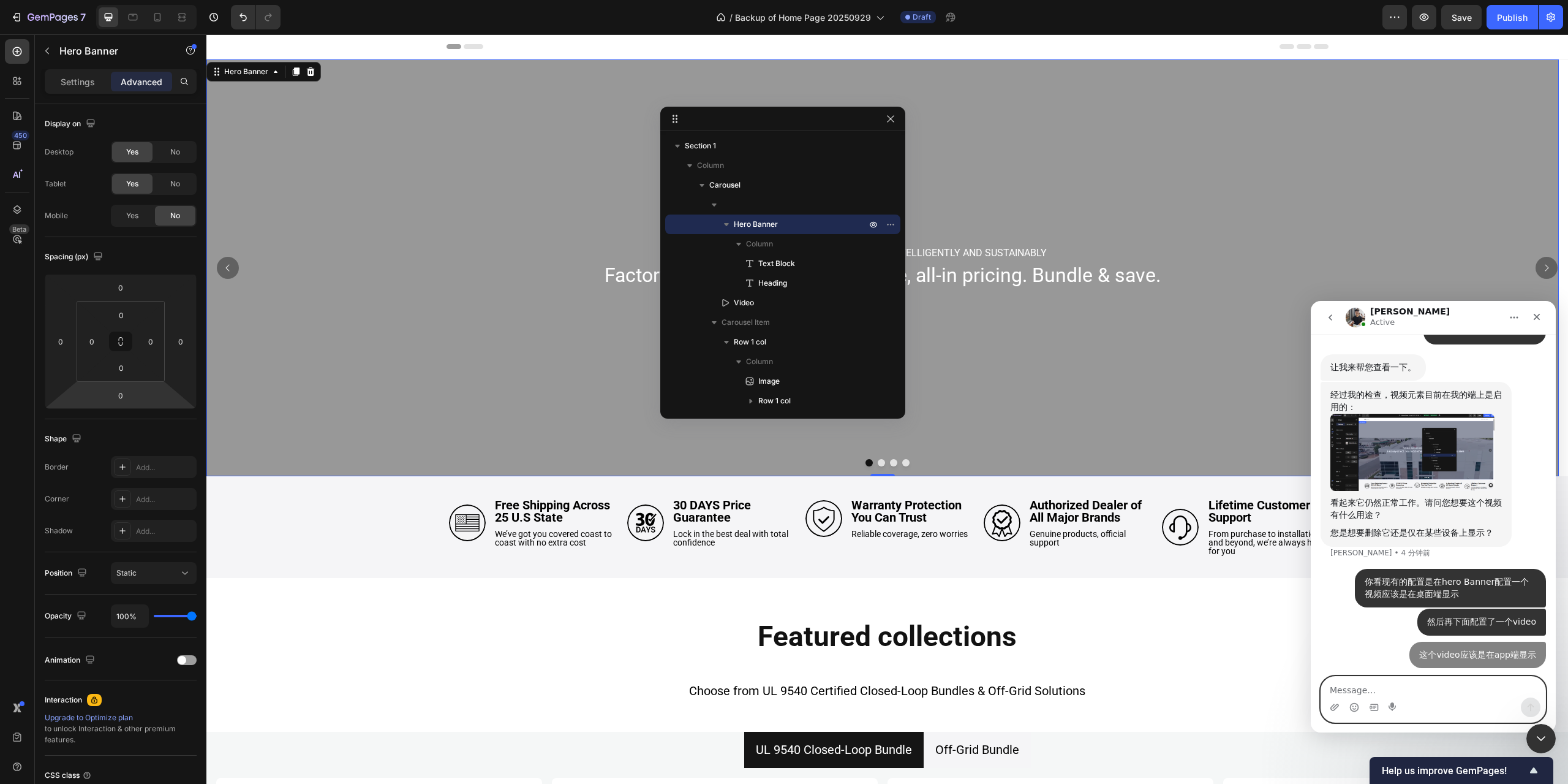
scroll to position [7109, 0]
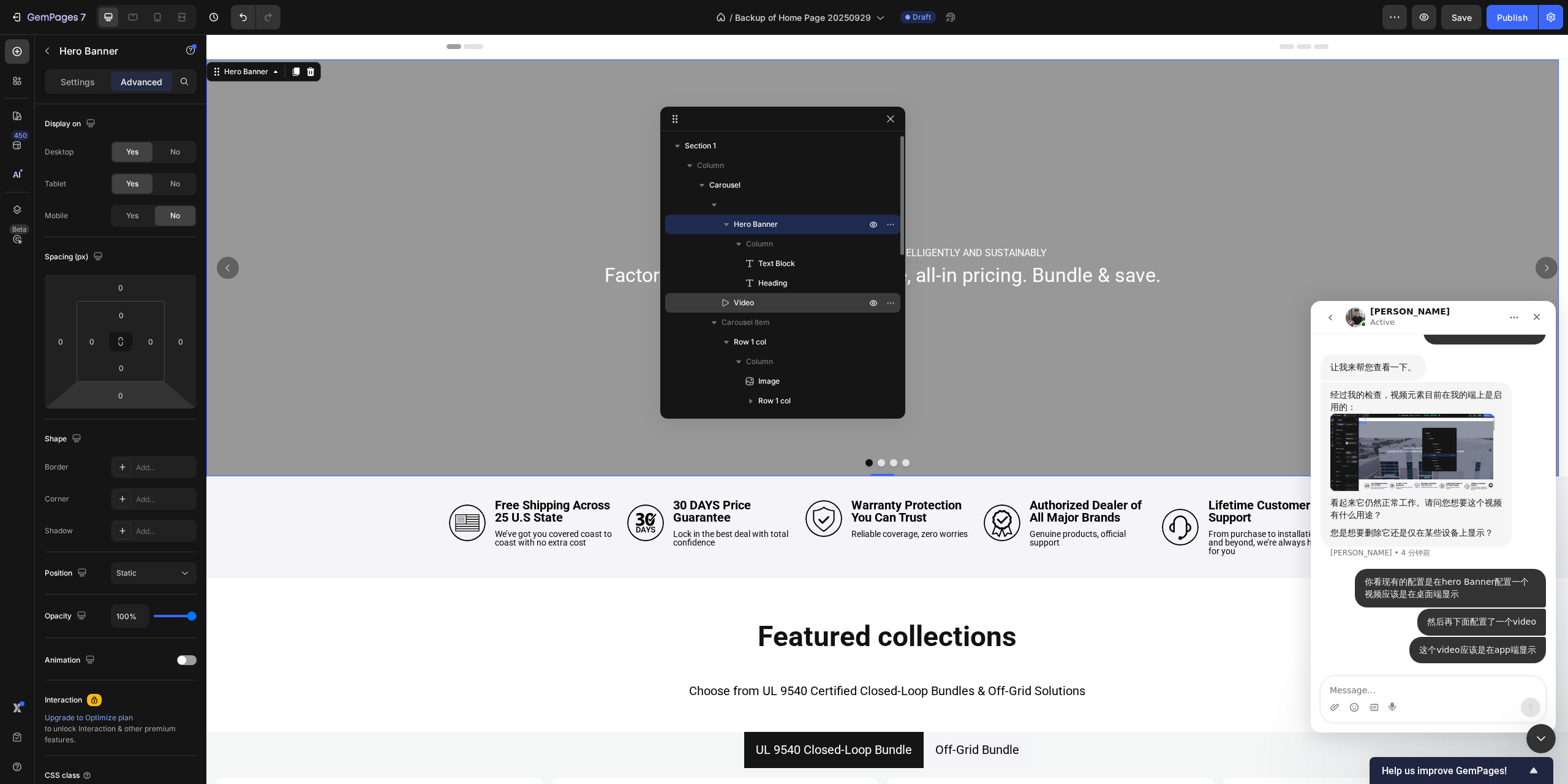
click at [796, 309] on div "Video" at bounding box center [783, 303] width 226 height 20
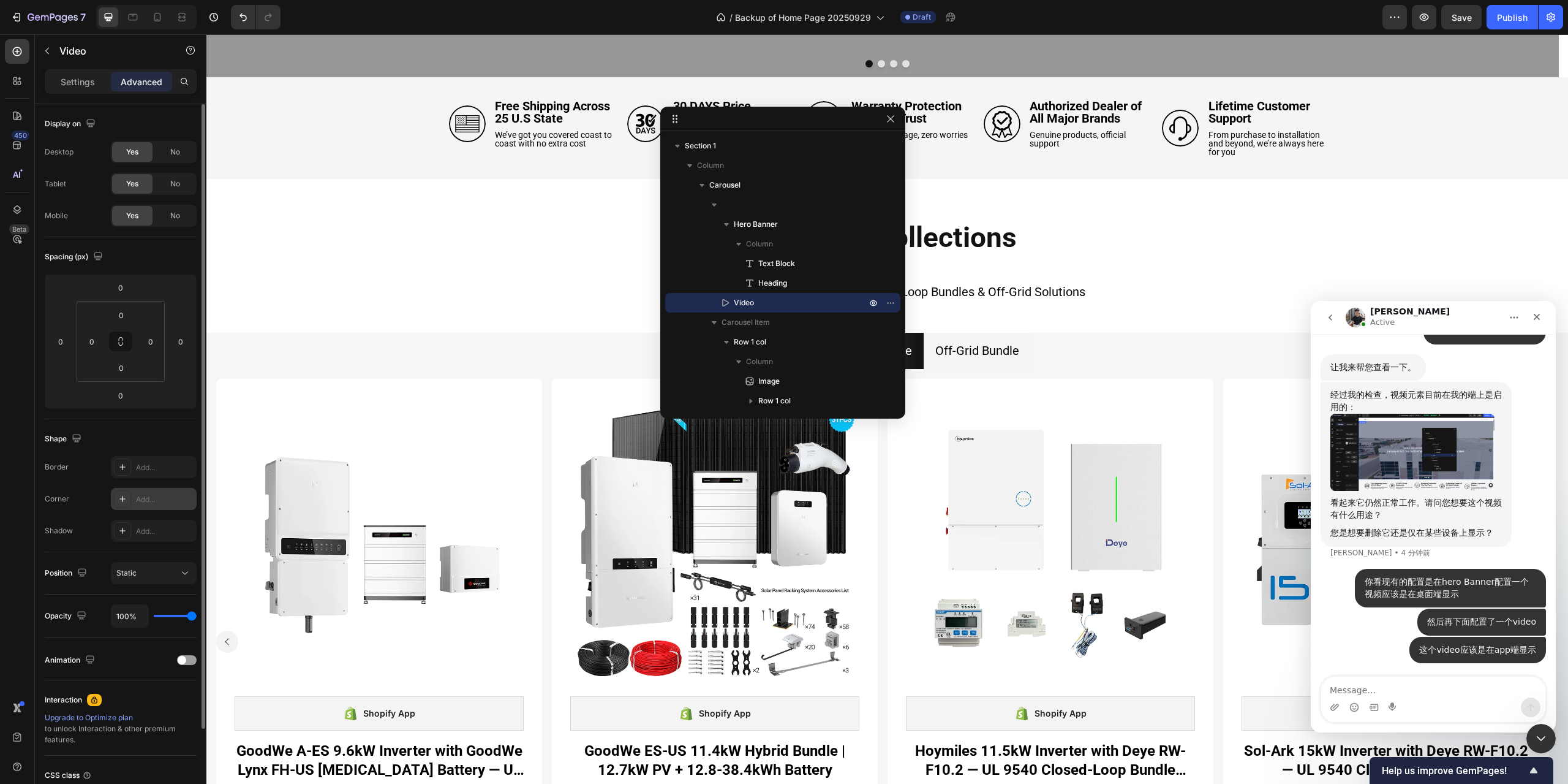
scroll to position [103, 0]
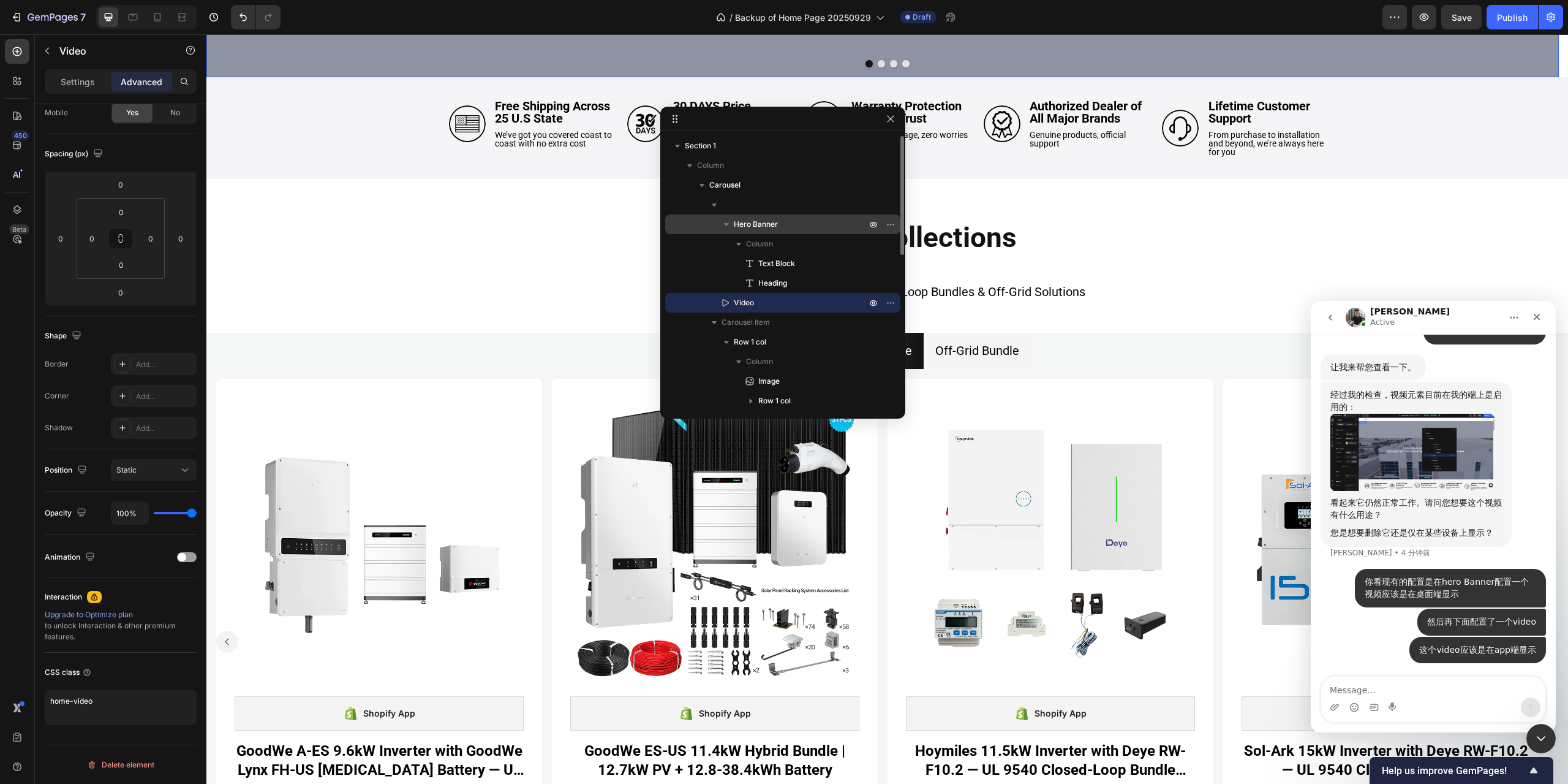
click at [775, 221] on span "Hero Banner" at bounding box center [755, 224] width 44 height 12
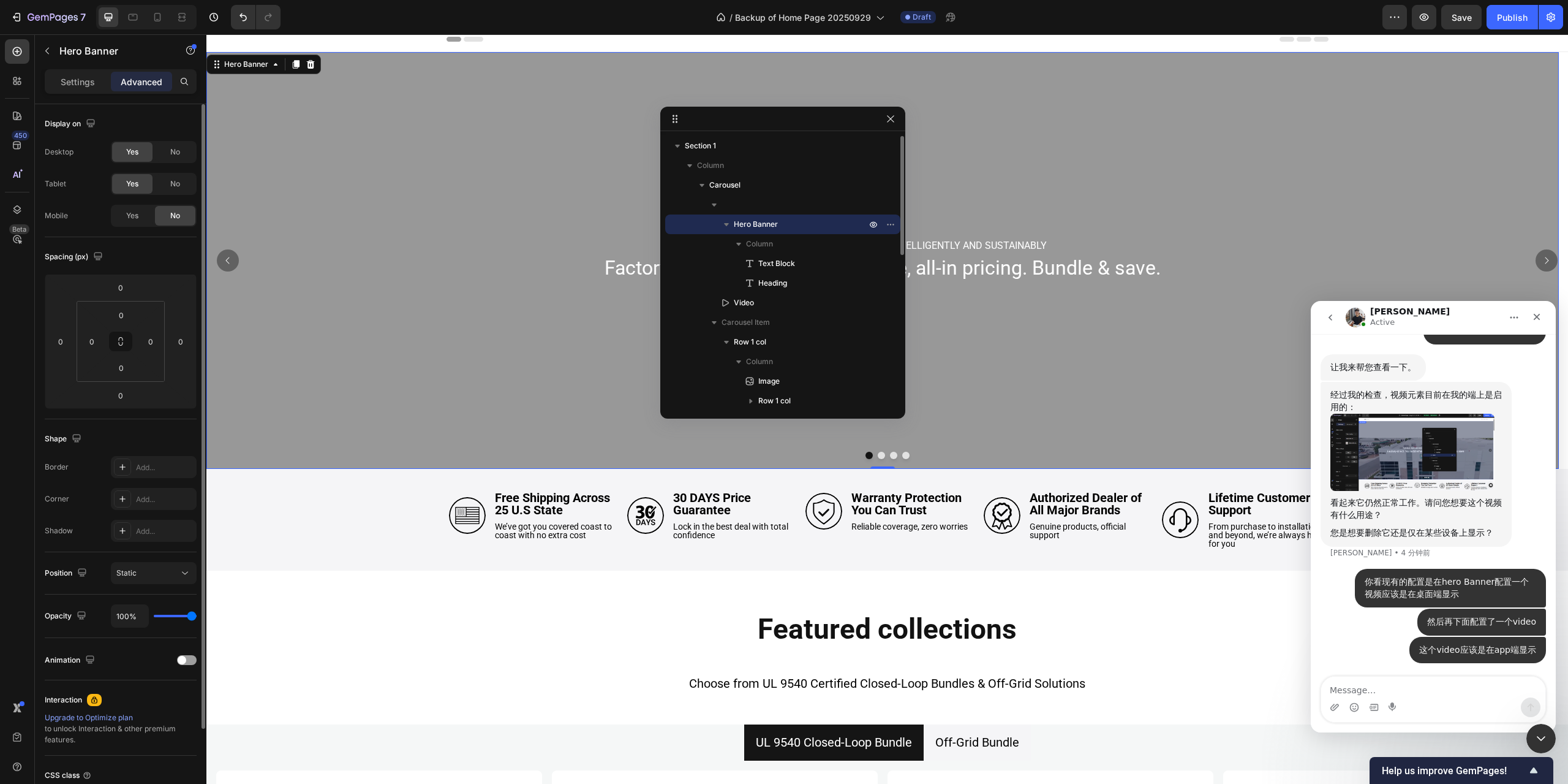
scroll to position [0, 0]
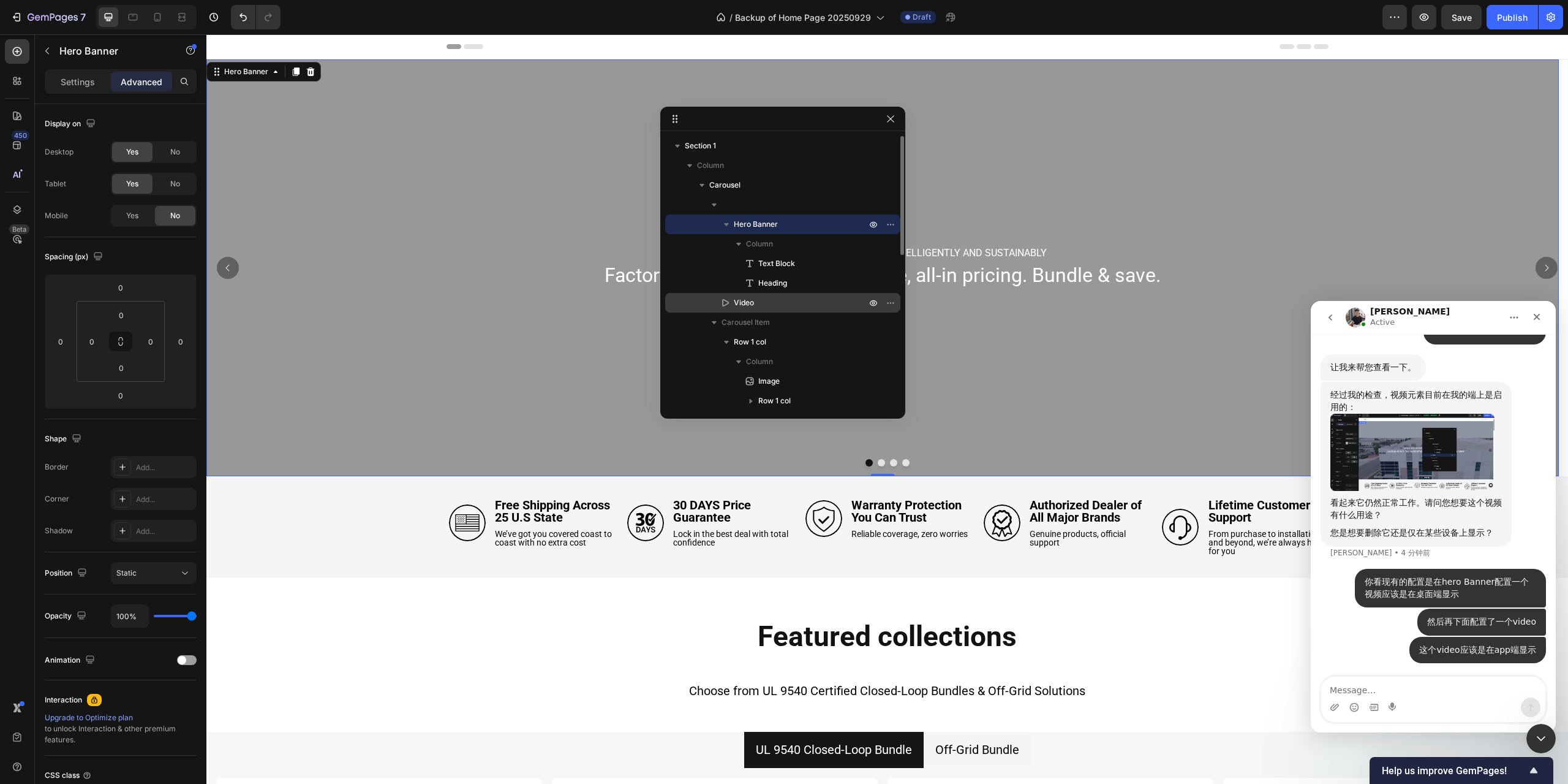
click at [785, 303] on p "Video" at bounding box center [786, 303] width 135 height 12
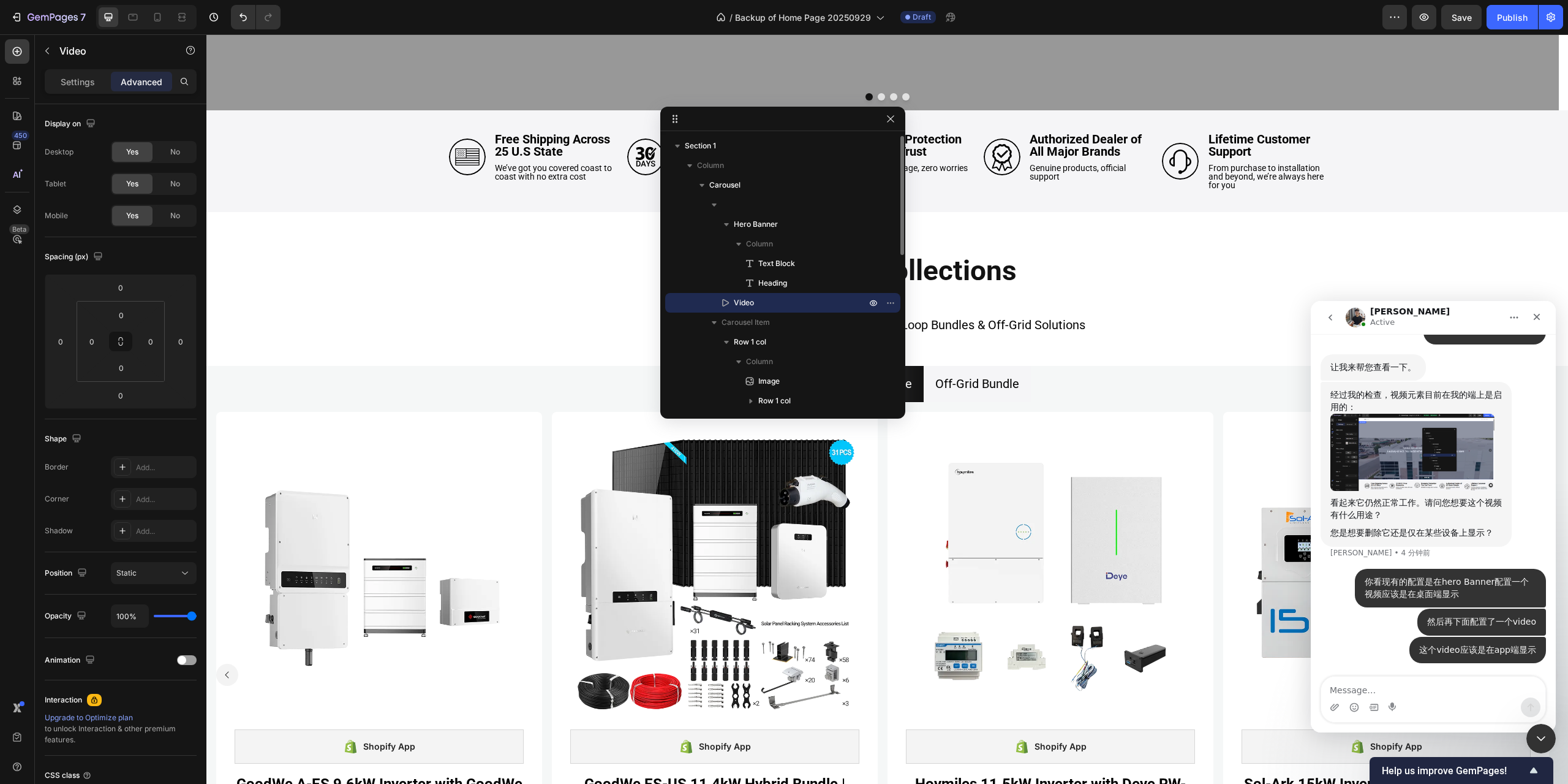
scroll to position [399, 0]
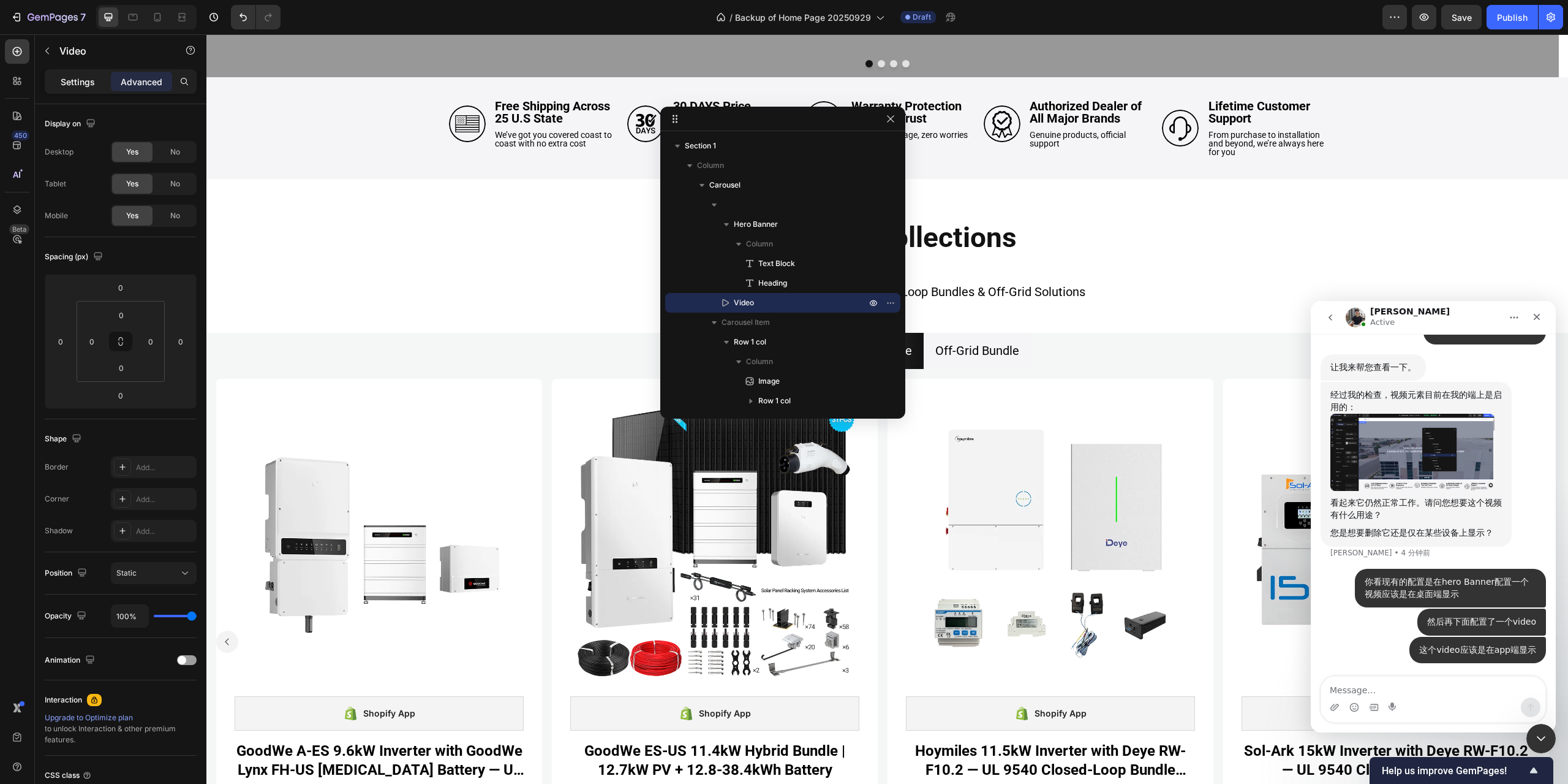
click at [94, 81] on p "Settings" at bounding box center [78, 81] width 35 height 13
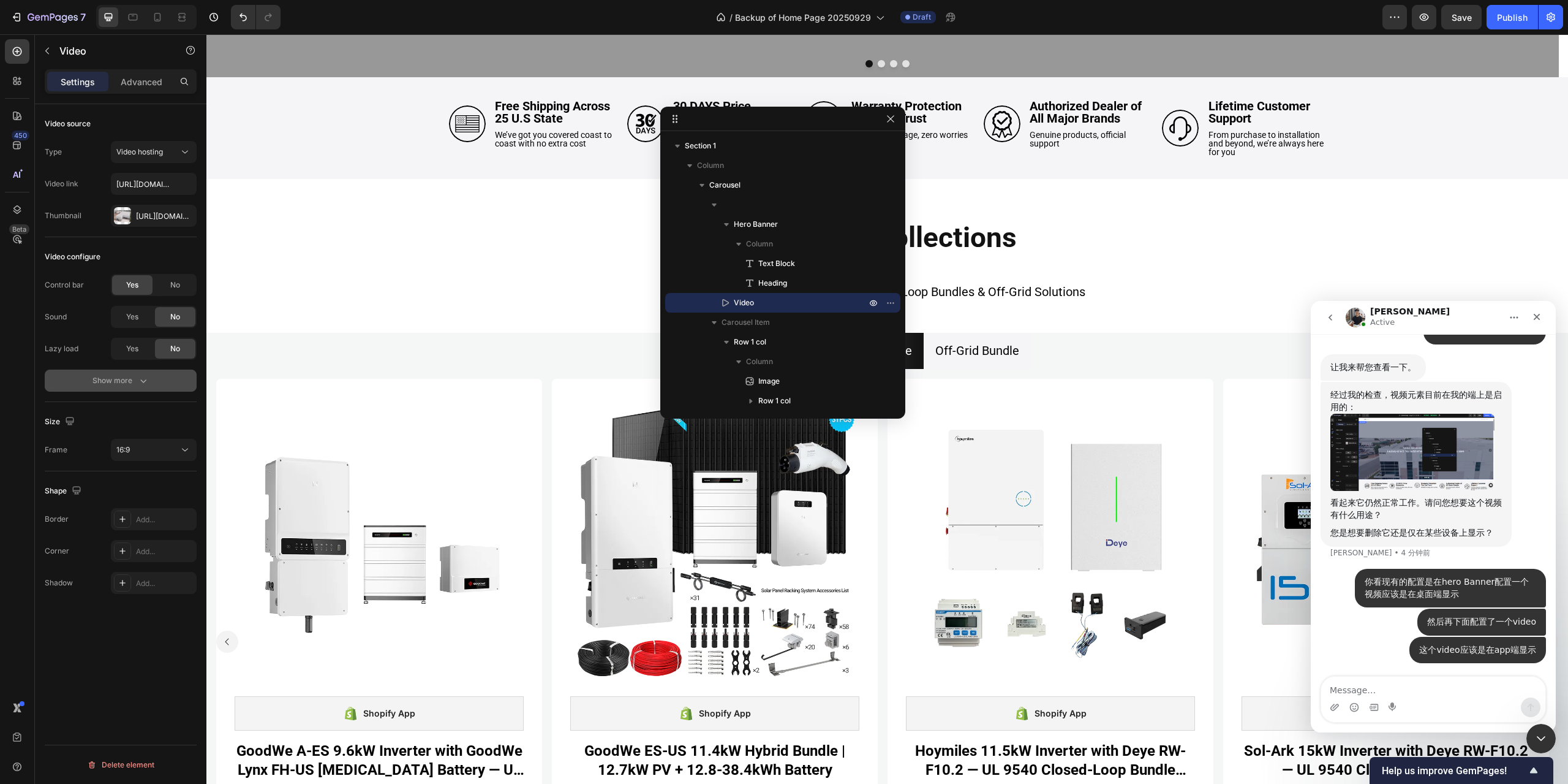
click at [138, 381] on icon "button" at bounding box center [143, 380] width 12 height 12
click at [142, 77] on p "Advanced" at bounding box center [141, 81] width 41 height 13
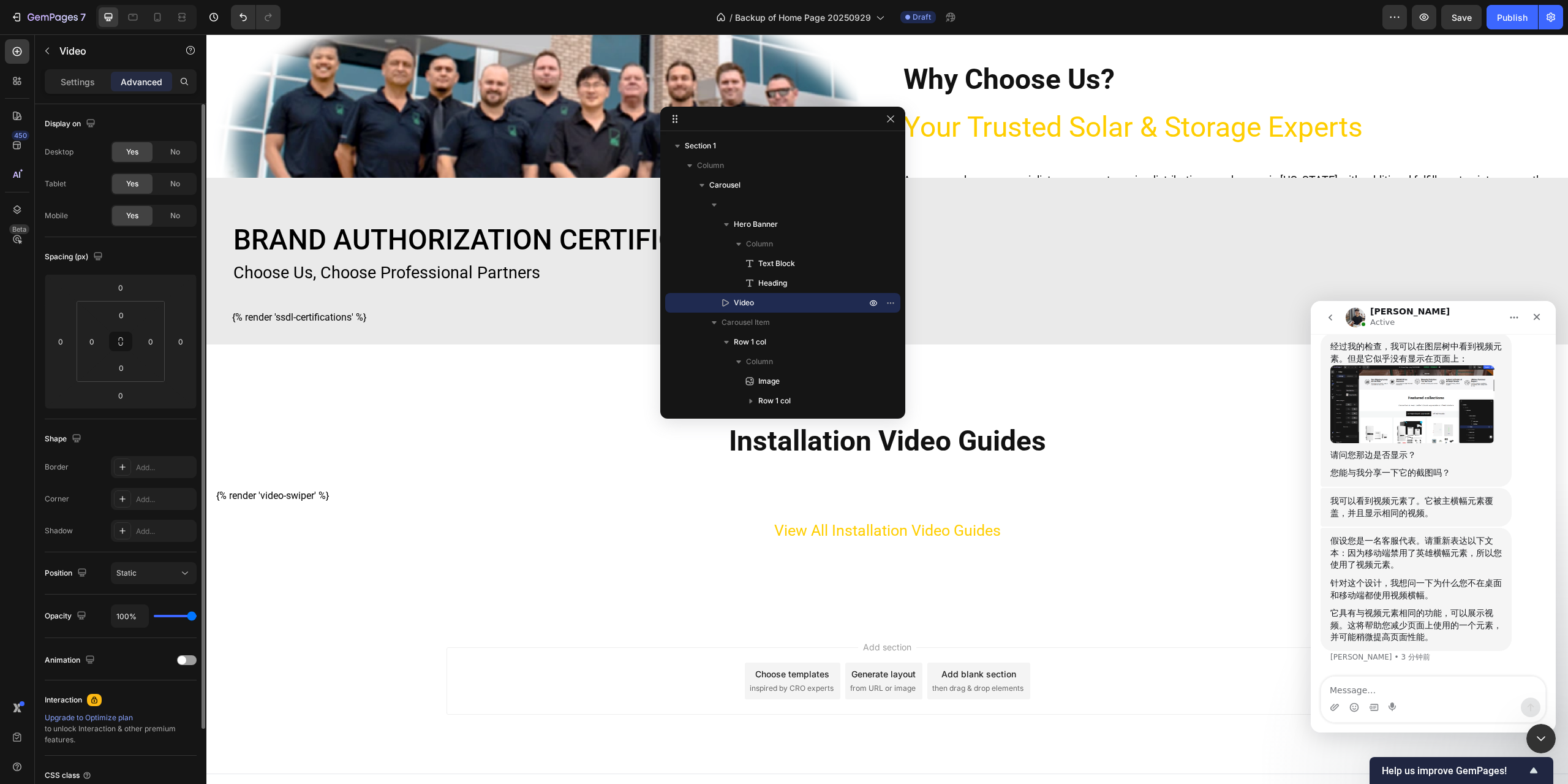
scroll to position [3209, 0]
